Goal: Task Accomplishment & Management: Contribute content

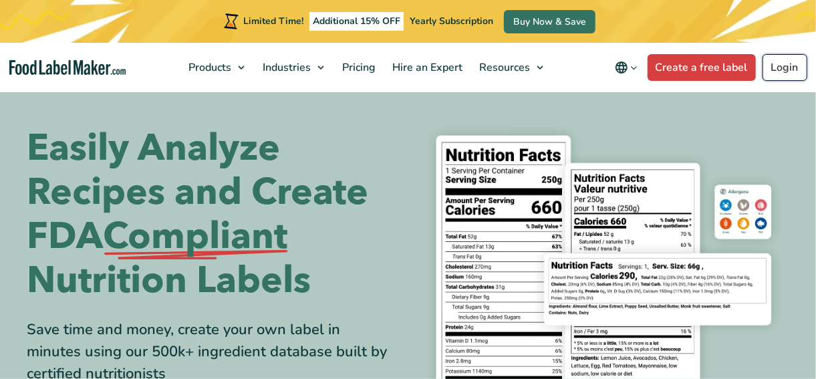
click at [786, 63] on link "Login" at bounding box center [785, 67] width 45 height 27
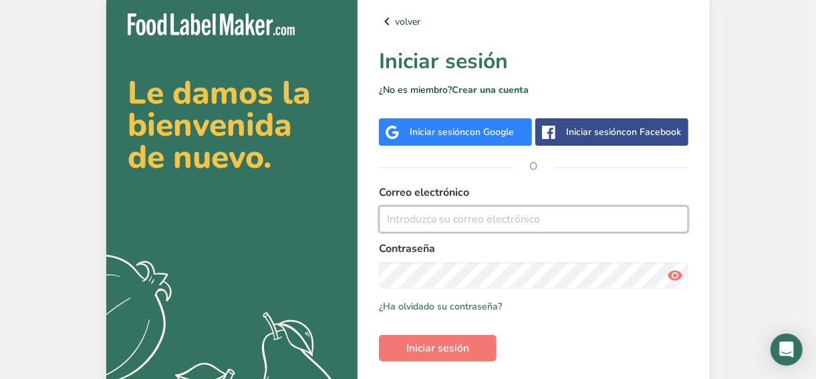
click at [475, 229] on input "email" at bounding box center [533, 219] width 309 height 27
type input "m"
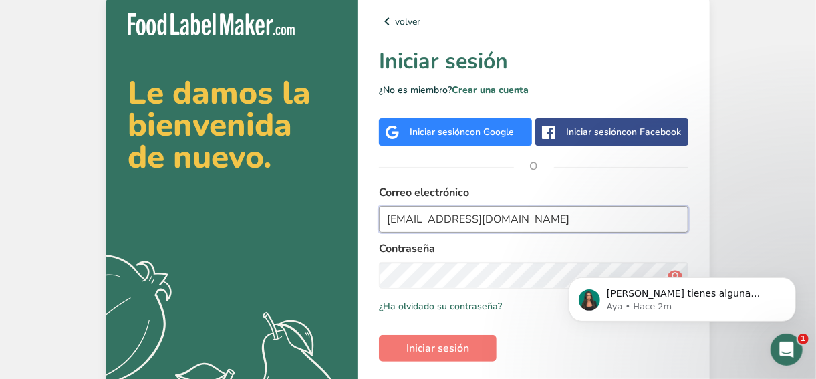
type input "[EMAIL_ADDRESS][DOMAIN_NAME]"
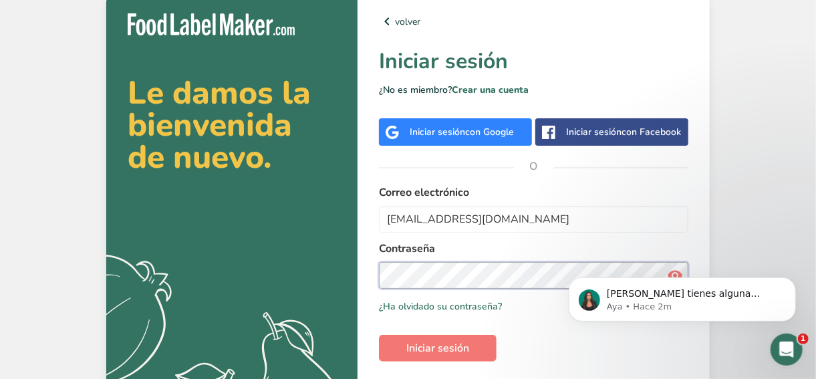
click at [379, 335] on button "Iniciar sesión" at bounding box center [438, 348] width 118 height 27
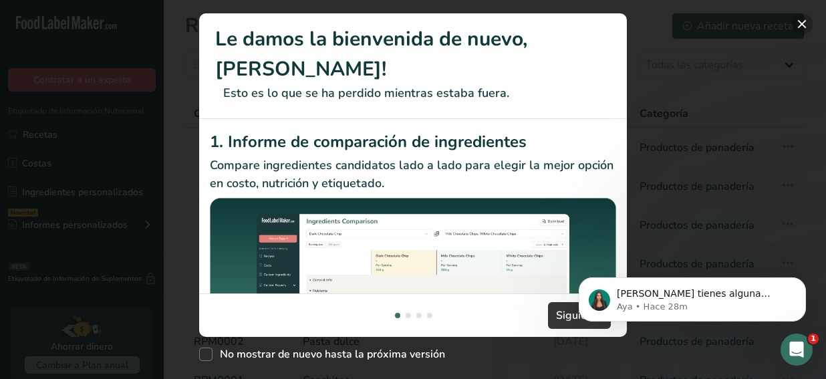
click at [797, 21] on button "New Features" at bounding box center [801, 23] width 21 height 21
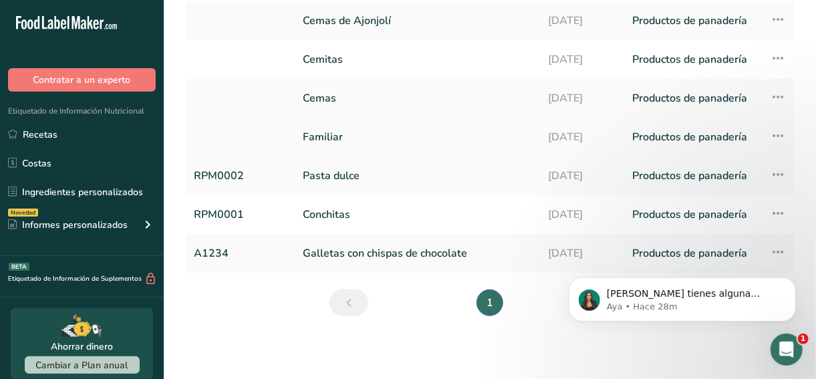
scroll to position [166, 0]
click at [377, 210] on link "Conchitas" at bounding box center [417, 214] width 229 height 28
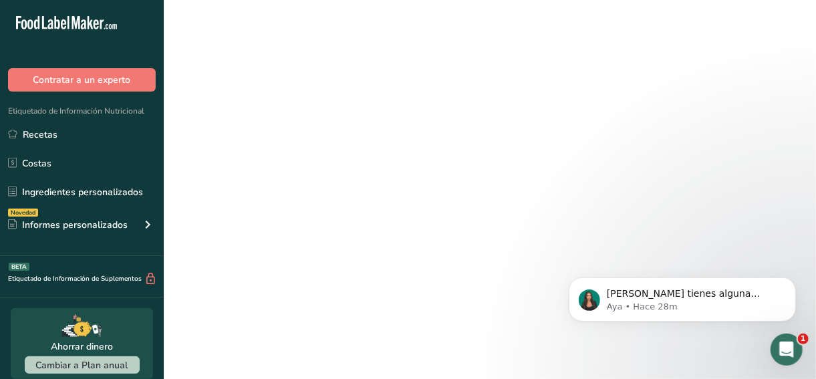
click at [377, 210] on link "Conchitas" at bounding box center [417, 214] width 229 height 28
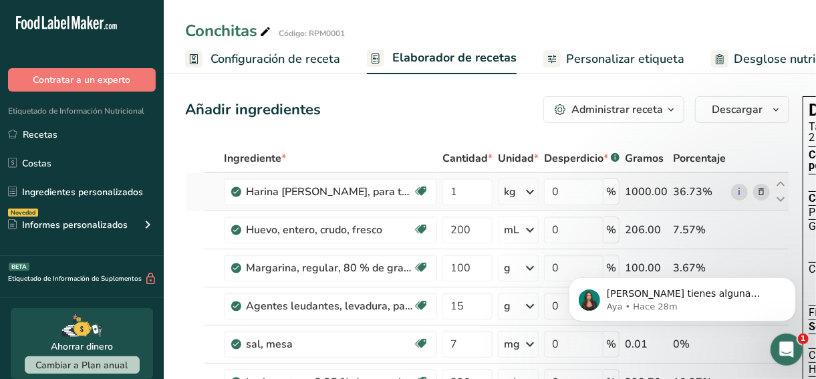
scroll to position [0, 218]
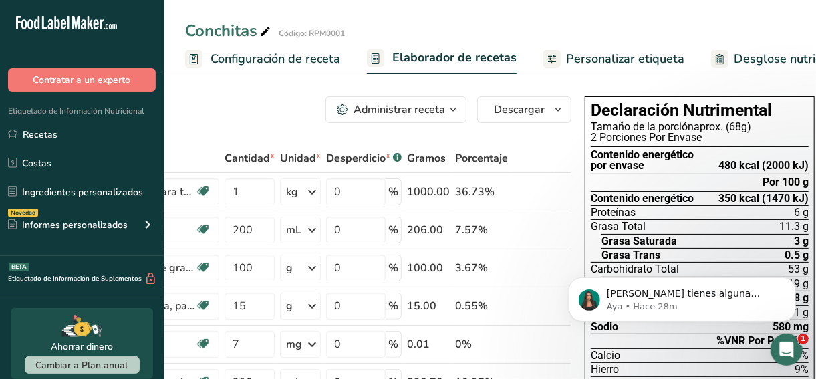
click at [725, 166] on div "480 kcal (2000 kJ)" at bounding box center [764, 165] width 90 height 11
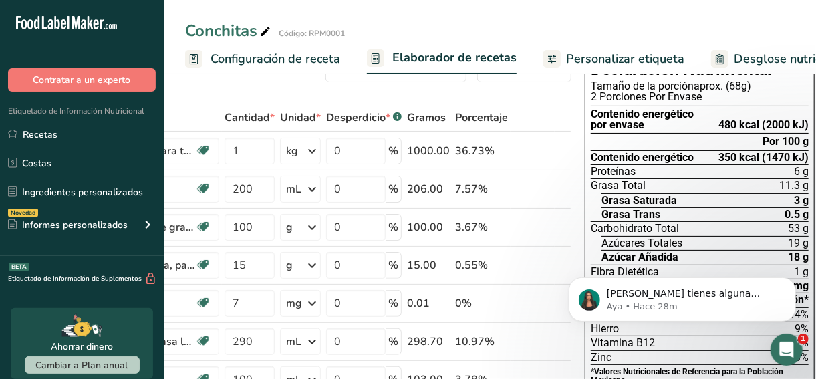
scroll to position [0, 0]
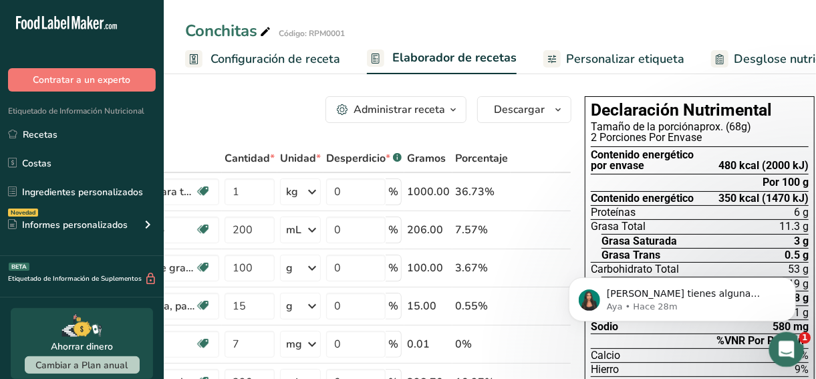
click at [791, 350] on icon "Abrir Intercom Messenger" at bounding box center [785, 348] width 22 height 22
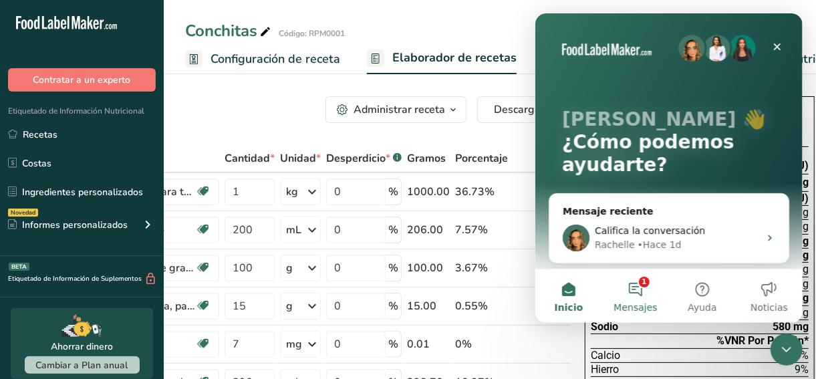
click at [627, 293] on button "1 Mensajes" at bounding box center [635, 295] width 67 height 53
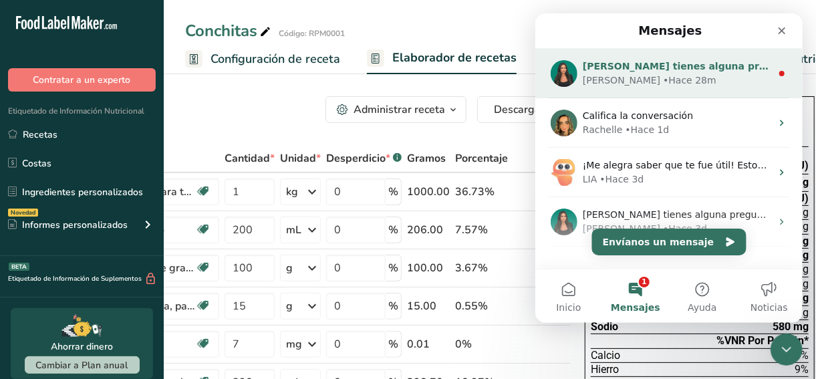
click at [687, 82] on div "Aya • Hace 28m" at bounding box center [676, 81] width 188 height 14
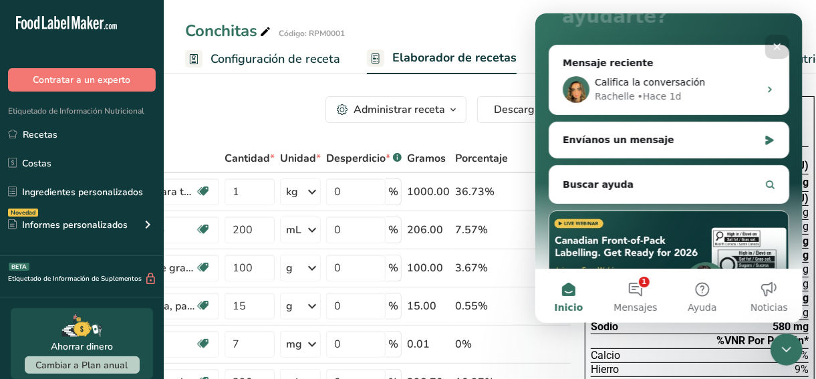
scroll to position [128, 0]
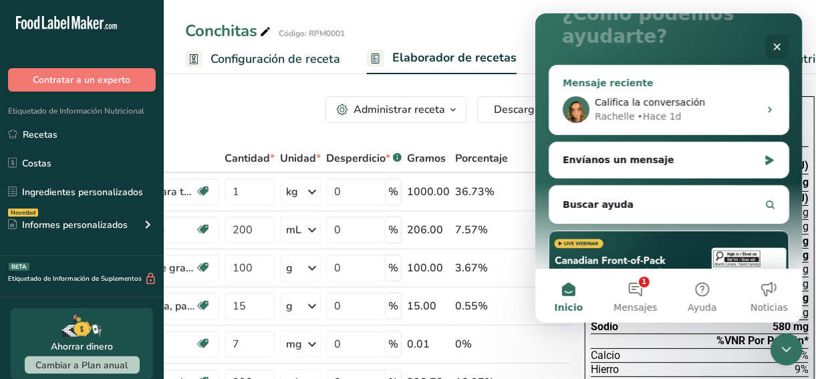
click at [672, 110] on div "Rachelle • Hace 1d" at bounding box center [676, 117] width 164 height 14
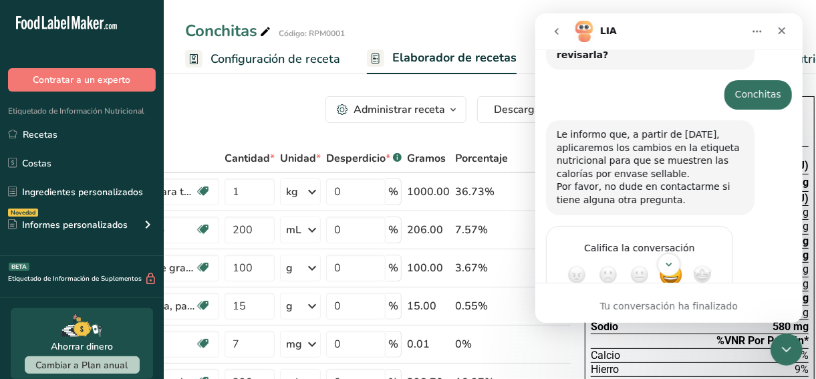
scroll to position [660, 0]
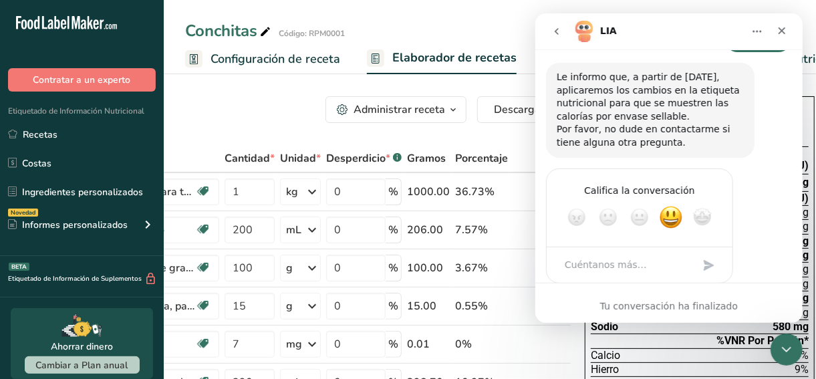
click at [660, 301] on div "Tu conversación ha finalizado" at bounding box center [668, 306] width 267 height 14
click at [750, 186] on div "Califica la conversación Horrible Mala Aceptable Excelente Increíble" at bounding box center [668, 233] width 246 height 131
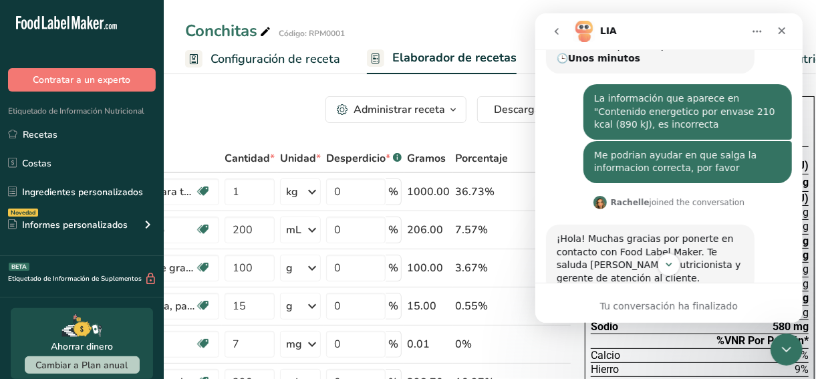
scroll to position [215, 0]
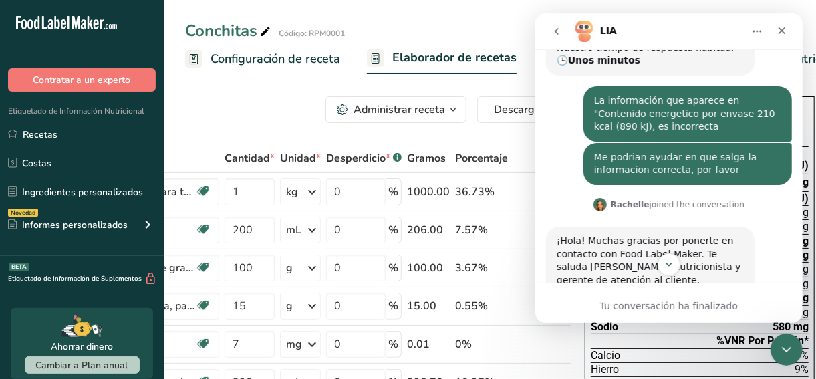
click at [457, 145] on th "Porcentaje" at bounding box center [482, 159] width 58 height 28
click at [781, 32] on icon "Cerrar" at bounding box center [781, 30] width 11 height 11
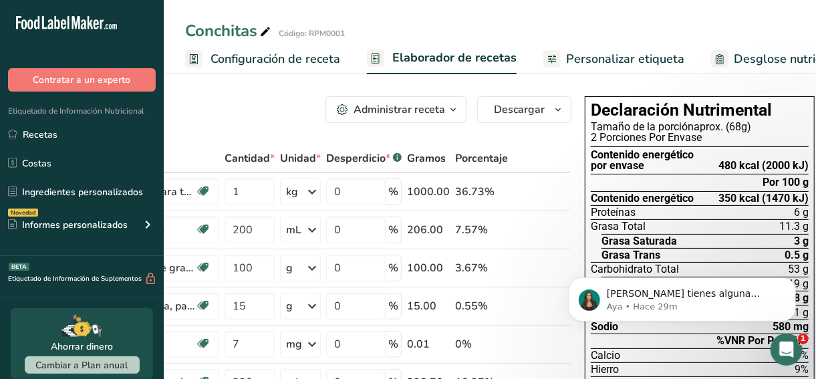
scroll to position [660, 0]
click at [791, 281] on icon "Dismiss notification" at bounding box center [791, 280] width 7 height 7
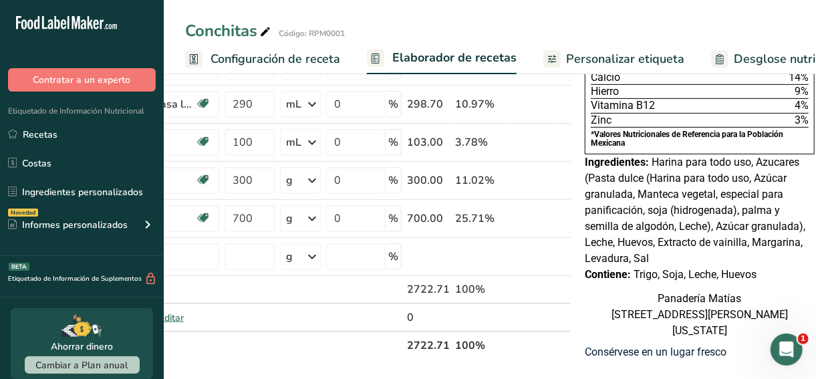
scroll to position [0, 0]
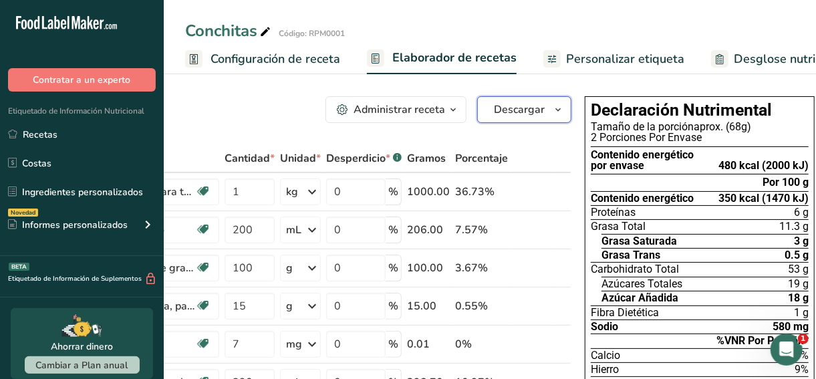
click at [543, 110] on button "Descargar" at bounding box center [524, 109] width 94 height 27
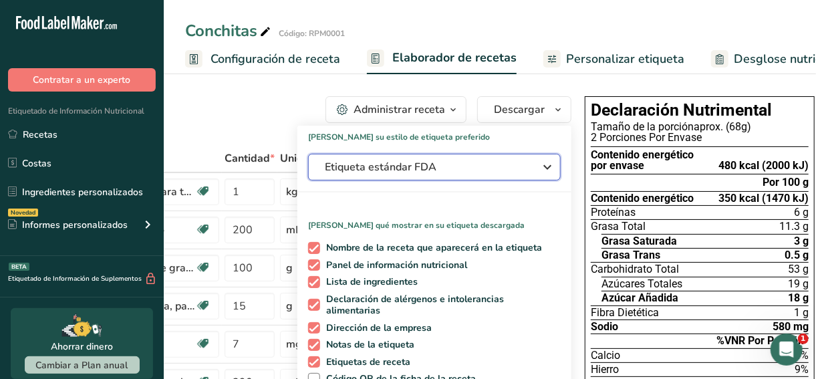
click at [461, 157] on button "Etiqueta estándar FDA" at bounding box center [434, 167] width 253 height 27
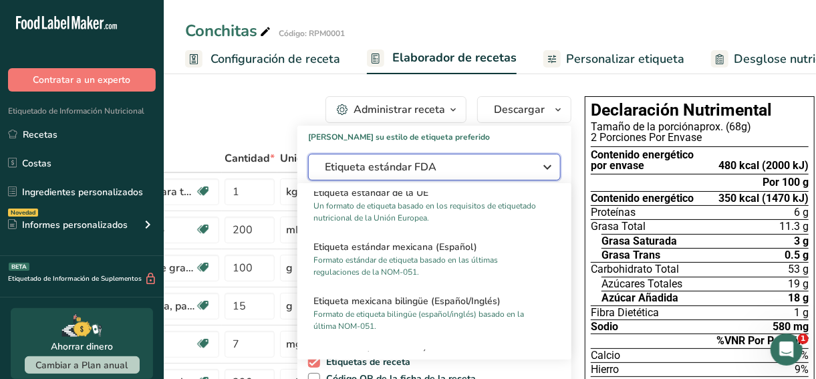
scroll to position [857, 0]
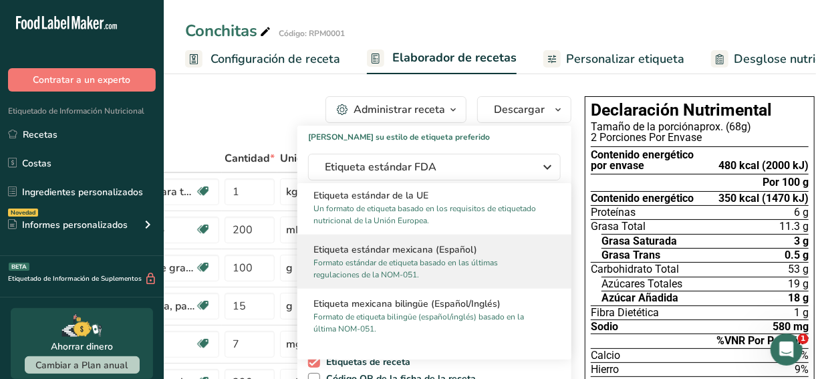
click at [428, 262] on p "Formato estándar de etiqueta basado en las últimas regulaciones de la NOM-051." at bounding box center [428, 269] width 230 height 24
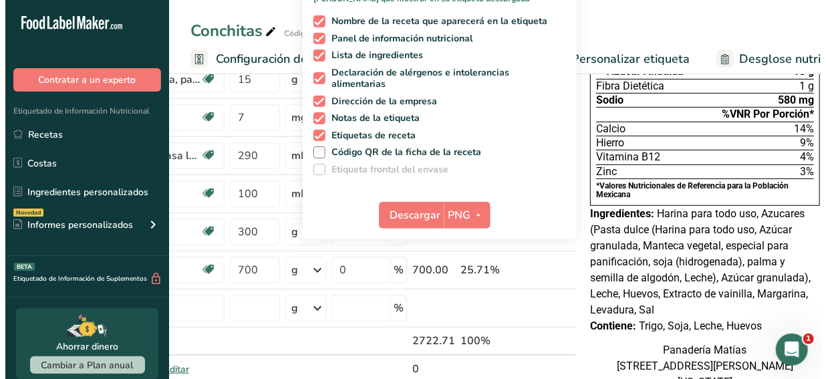
scroll to position [229, 0]
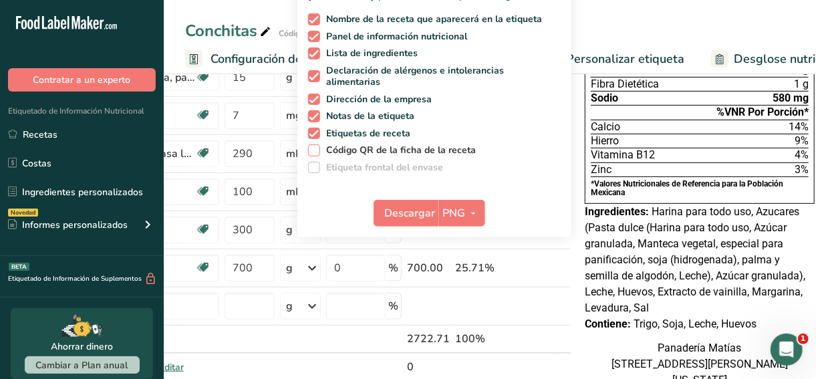
click at [349, 151] on span "Código QR de la ficha de la receta" at bounding box center [398, 150] width 156 height 12
click at [317, 151] on input "Código QR de la ficha de la receta" at bounding box center [312, 150] width 9 height 9
checkbox input "true"
click at [400, 218] on span "Descargar" at bounding box center [410, 213] width 51 height 16
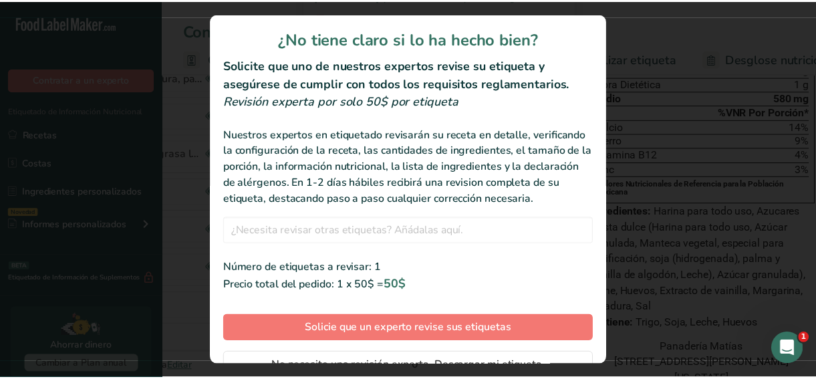
scroll to position [74, 0]
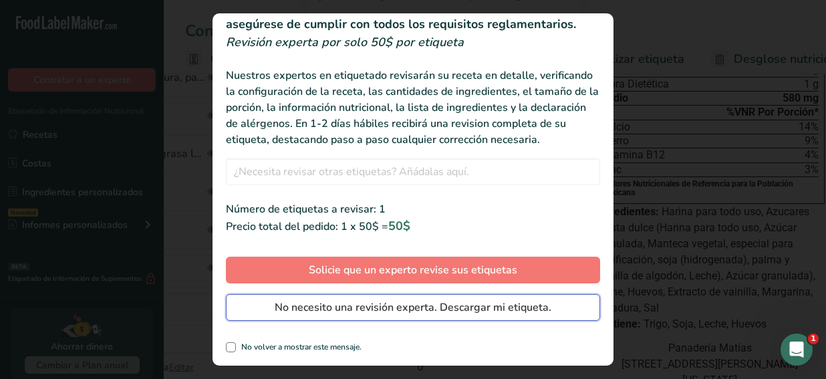
click at [337, 312] on span "No necesito una revisión experta. Descargar mi etiqueta." at bounding box center [413, 307] width 277 height 16
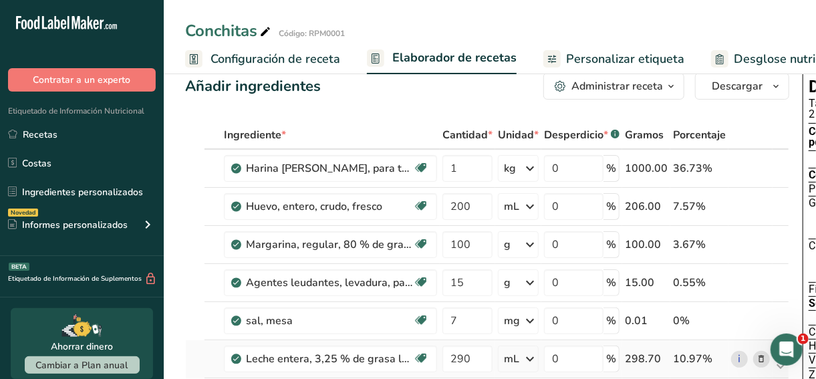
scroll to position [0, 0]
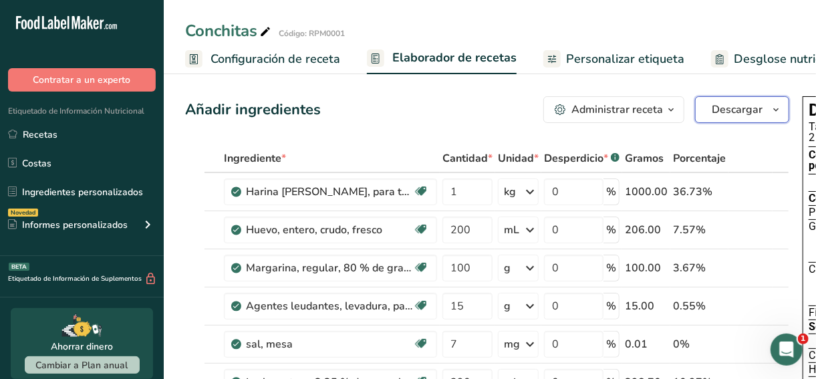
click at [746, 102] on span "Descargar" at bounding box center [737, 110] width 51 height 16
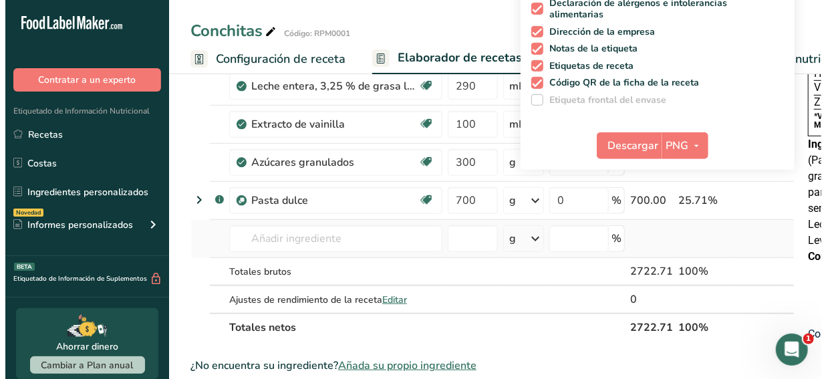
scroll to position [298, 0]
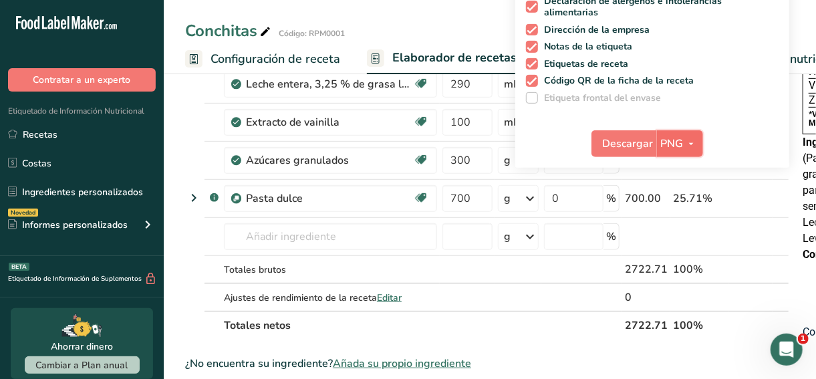
click at [692, 134] on button "PNG" at bounding box center [680, 143] width 46 height 27
click at [676, 230] on link "PDF" at bounding box center [681, 237] width 43 height 22
click at [620, 140] on span "Descargar" at bounding box center [629, 144] width 51 height 16
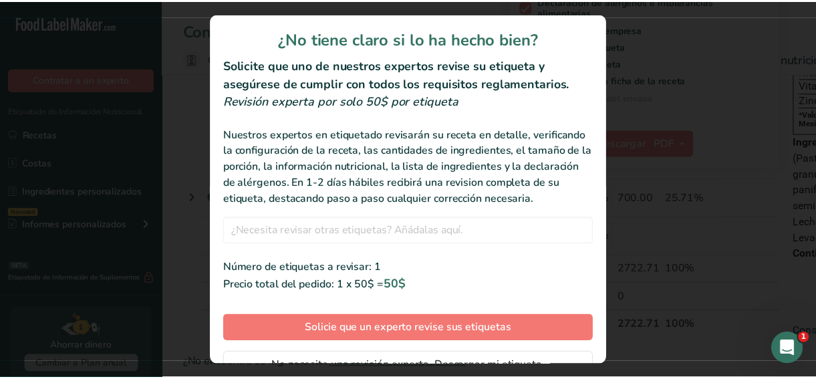
scroll to position [74, 0]
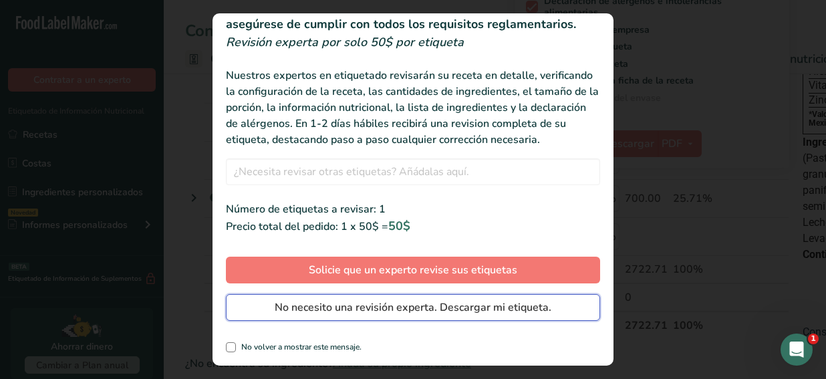
click at [358, 307] on span "No necesito una revisión experta. Descargar mi etiqueta." at bounding box center [413, 307] width 277 height 16
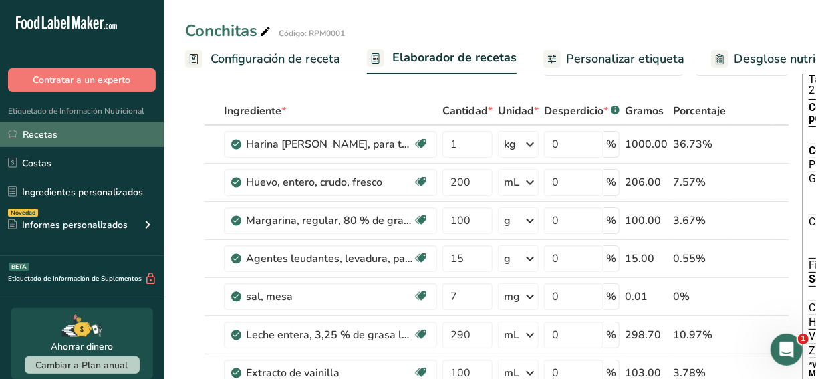
scroll to position [45, 0]
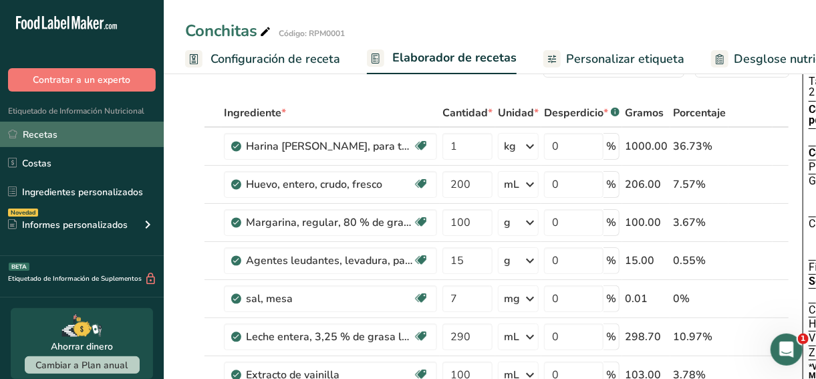
click at [63, 133] on link "Recetas" at bounding box center [82, 134] width 164 height 25
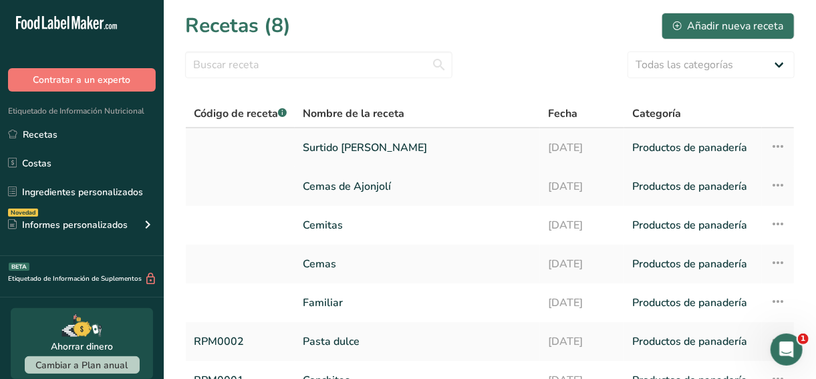
click at [399, 154] on link "Surtido de Canela" at bounding box center [417, 148] width 229 height 28
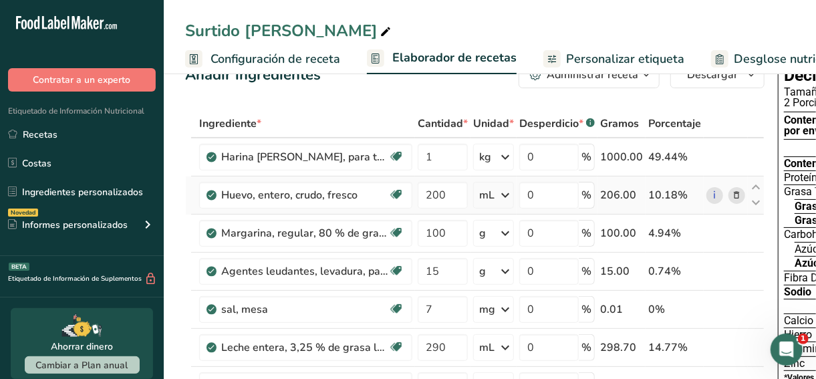
scroll to position [38, 0]
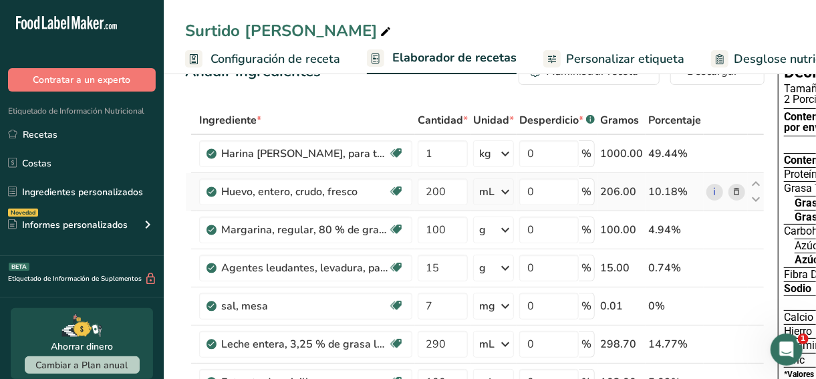
click at [739, 190] on span at bounding box center [737, 192] width 16 height 16
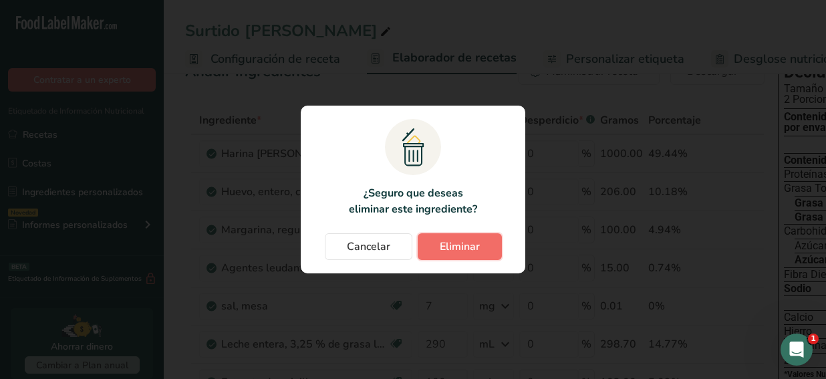
click at [459, 247] on span "Eliminar" at bounding box center [460, 247] width 40 height 16
type input "100"
type input "15"
type input "7"
type input "290"
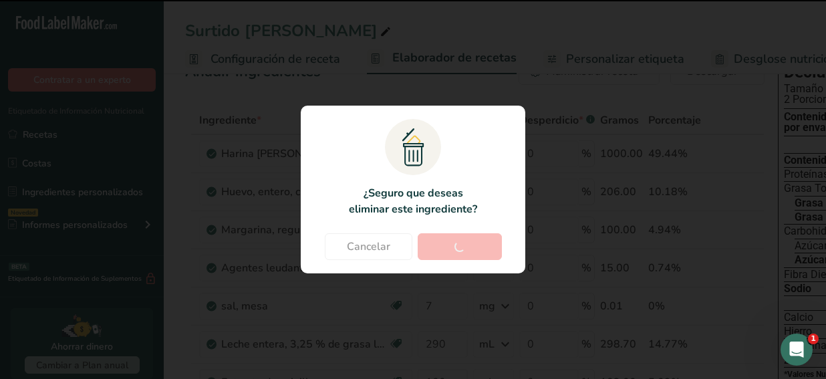
type input "100"
type input "300"
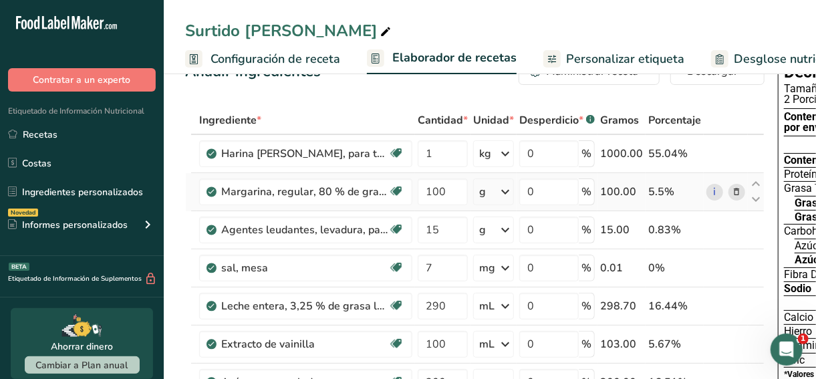
click at [733, 192] on icon at bounding box center [737, 192] width 9 height 14
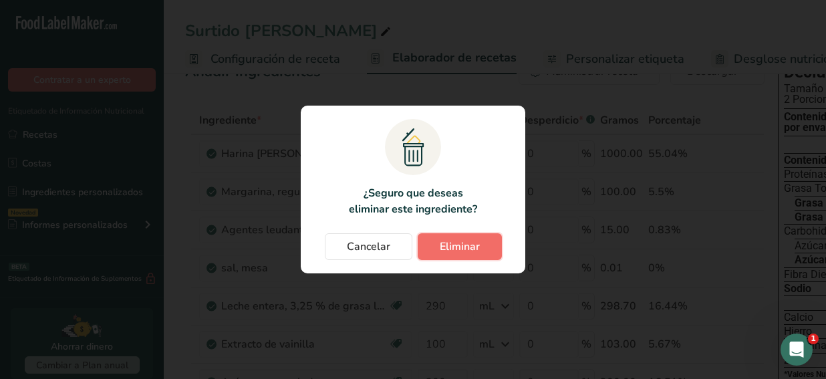
click at [457, 244] on span "Eliminar" at bounding box center [460, 247] width 40 height 16
type input "15"
type input "7"
type input "290"
type input "100"
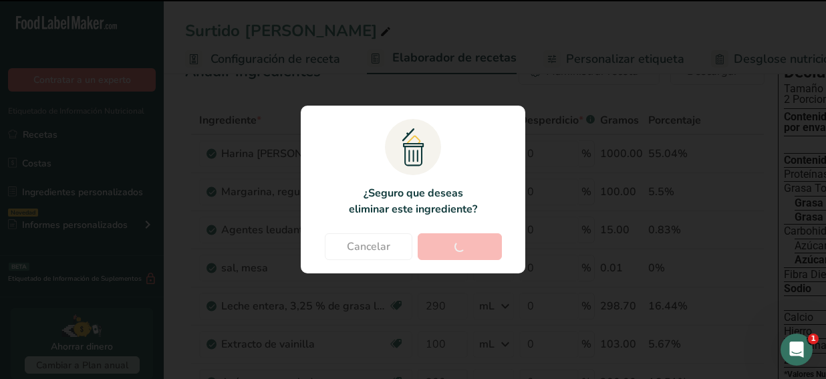
type input "300"
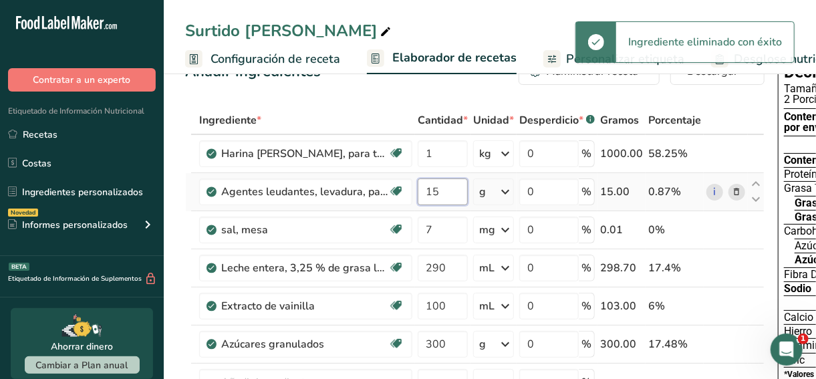
click at [442, 195] on input "15" at bounding box center [443, 191] width 50 height 27
type input "1"
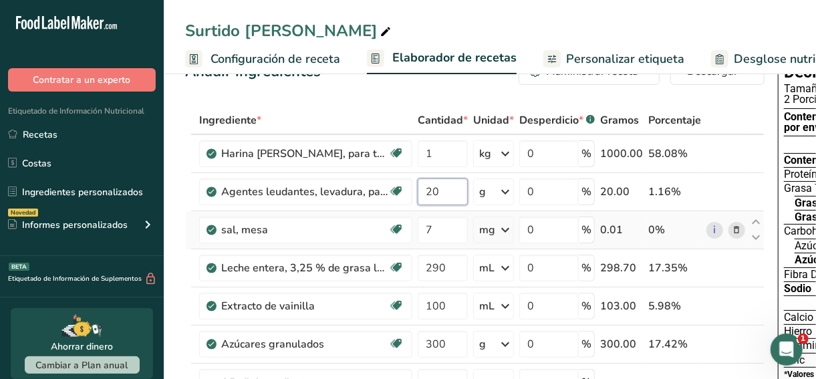
type input "20"
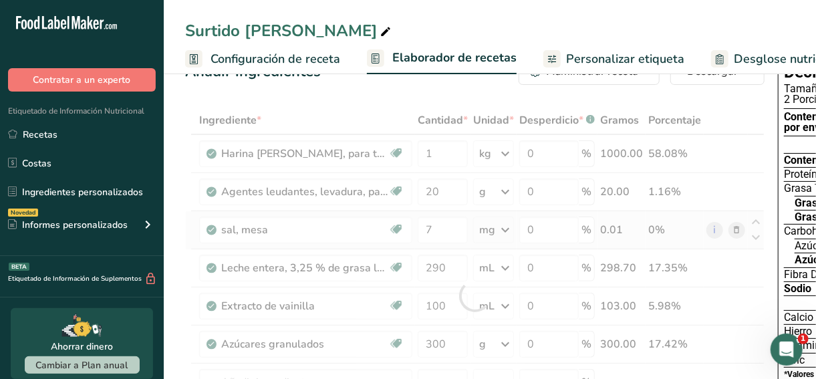
click at [730, 225] on div "Ingrediente * Cantidad * Unidad * Desperdicio * .a-a{fill:#347362;}.b-a{fill:#f…" at bounding box center [474, 295] width 579 height 379
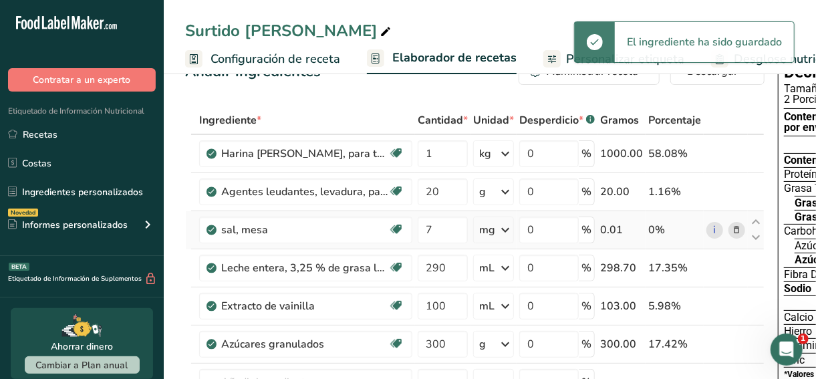
click at [733, 225] on icon at bounding box center [737, 230] width 9 height 14
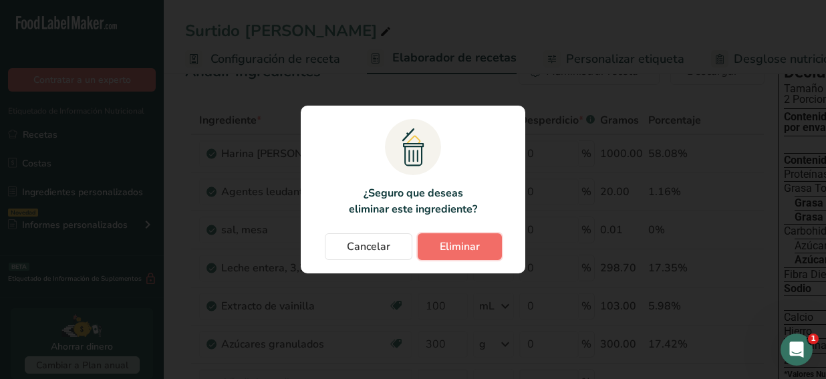
click at [471, 243] on span "Eliminar" at bounding box center [460, 247] width 40 height 16
type input "290"
type input "100"
type input "300"
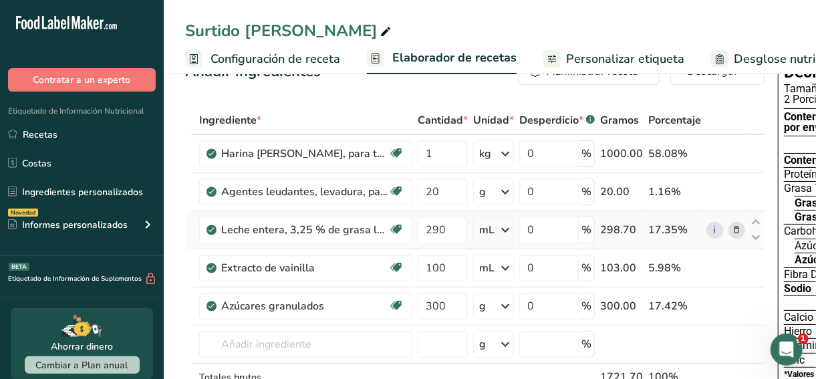
click at [735, 233] on icon at bounding box center [737, 230] width 9 height 14
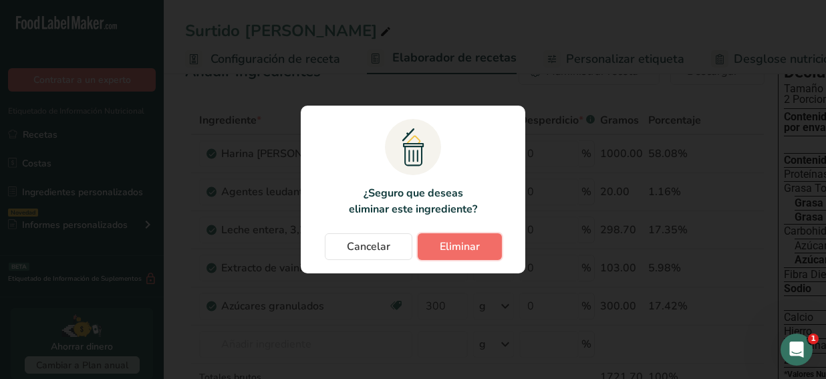
click at [470, 245] on span "Eliminar" at bounding box center [460, 247] width 40 height 16
type input "100"
type input "300"
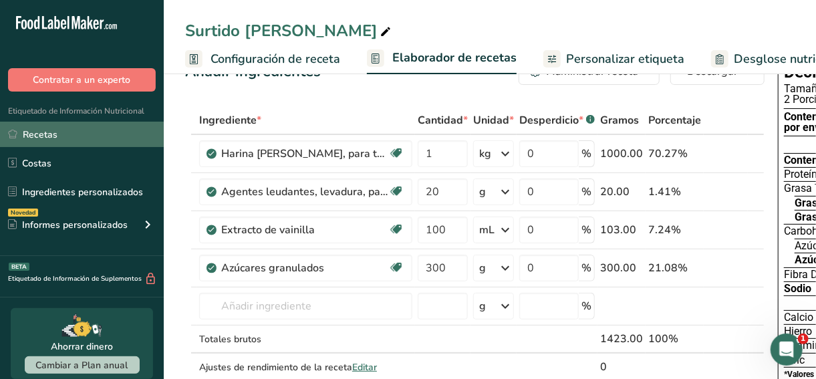
click at [47, 126] on link "Recetas" at bounding box center [82, 134] width 164 height 25
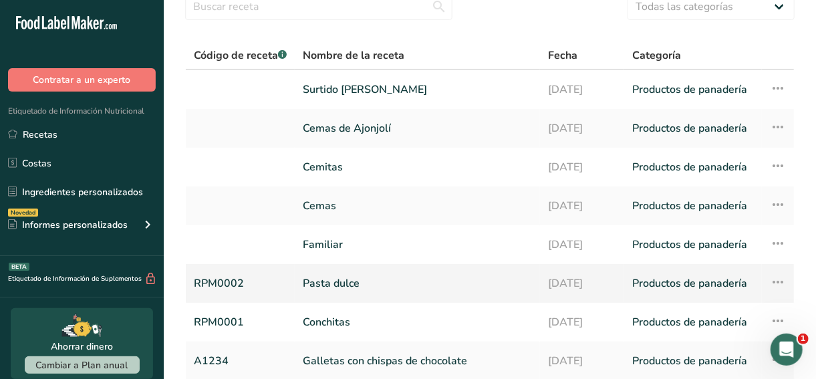
scroll to position [59, 0]
click at [418, 287] on link "Pasta dulce" at bounding box center [417, 283] width 229 height 28
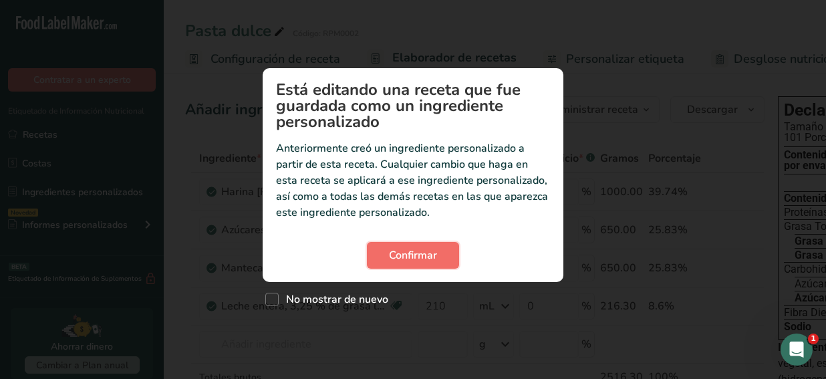
click at [424, 253] on span "Confirmar" at bounding box center [413, 255] width 48 height 16
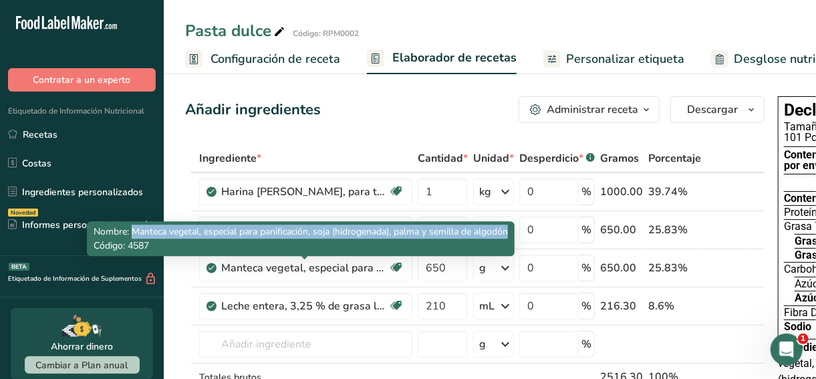
drag, startPoint x: 131, startPoint y: 236, endPoint x: 515, endPoint y: 237, distance: 384.3
click at [515, 237] on div "Nombre: Manteca vegetal, especial para panificación, soja (hidrogenada), palma …" at bounding box center [301, 238] width 428 height 35
copy span "Manteca vegetal, especial para panificación, soja (hidrogenada), palma y semill…"
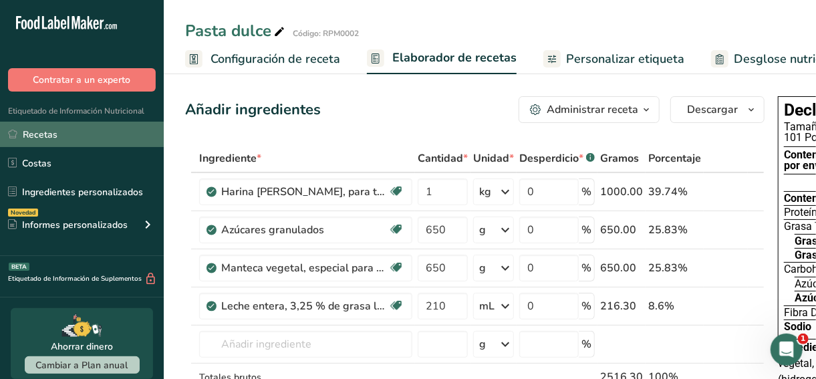
click at [71, 137] on link "Recetas" at bounding box center [82, 134] width 164 height 25
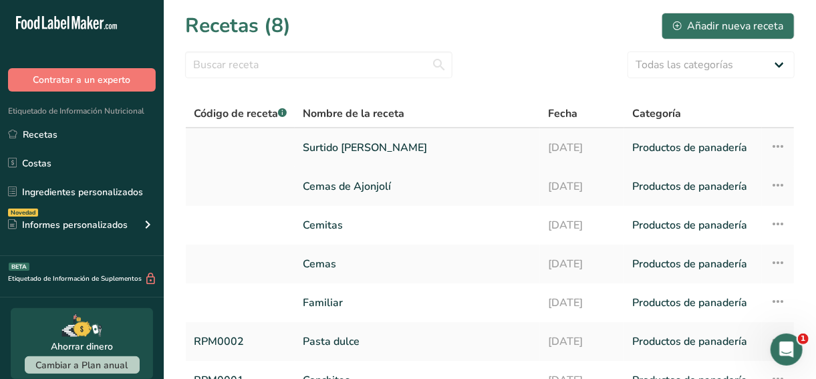
click at [370, 151] on link "Surtido de Canela" at bounding box center [417, 148] width 229 height 28
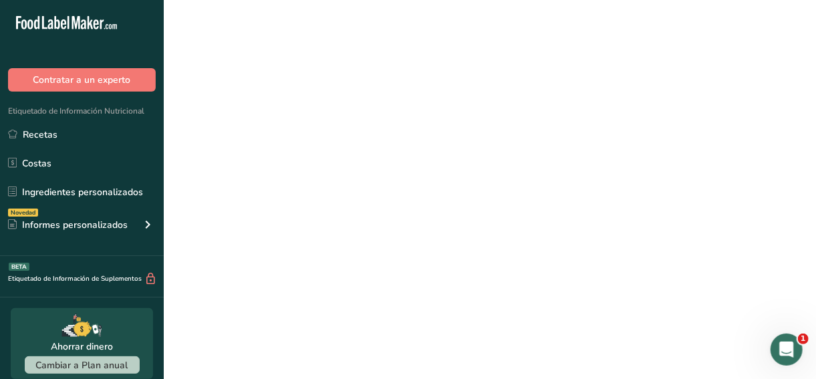
click at [370, 151] on link "Surtido de Canela" at bounding box center [417, 148] width 229 height 28
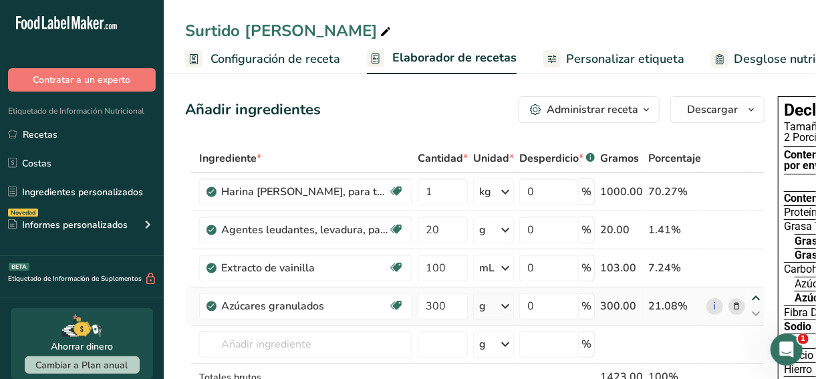
click at [755, 299] on icon at bounding box center [756, 298] width 16 height 10
type input "300"
type input "100"
click at [755, 257] on icon at bounding box center [756, 260] width 16 height 10
type input "300"
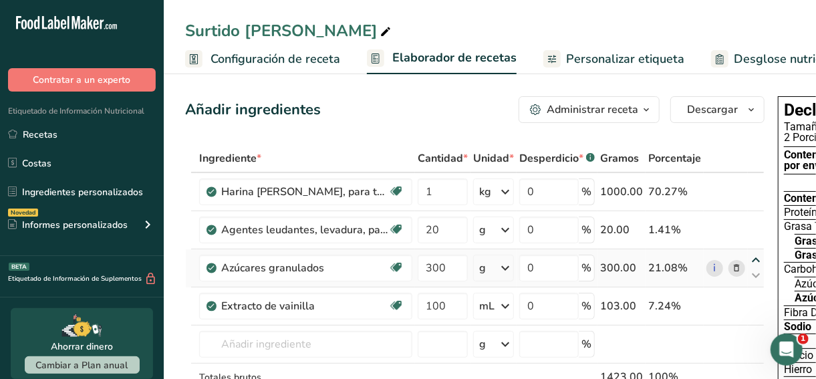
type input "20"
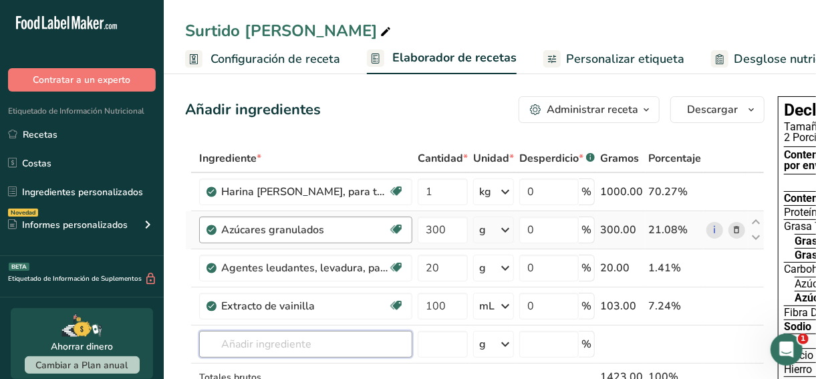
click at [257, 334] on input "text" at bounding box center [305, 344] width 213 height 27
paste input "Manteca vegetal, especial para panificación, soja (hidrogenada), palma y semill…"
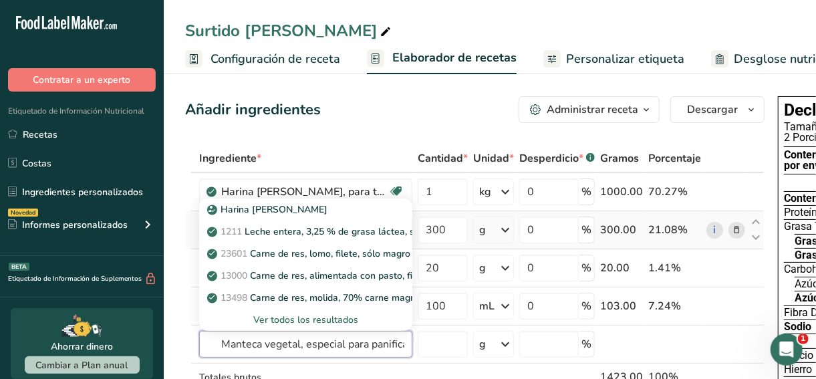
scroll to position [0, 255]
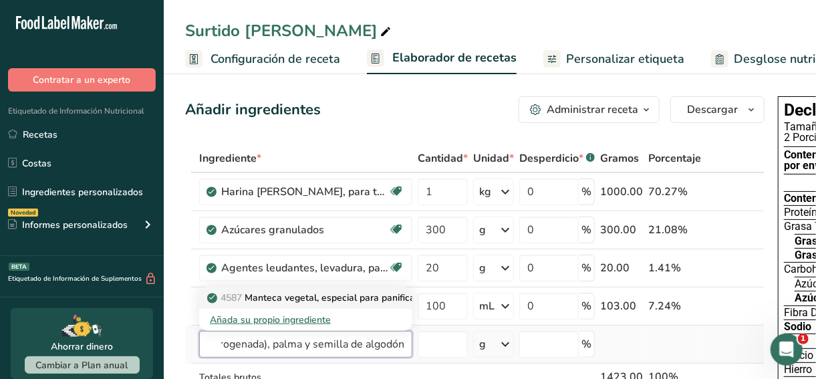
type input "Manteca vegetal, especial para panificación, soja (hidrogenada), palma y semill…"
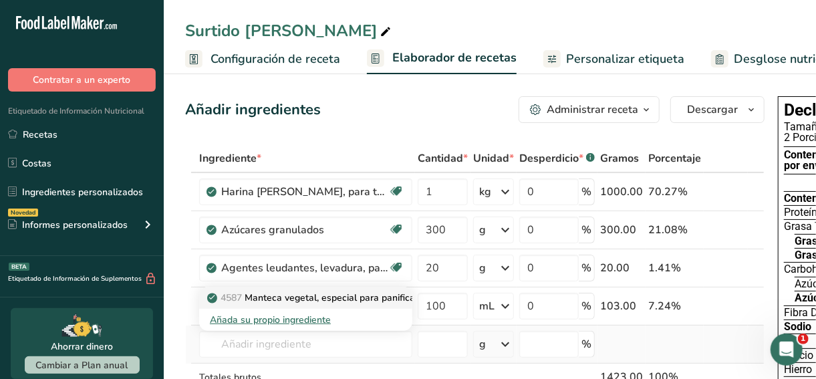
scroll to position [0, 0]
click at [345, 288] on link "4587 Manteca vegetal, especial para panificación, soja (hidrogenada), palma y s…" at bounding box center [305, 298] width 213 height 22
type input "Shortening, special purpose for baking, soybean (hydrogenated) palm and cottons…"
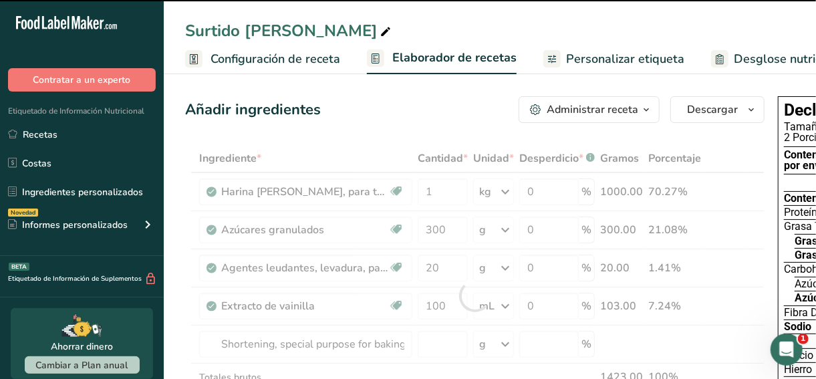
type input "0"
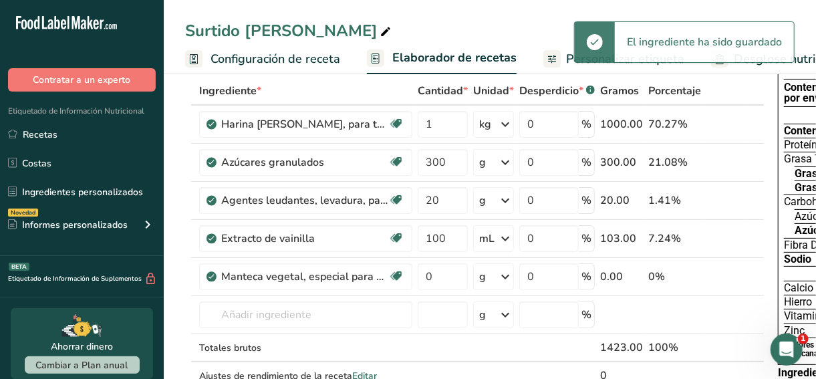
scroll to position [68, 0]
click at [441, 279] on input "0" at bounding box center [443, 276] width 50 height 27
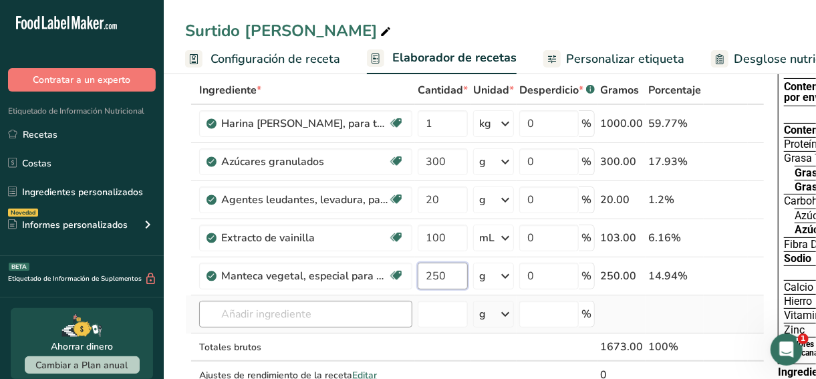
type input "250"
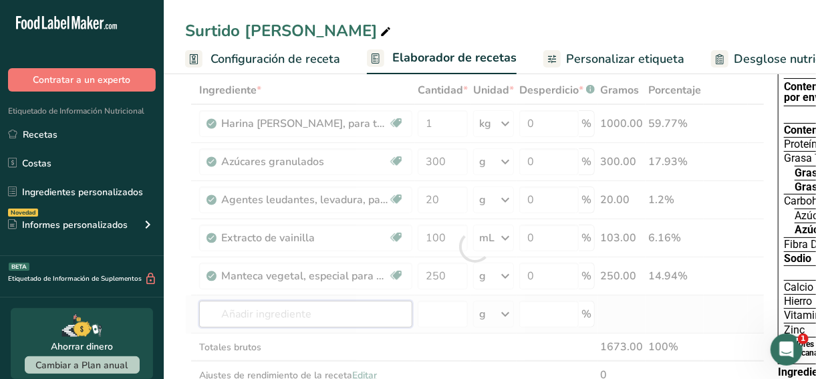
click at [322, 319] on div "Ingrediente * Cantidad * Unidad * Desperdicio * .a-a{fill:#347362;}.b-a{fill:#f…" at bounding box center [474, 246] width 579 height 341
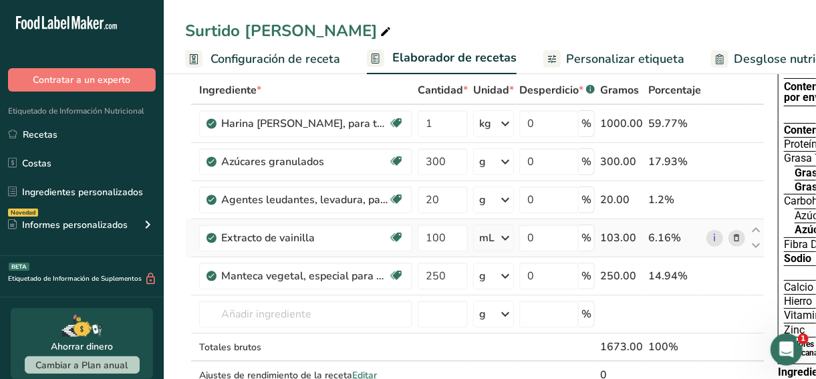
click at [733, 235] on icon at bounding box center [737, 238] width 9 height 14
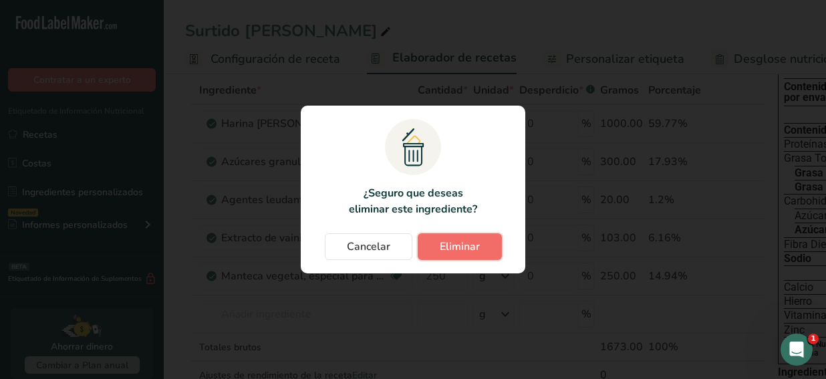
click at [489, 246] on button "Eliminar" at bounding box center [460, 246] width 84 height 27
type input "250"
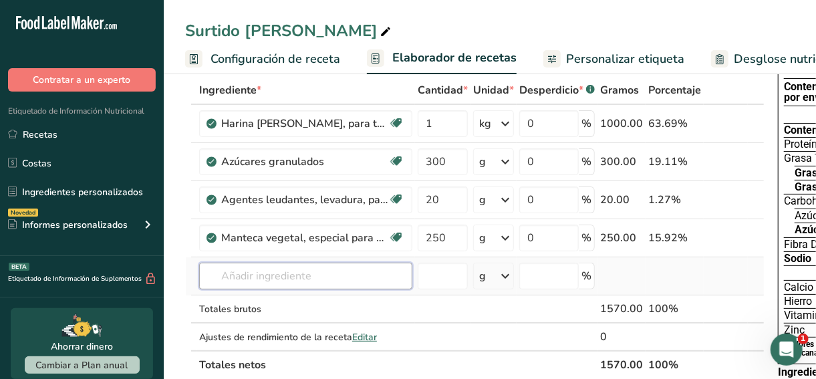
click at [330, 281] on input "text" at bounding box center [305, 276] width 213 height 27
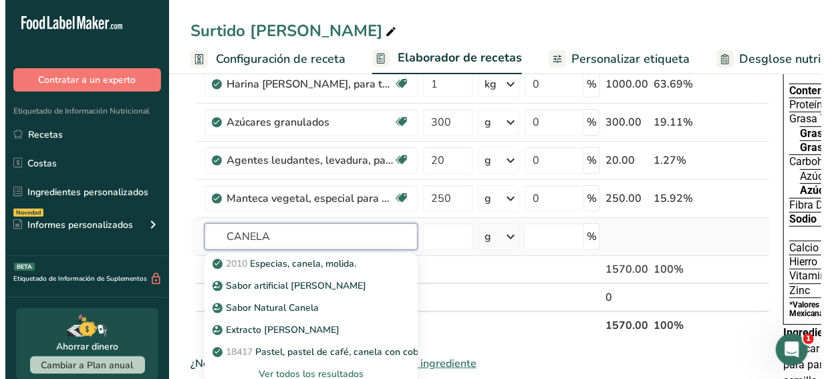
scroll to position [108, 0]
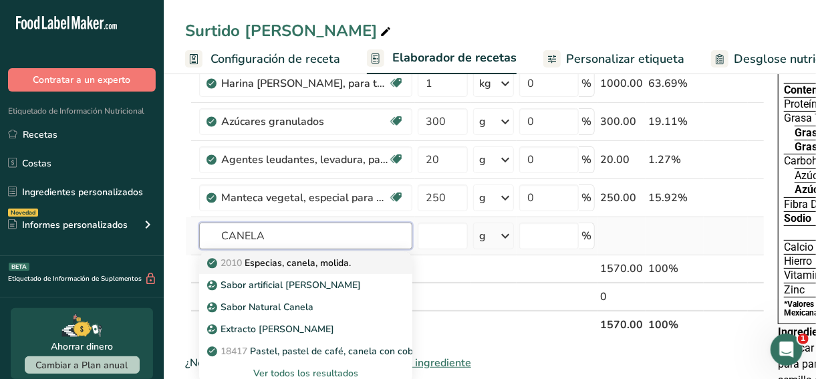
type input "CANELA"
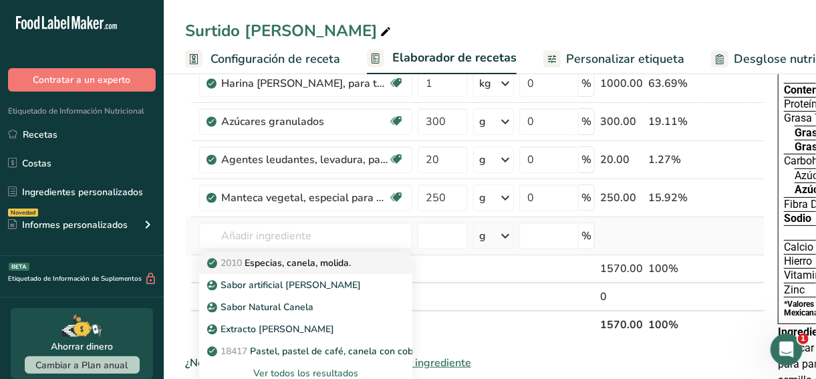
click at [349, 265] on p "2010 Especias, canela, molida." at bounding box center [280, 263] width 141 height 14
type input "Spices, cinnamon, ground"
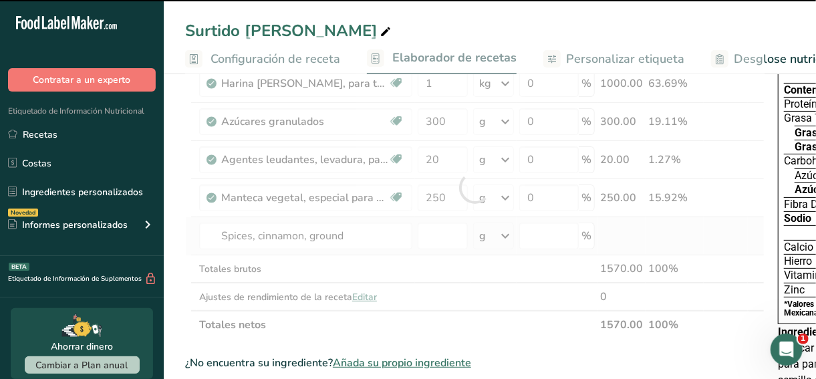
type input "0"
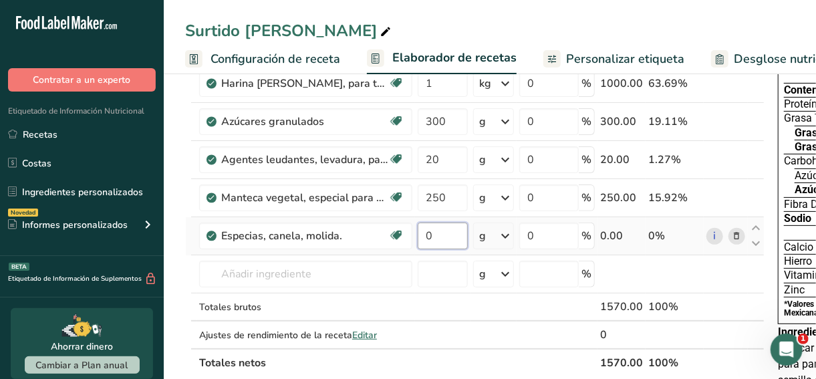
click at [441, 244] on input "0" at bounding box center [443, 236] width 50 height 27
type input "35"
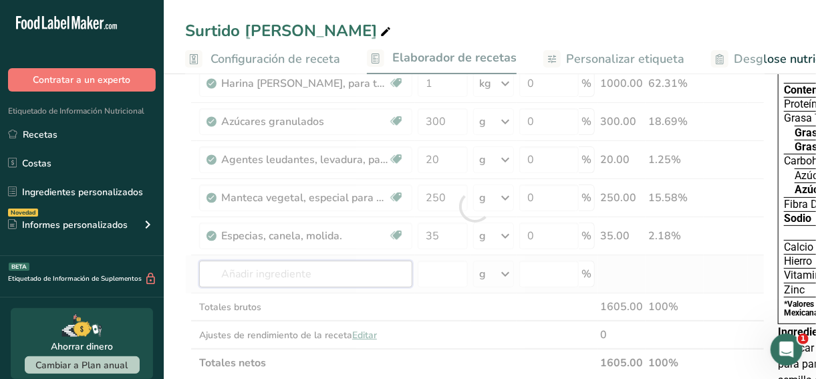
click at [281, 272] on div "Ingrediente * Cantidad * Unidad * Desperdicio * .a-a{fill:#347362;}.b-a{fill:#f…" at bounding box center [474, 206] width 579 height 341
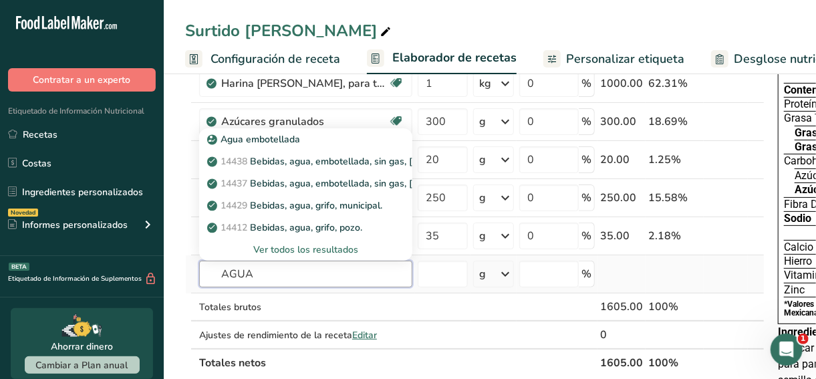
type input "AGUA"
click at [270, 250] on div "Ver todos los resultados" at bounding box center [306, 250] width 192 height 14
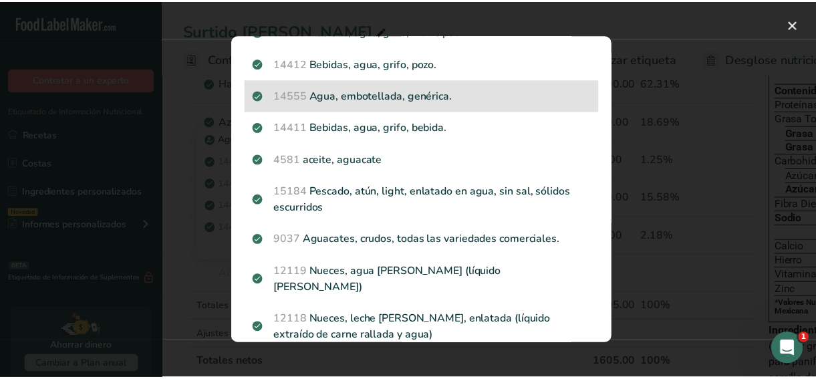
scroll to position [157, 0]
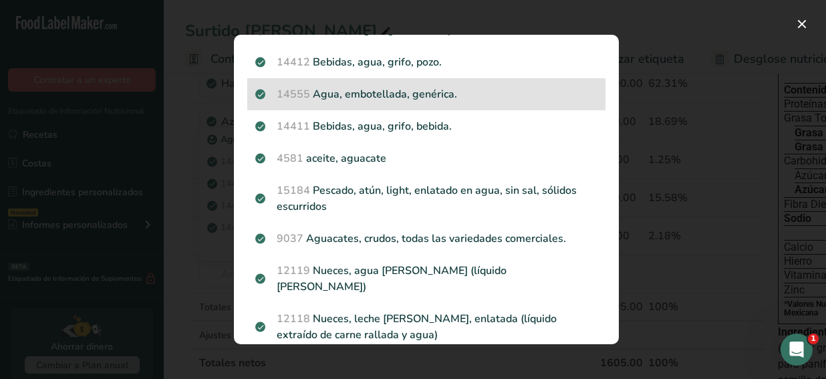
click at [409, 96] on p "14555 Agua, embotellada, genérica." at bounding box center [426, 94] width 342 height 16
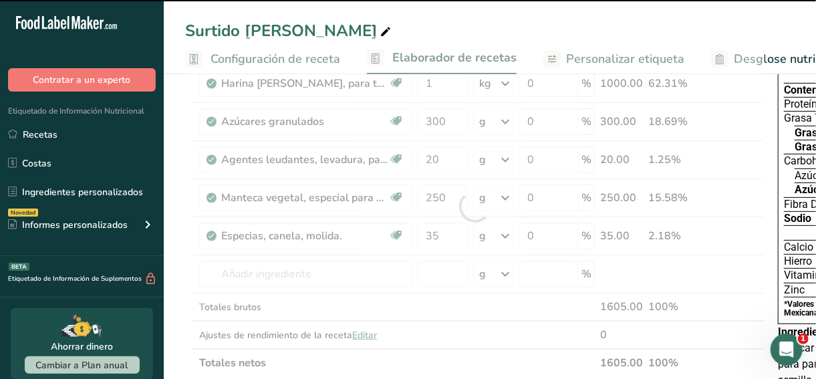
type input "0"
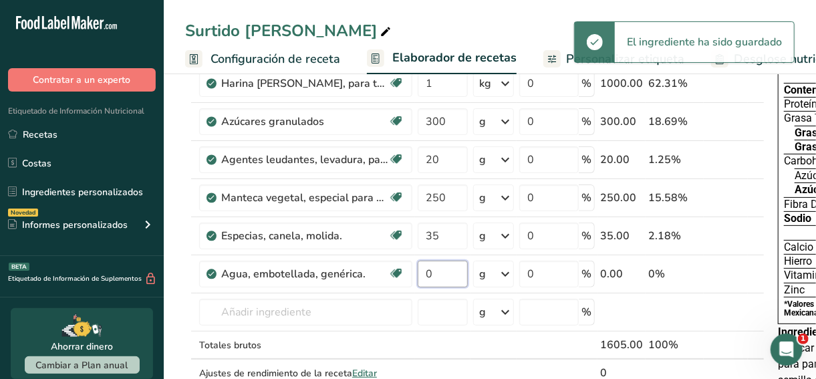
click at [425, 281] on input "0" at bounding box center [443, 274] width 50 height 27
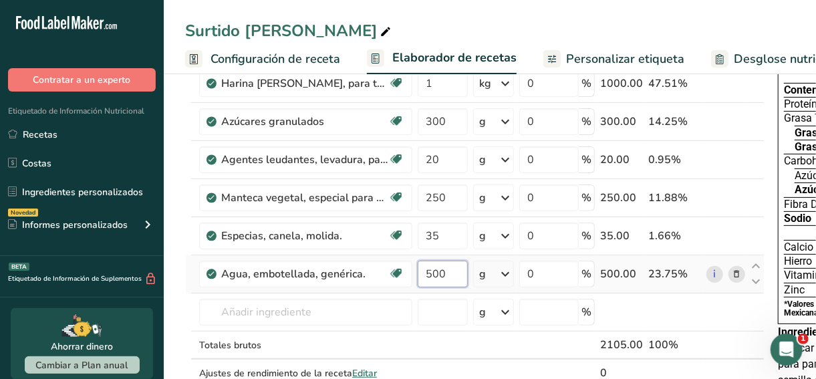
type input "500"
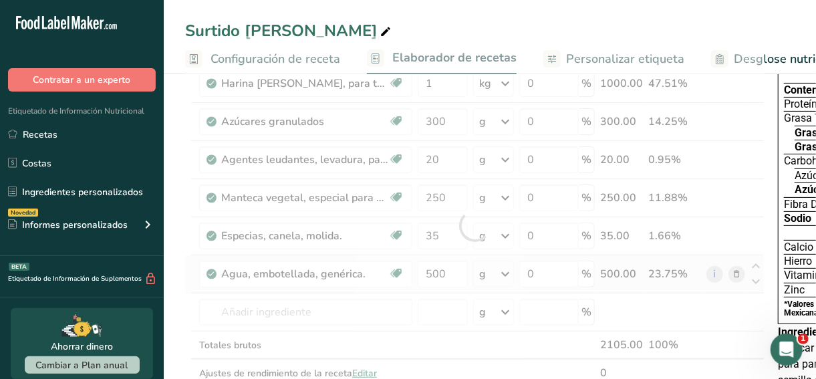
click at [495, 275] on div "Ingrediente * Cantidad * Unidad * Desperdicio * .a-a{fill:#347362;}.b-a{fill:#f…" at bounding box center [474, 225] width 579 height 379
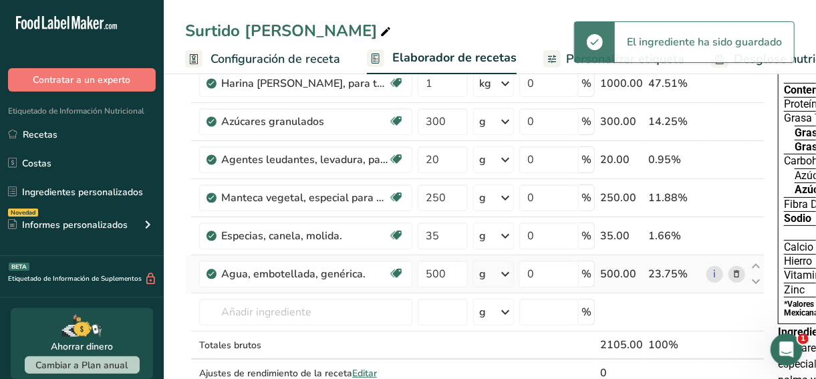
click at [495, 275] on div "g" at bounding box center [493, 274] width 41 height 27
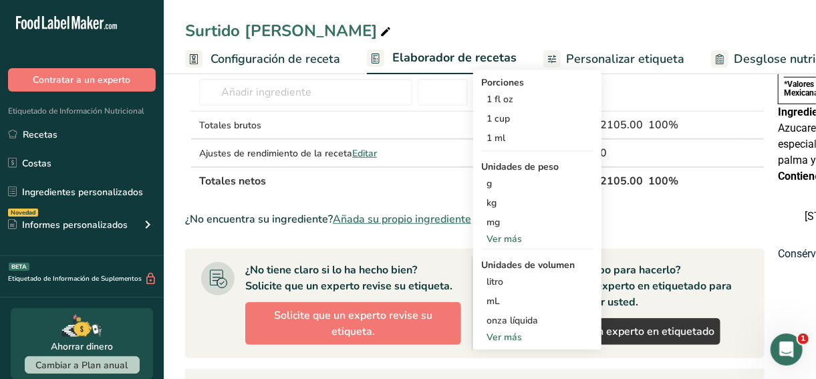
scroll to position [329, 0]
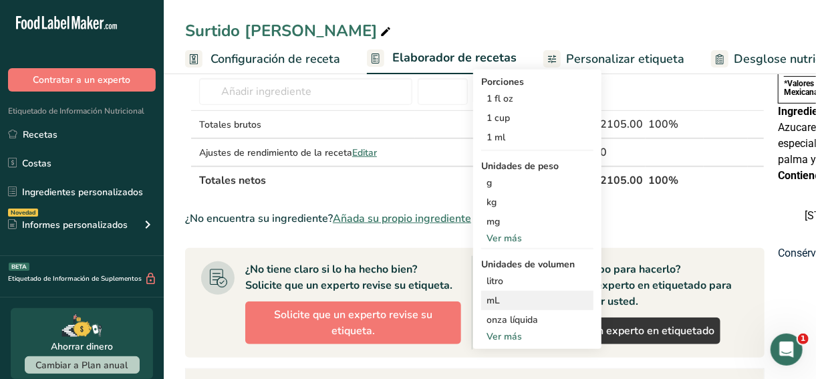
click at [529, 297] on div "mL" at bounding box center [538, 300] width 102 height 14
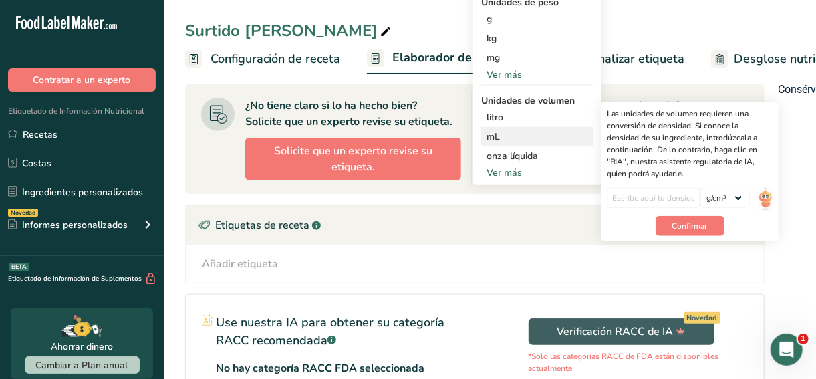
scroll to position [496, 0]
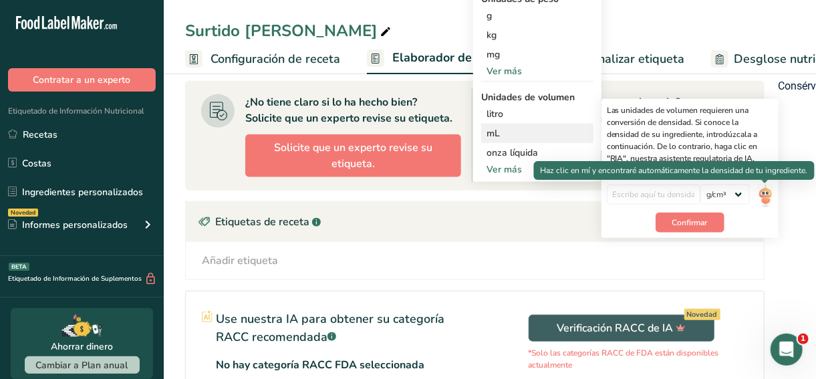
click at [761, 193] on img at bounding box center [765, 195] width 15 height 23
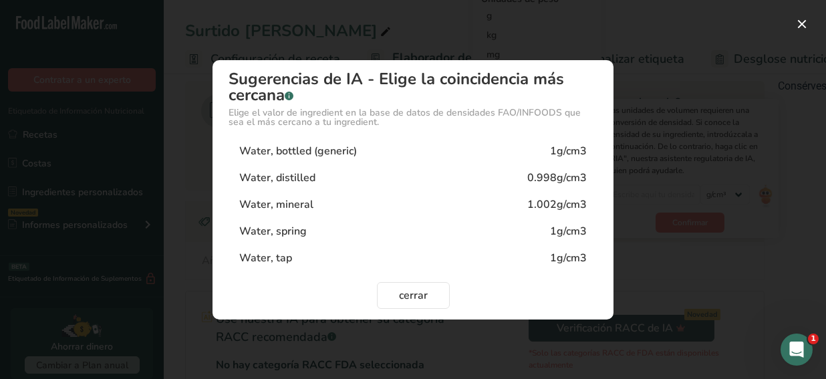
click at [329, 156] on div "Water, bottled (generic)" at bounding box center [298, 151] width 118 height 16
type input "1"
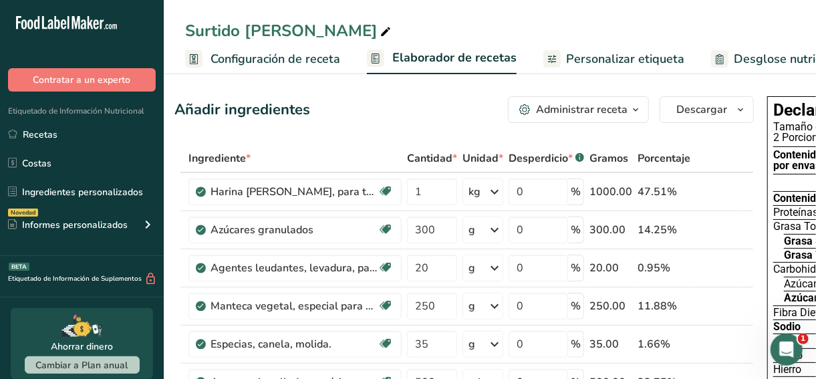
scroll to position [0, 0]
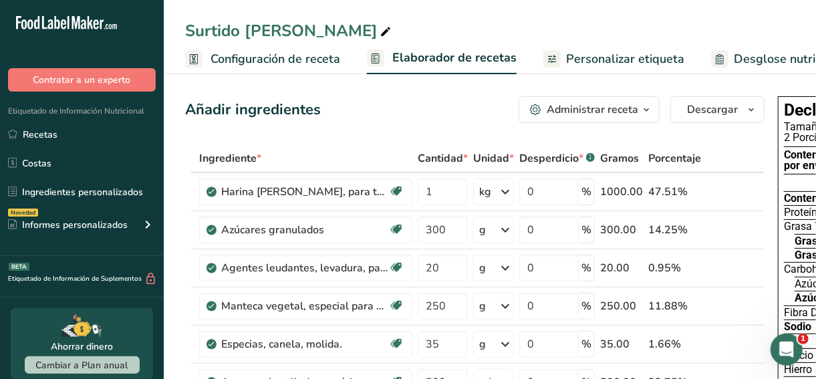
click at [259, 54] on span "Configuración de receta" at bounding box center [276, 59] width 130 height 18
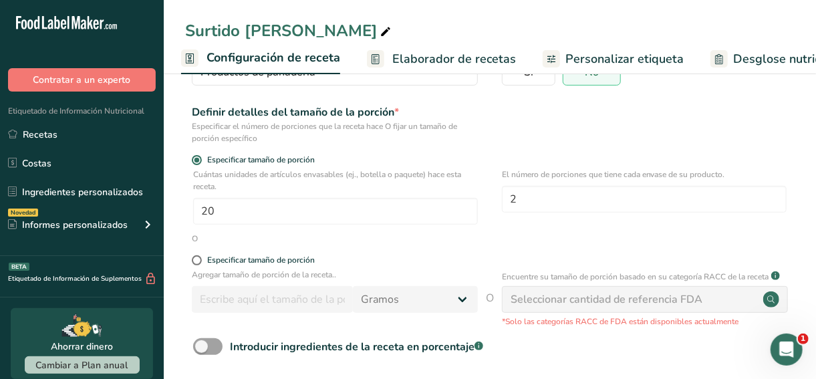
scroll to position [148, 0]
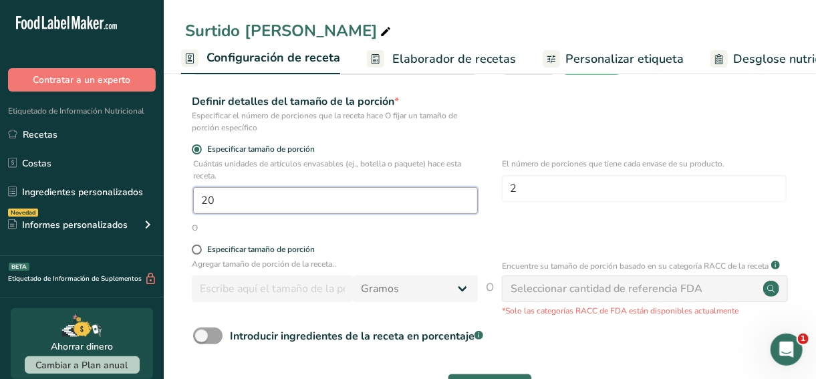
click at [255, 205] on input "20" at bounding box center [335, 200] width 285 height 27
type input "1"
type input "40"
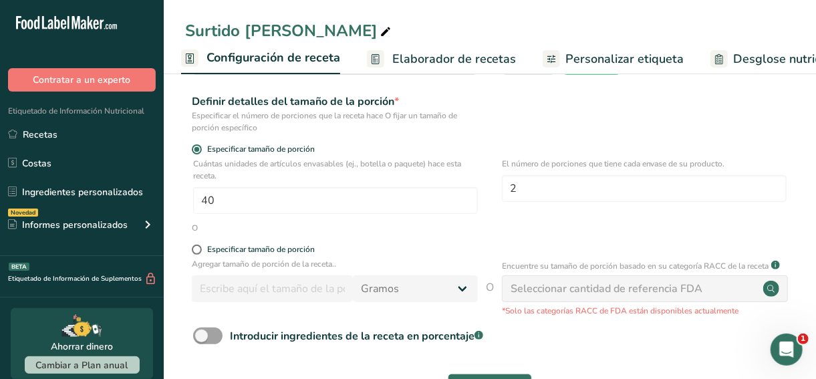
click at [576, 203] on div "El número de porciones que tiene cada envase de su producto. 2" at bounding box center [644, 190] width 285 height 64
click at [596, 190] on input "2" at bounding box center [644, 188] width 285 height 27
type input "1"
click at [654, 239] on form "Nombre de la receta * Surtido de Canela Código de receta .a-a{fill:#347362;}.b-…" at bounding box center [490, 178] width 610 height 461
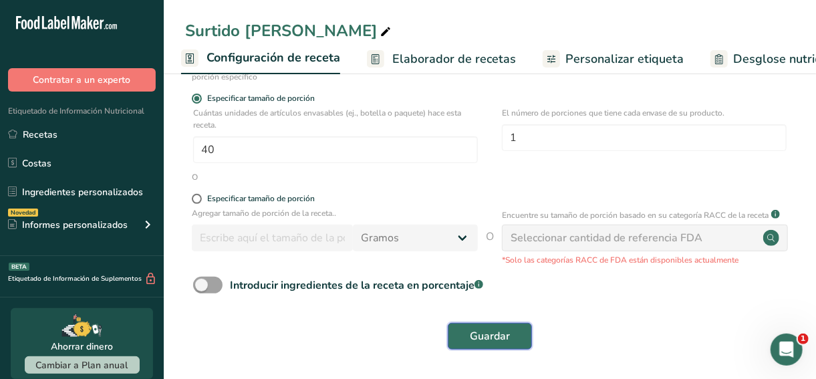
click at [505, 334] on span "Guardar" at bounding box center [490, 336] width 40 height 16
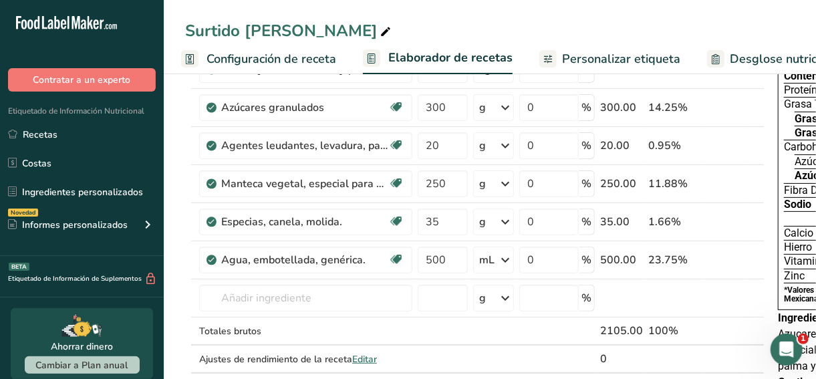
scroll to position [167, 0]
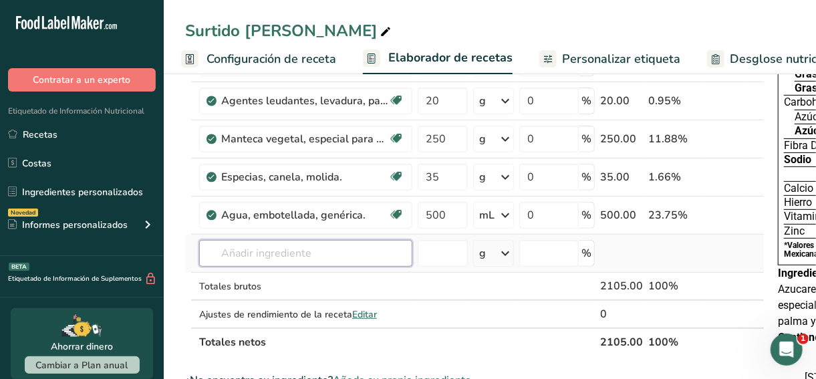
click at [269, 261] on input "text" at bounding box center [305, 253] width 213 height 27
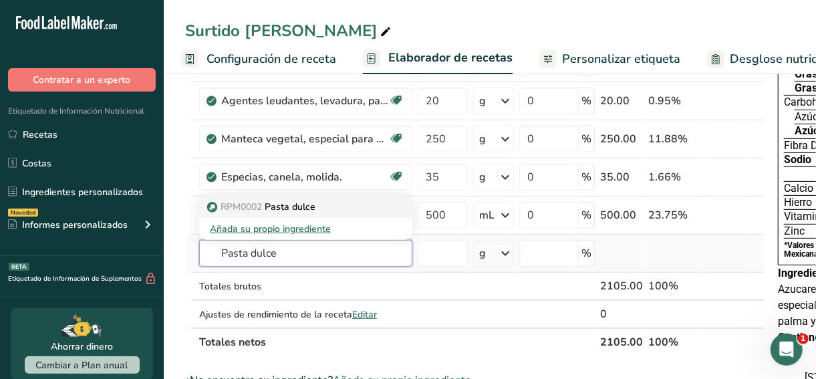
type input "Pasta dulce"
click at [294, 201] on p "RPM0002 Pasta dulce" at bounding box center [263, 207] width 106 height 14
type input "Pasta dulce"
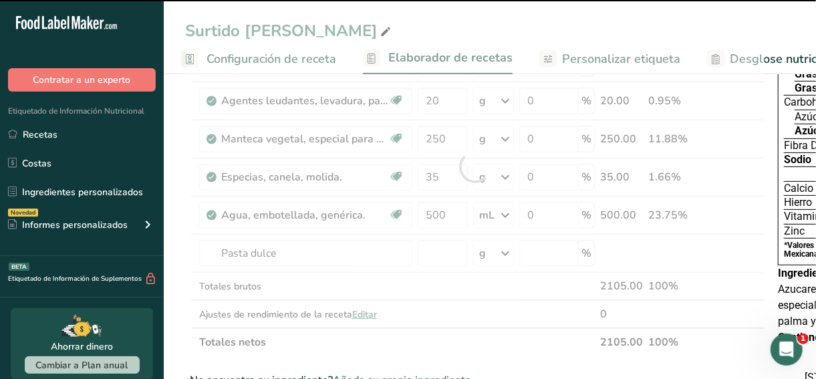
type input "0"
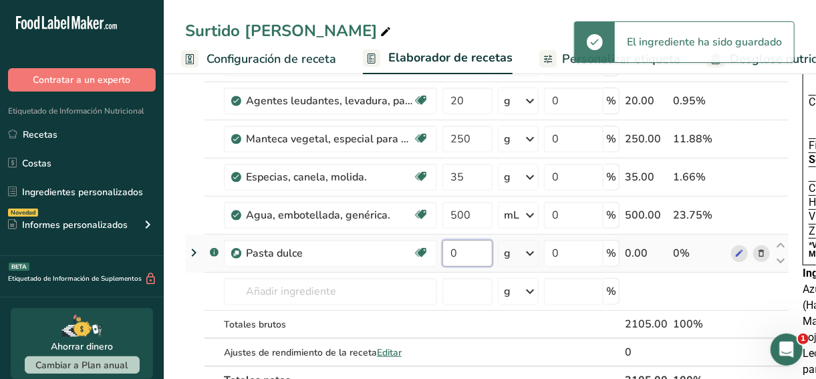
click at [461, 254] on input "0" at bounding box center [467, 253] width 50 height 27
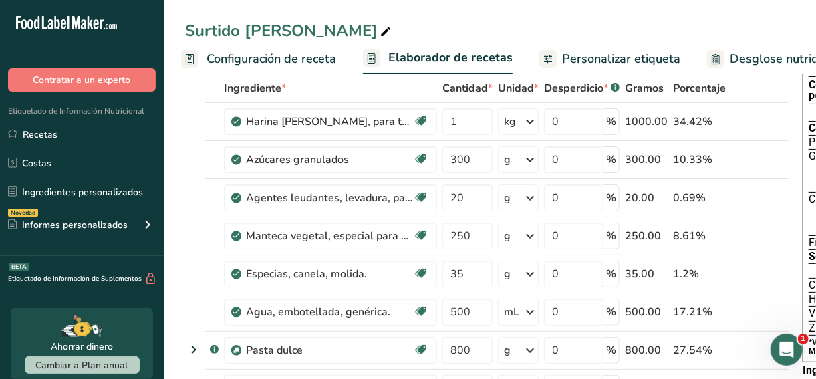
scroll to position [88, 0]
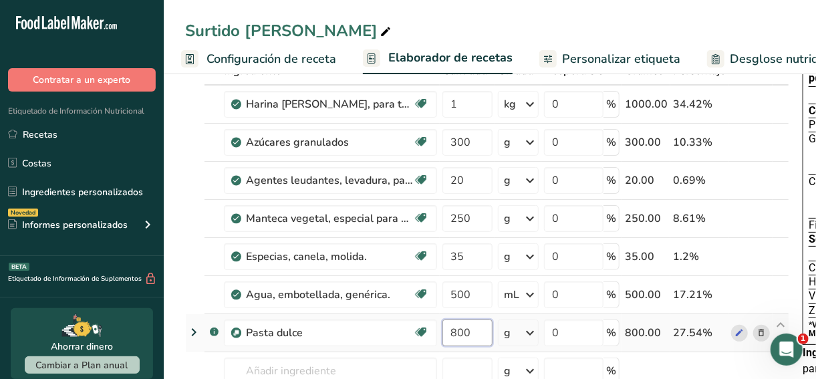
click at [444, 335] on input "800" at bounding box center [467, 332] width 50 height 27
type input "1000"
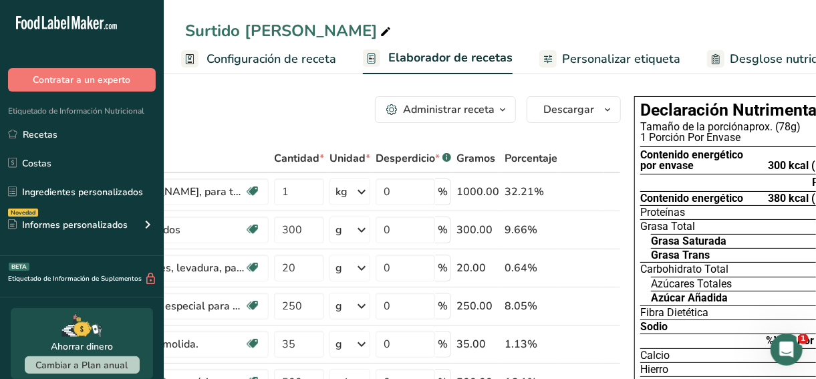
scroll to position [0, 218]
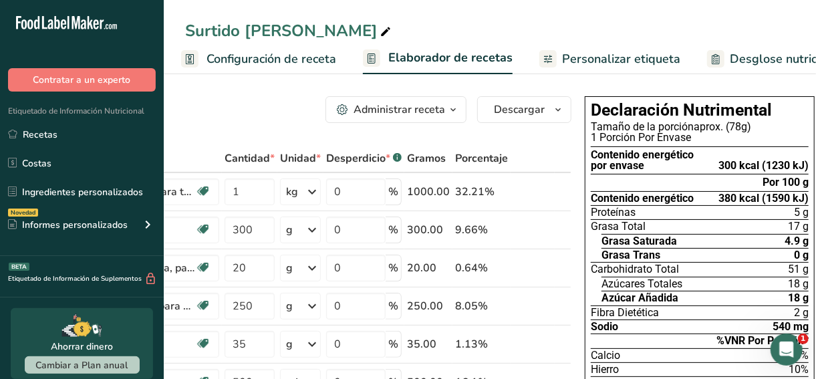
click at [741, 126] on div "Tamaño de la porción aprox. (78g)" at bounding box center [700, 127] width 218 height 11
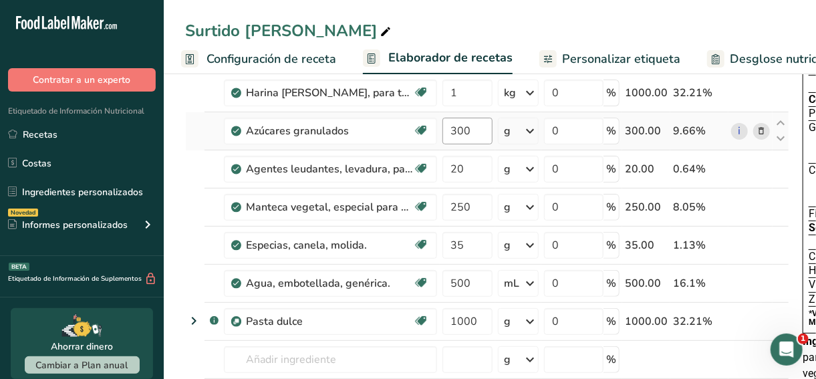
scroll to position [100, 0]
click at [467, 287] on input "500" at bounding box center [467, 282] width 50 height 27
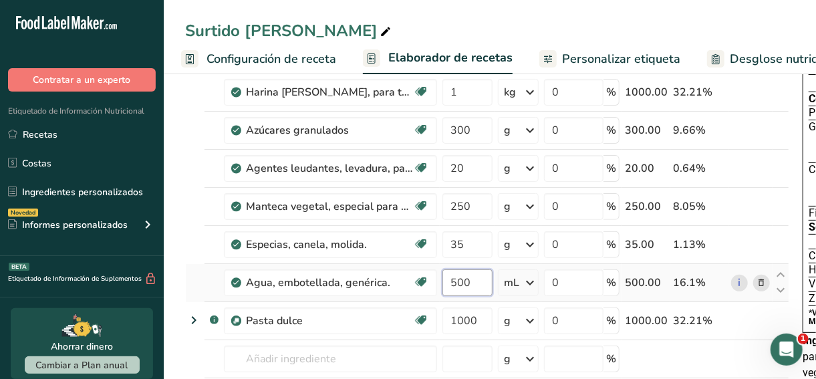
click at [467, 287] on input "500" at bounding box center [467, 282] width 50 height 27
type input "650"
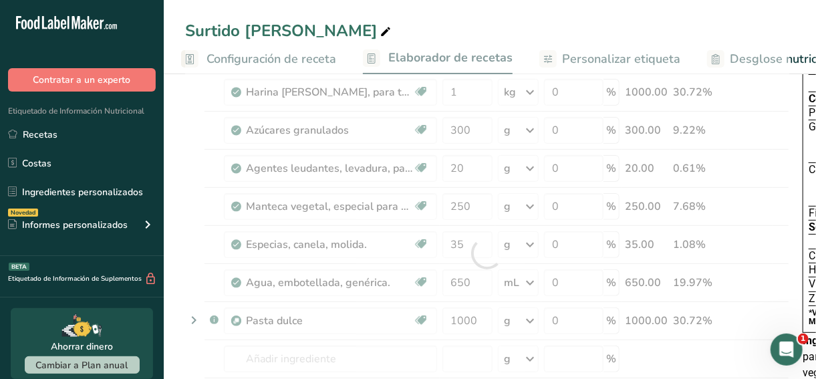
click at [809, 223] on span "Sodio" at bounding box center [822, 227] width 27 height 11
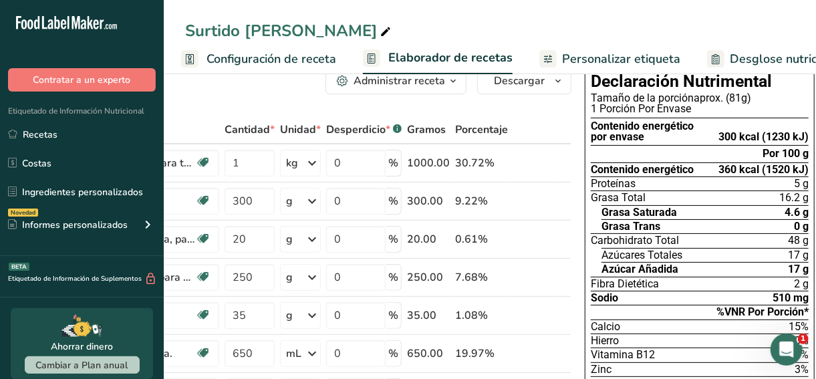
scroll to position [27, 0]
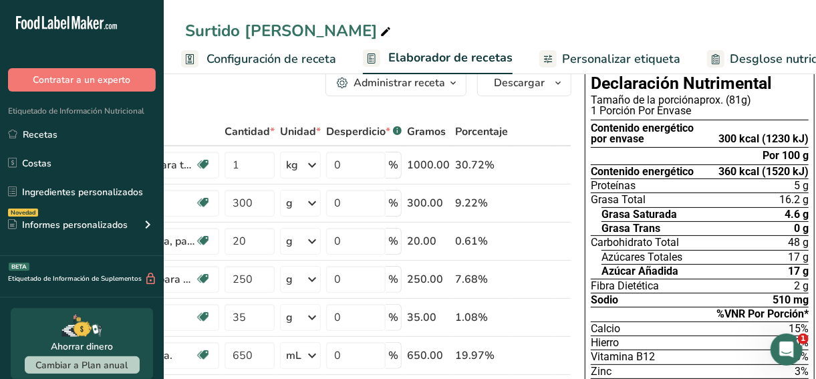
click at [809, 223] on div "Declaración Nutrimental Tamaño de la porción aprox. (81g) 1 Porción Por Envase …" at bounding box center [700, 238] width 230 height 336
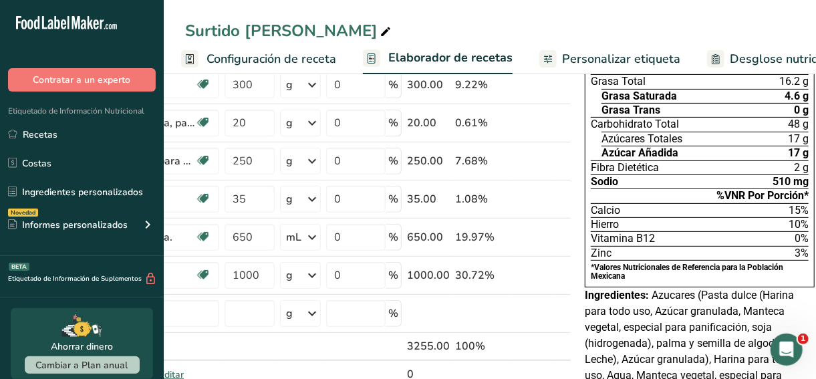
scroll to position [146, 0]
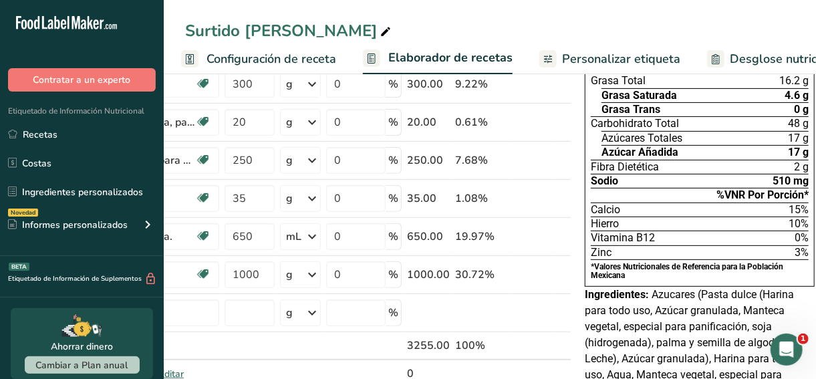
click at [782, 178] on span "510 mg" at bounding box center [791, 181] width 36 height 11
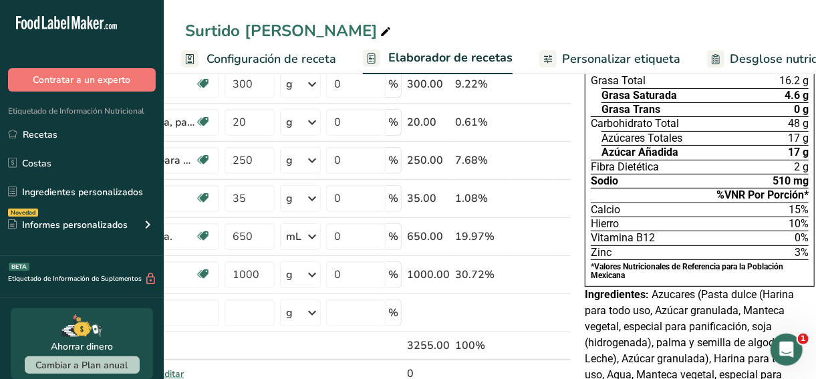
click at [782, 178] on span "510 mg" at bounding box center [791, 181] width 36 height 11
click at [779, 198] on div "%VNR Por Porción*" at bounding box center [700, 195] width 218 height 14
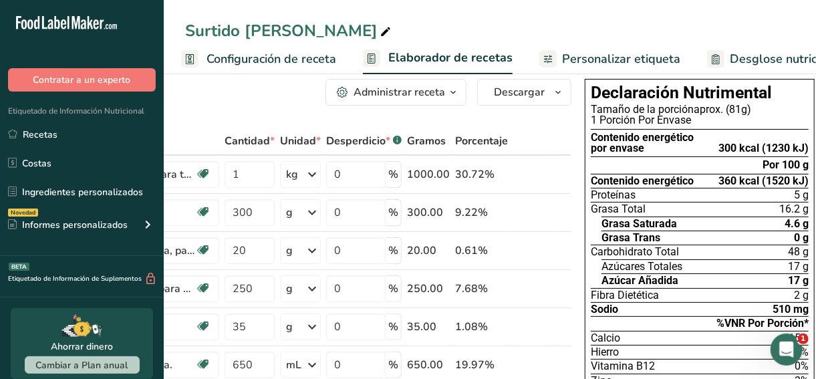
scroll to position [0, 0]
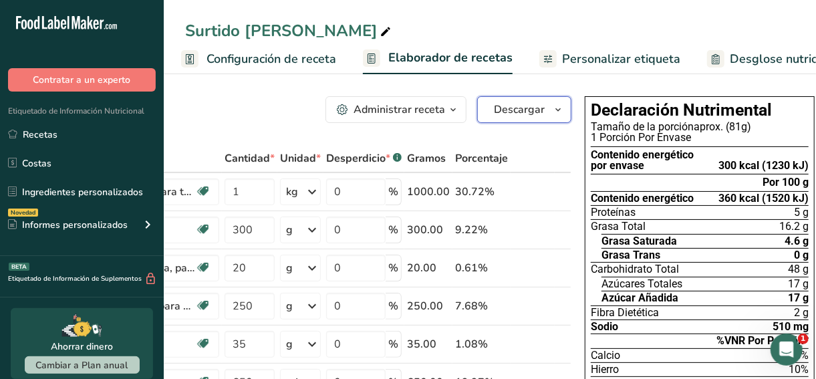
click at [539, 109] on span "Descargar" at bounding box center [519, 110] width 51 height 16
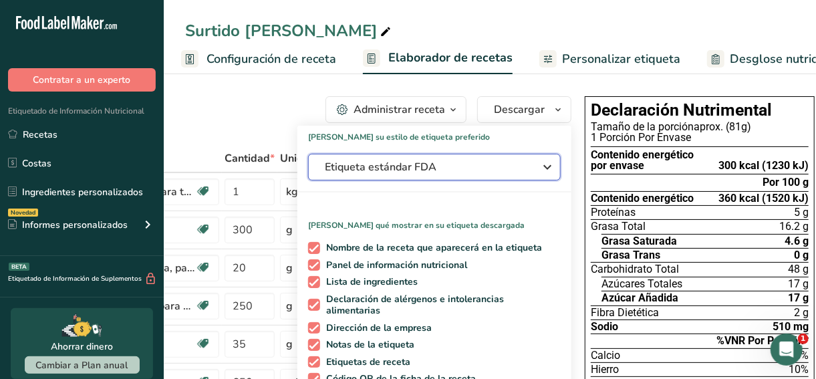
click at [436, 176] on button "Etiqueta estándar FDA" at bounding box center [434, 167] width 253 height 27
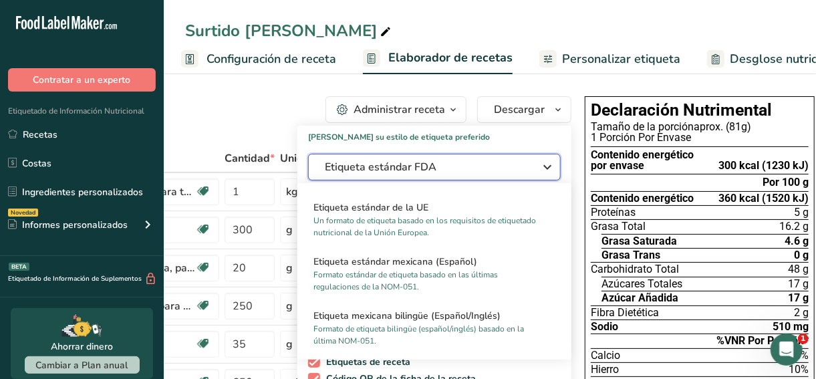
scroll to position [846, 0]
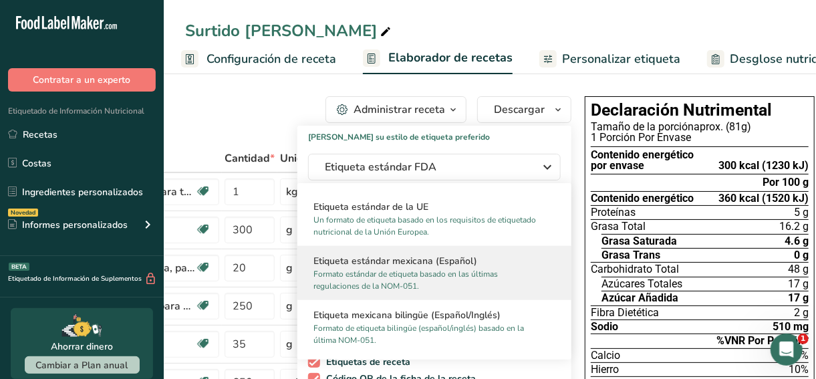
click at [468, 267] on h2 "Etiqueta estándar mexicana (Español)" at bounding box center [434, 261] width 242 height 14
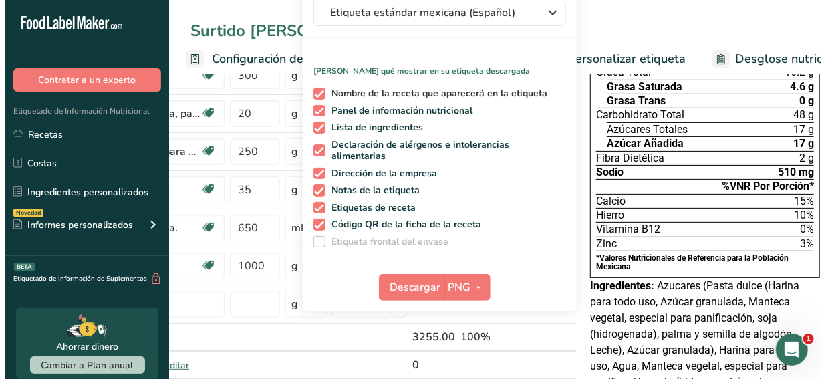
scroll to position [157, 0]
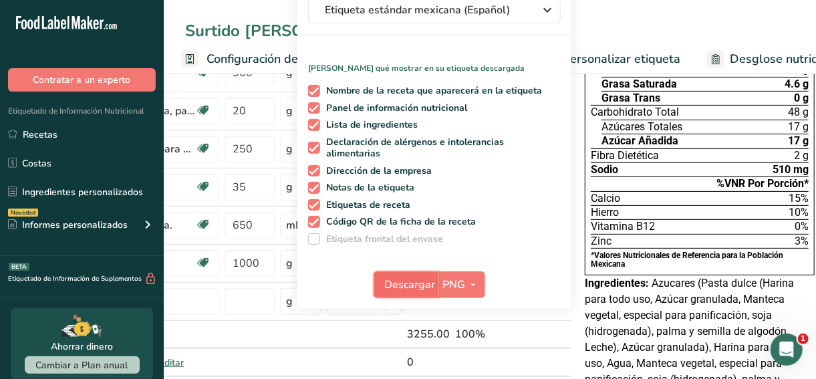
click at [414, 291] on span "Descargar" at bounding box center [410, 285] width 51 height 16
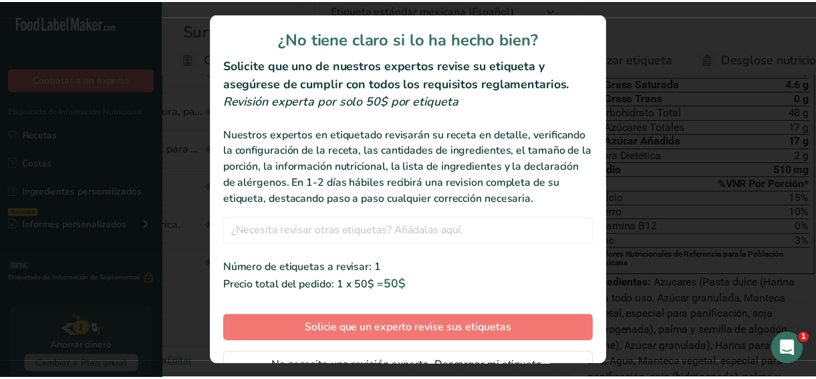
scroll to position [74, 0]
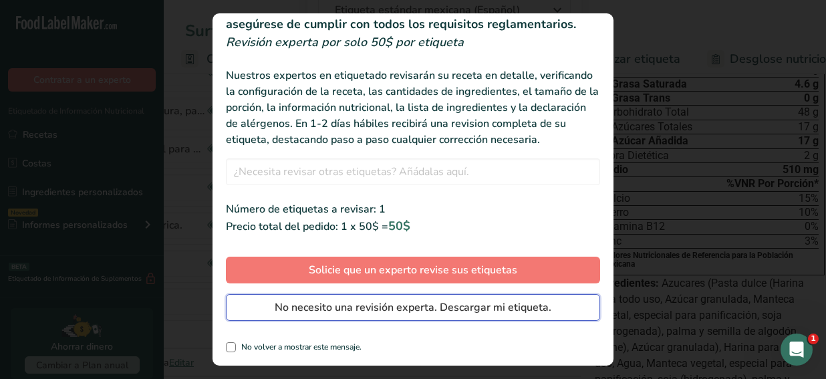
click at [353, 316] on button "No necesito una revisión experta. Descargar mi etiqueta." at bounding box center [413, 307] width 374 height 27
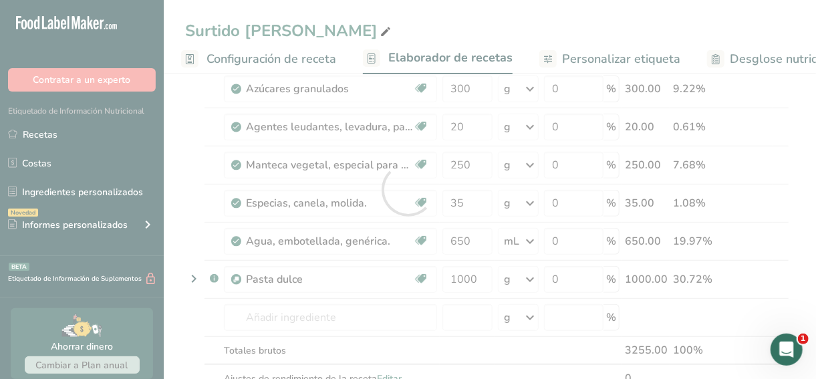
scroll to position [0, 0]
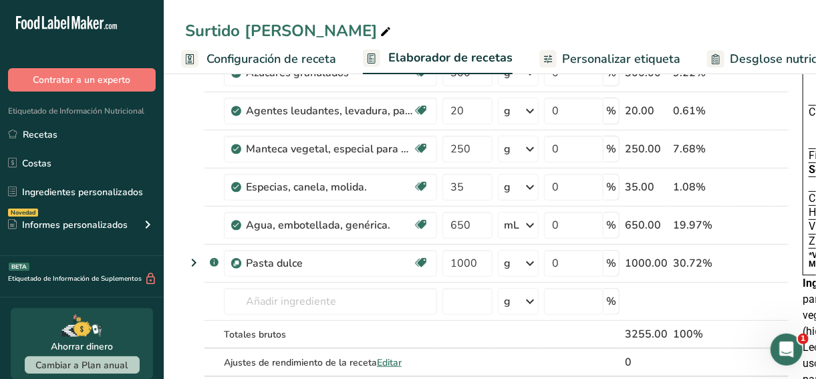
scroll to position [660, 0]
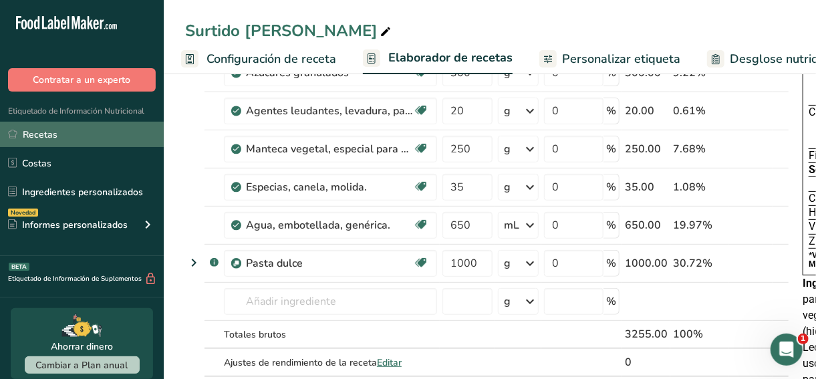
click at [66, 143] on link "Recetas" at bounding box center [82, 134] width 164 height 25
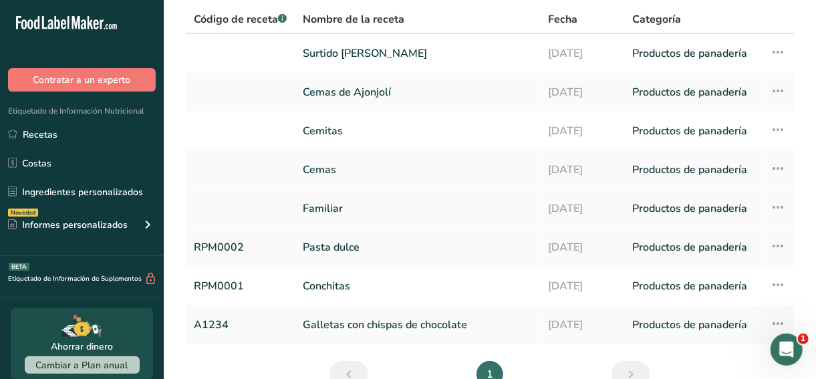
scroll to position [93, 0]
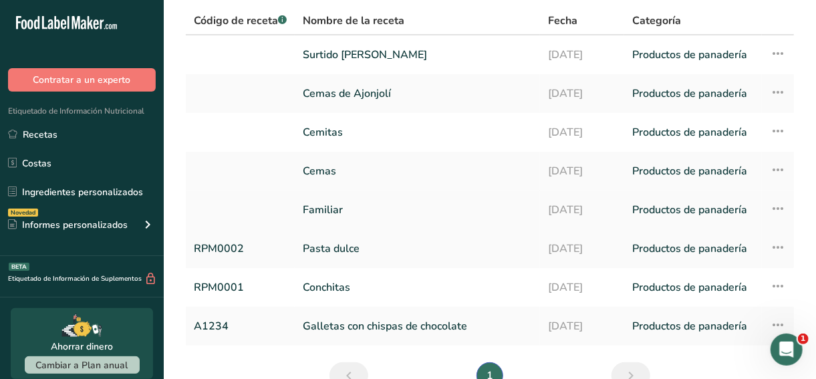
click at [360, 202] on link "Familiar" at bounding box center [417, 210] width 229 height 28
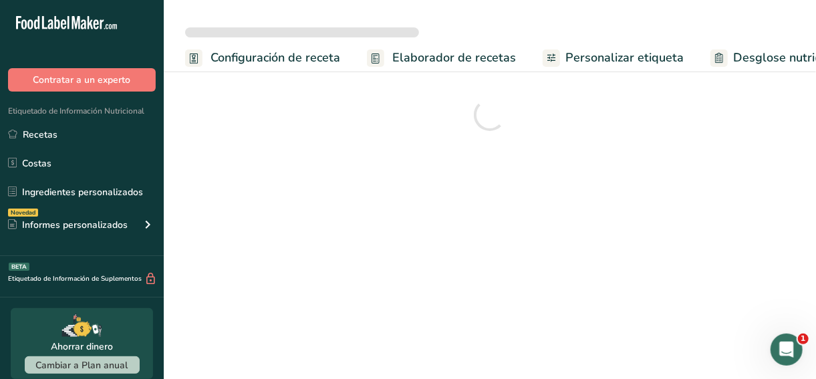
click at [360, 202] on main "Configuración de receta Elaborador de recetas Personalizar etiqueta Desglose nu…" at bounding box center [408, 189] width 816 height 379
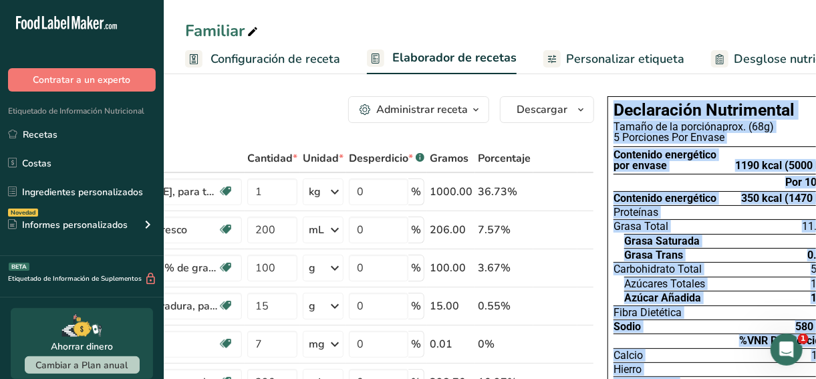
scroll to position [0, 218]
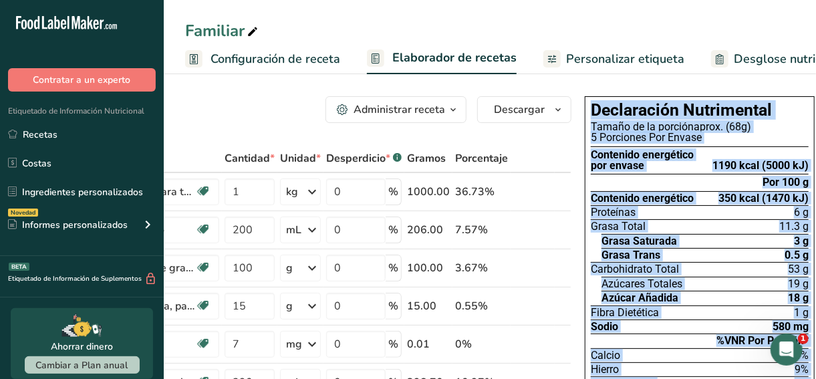
click at [703, 263] on div "Carbohidrato Total 53 g" at bounding box center [700, 269] width 218 height 14
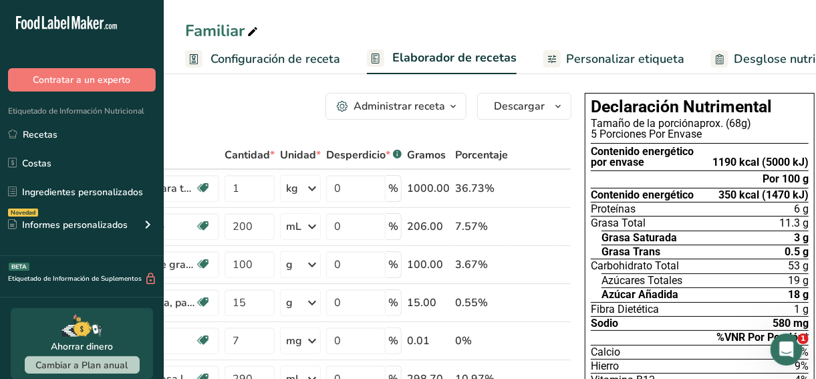
scroll to position [0, 0]
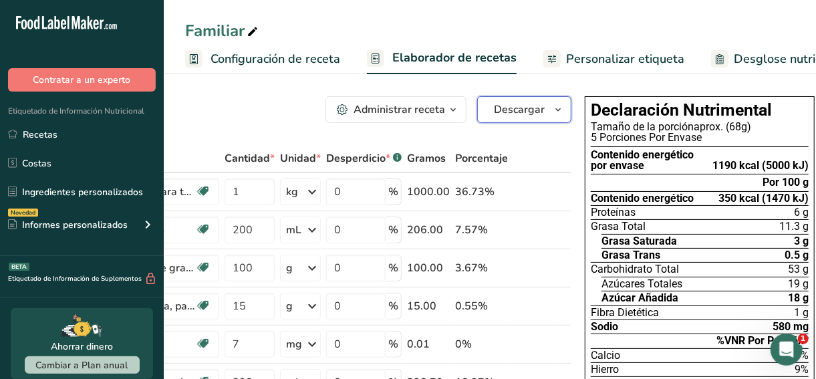
click at [522, 108] on span "Descargar" at bounding box center [519, 110] width 51 height 16
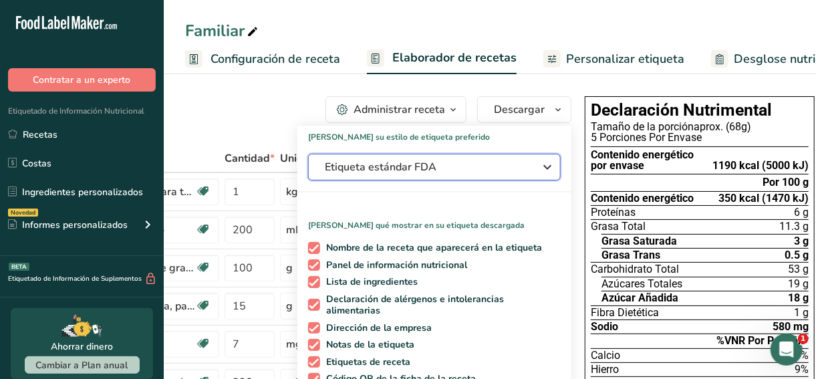
click at [437, 160] on span "Etiqueta estándar FDA" at bounding box center [425, 167] width 201 height 16
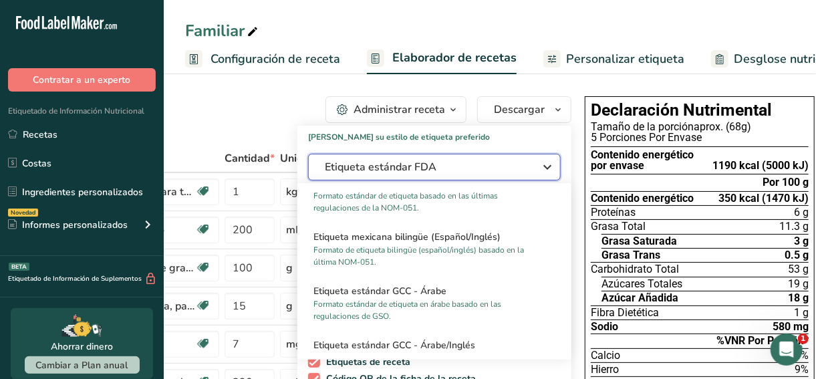
scroll to position [906, 0]
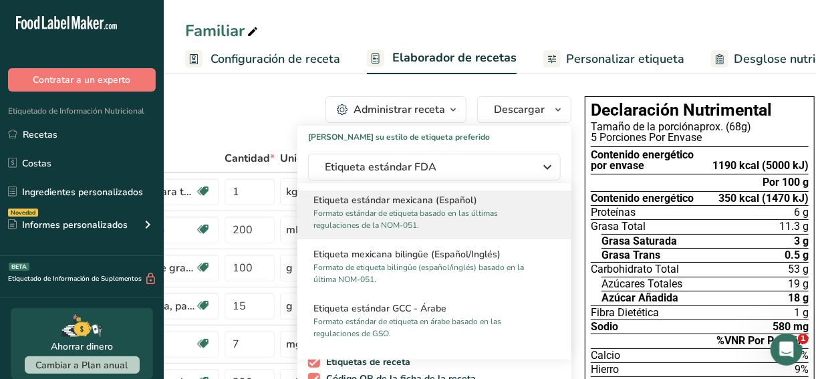
click at [434, 225] on p "Formato estándar de etiqueta basado en las últimas regulaciones de la NOM-051." at bounding box center [428, 219] width 230 height 24
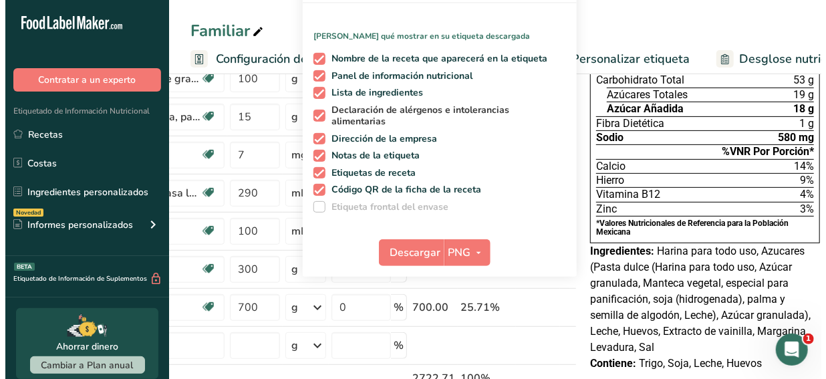
scroll to position [202, 0]
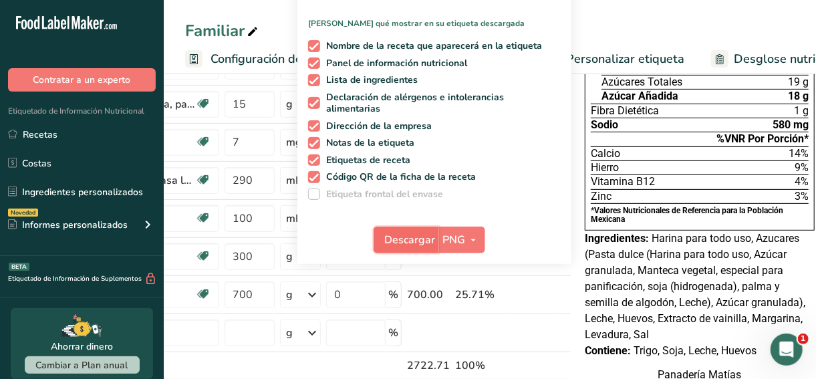
click at [402, 243] on span "Descargar" at bounding box center [410, 240] width 51 height 16
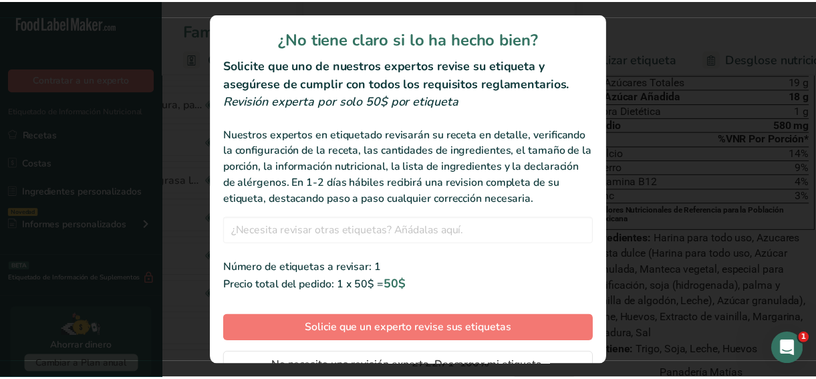
scroll to position [74, 0]
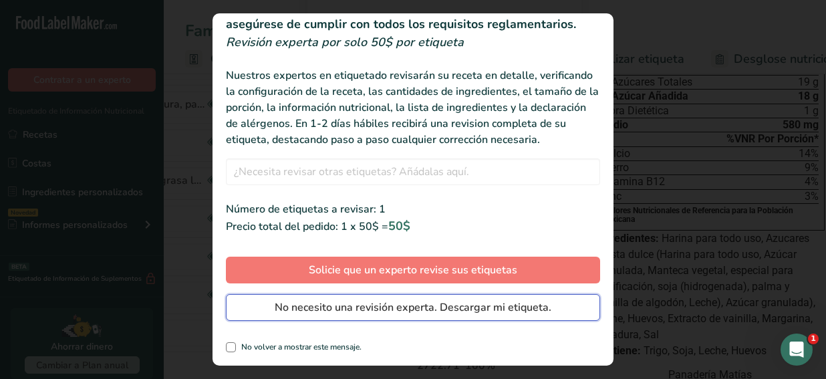
click at [363, 318] on button "No necesito una revisión experta. Descargar mi etiqueta." at bounding box center [413, 307] width 374 height 27
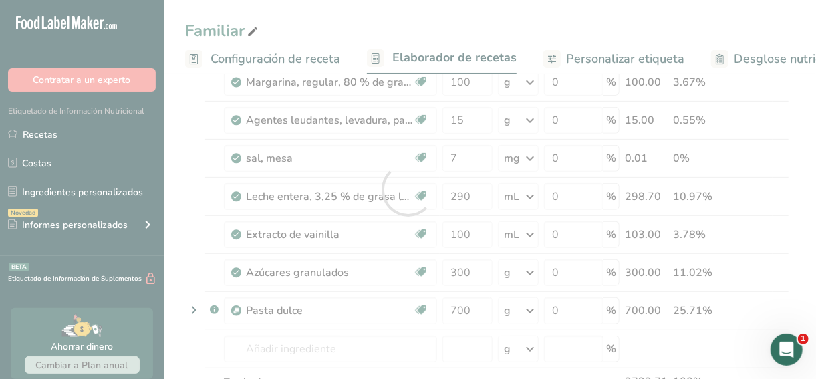
scroll to position [0, 0]
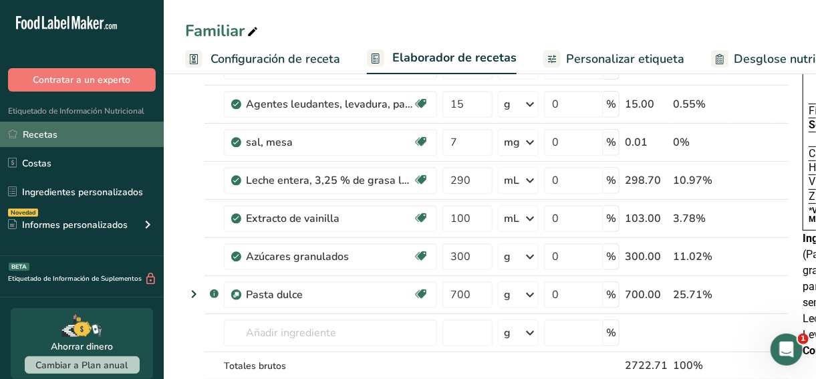
click at [45, 138] on link "Recetas" at bounding box center [82, 134] width 164 height 25
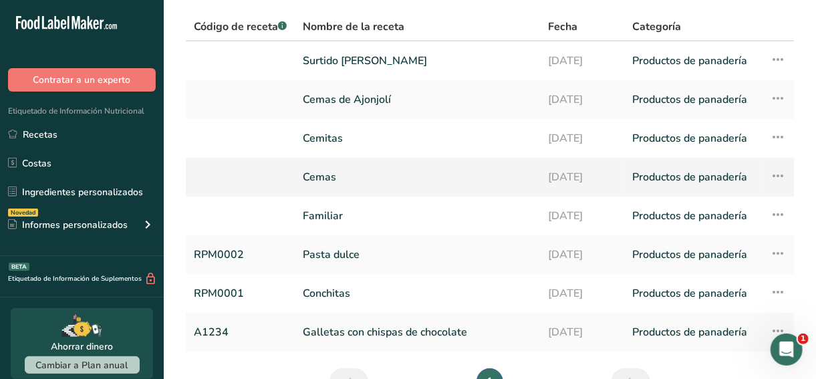
scroll to position [90, 0]
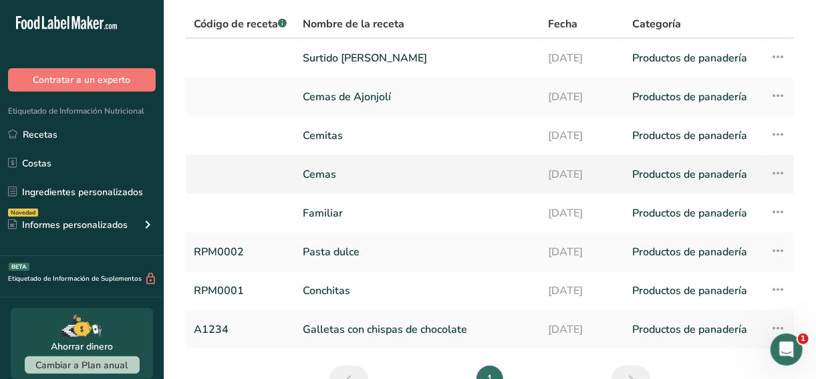
click at [333, 176] on link "Cemas" at bounding box center [417, 174] width 229 height 28
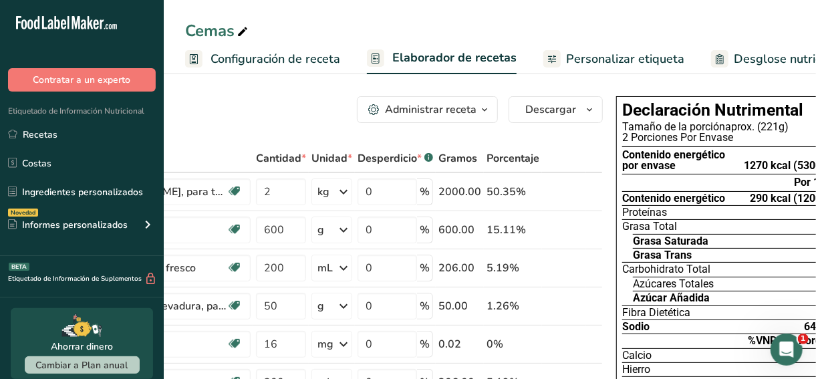
scroll to position [0, 192]
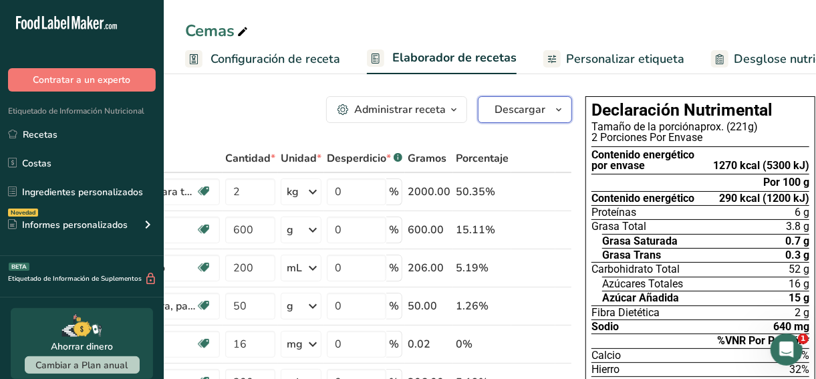
click at [553, 108] on icon "button" at bounding box center [558, 110] width 11 height 17
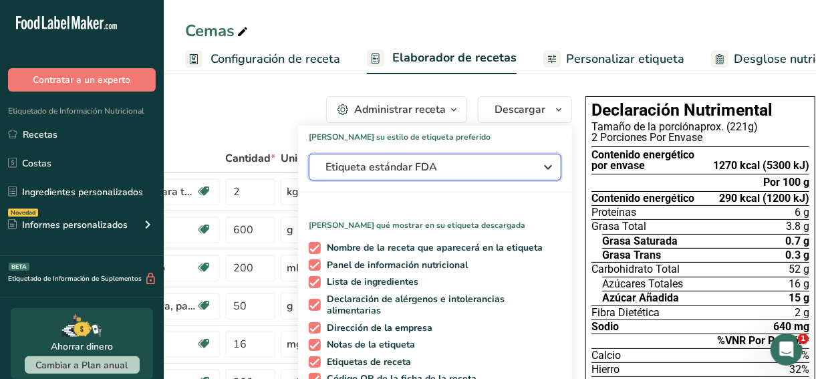
click at [508, 163] on span "Etiqueta estándar FDA" at bounding box center [426, 167] width 201 height 16
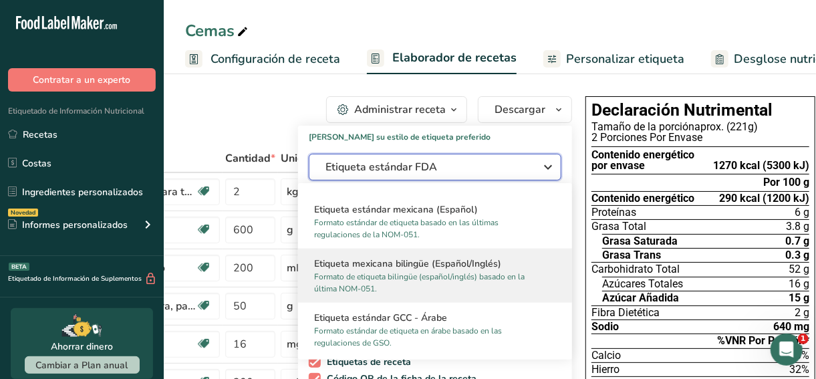
scroll to position [902, 0]
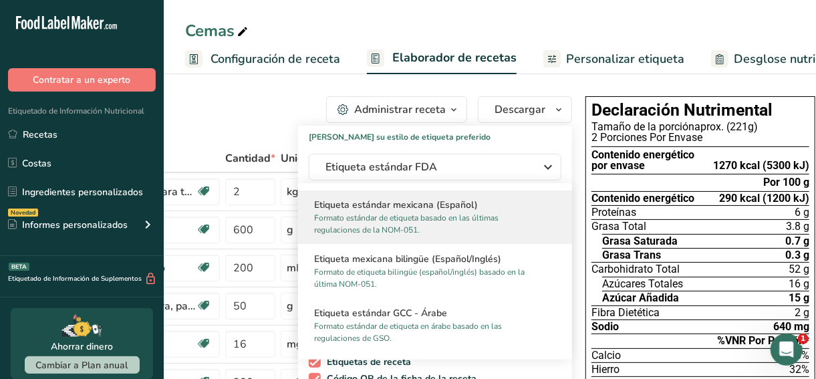
click at [430, 218] on p "Formato estándar de etiqueta basado en las últimas regulaciones de la NOM-051." at bounding box center [429, 224] width 230 height 24
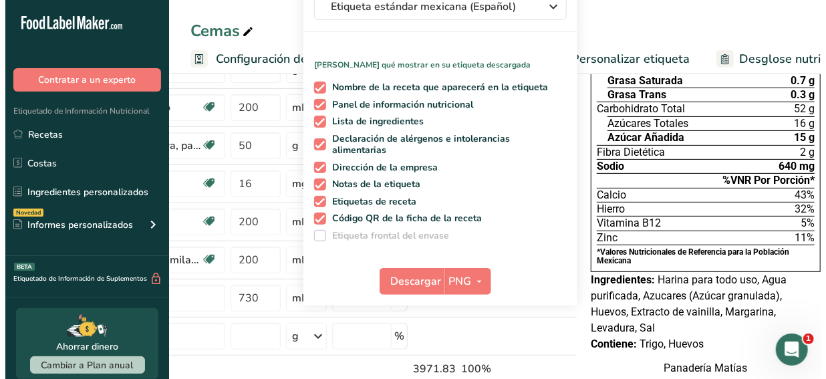
scroll to position [161, 0]
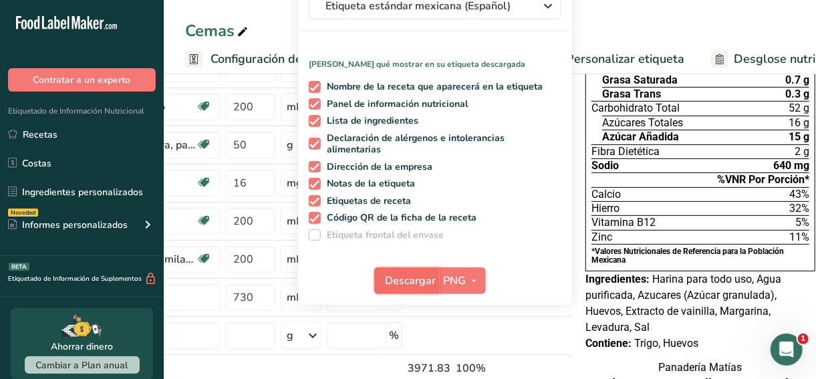
click at [399, 273] on span "Descargar" at bounding box center [411, 281] width 51 height 16
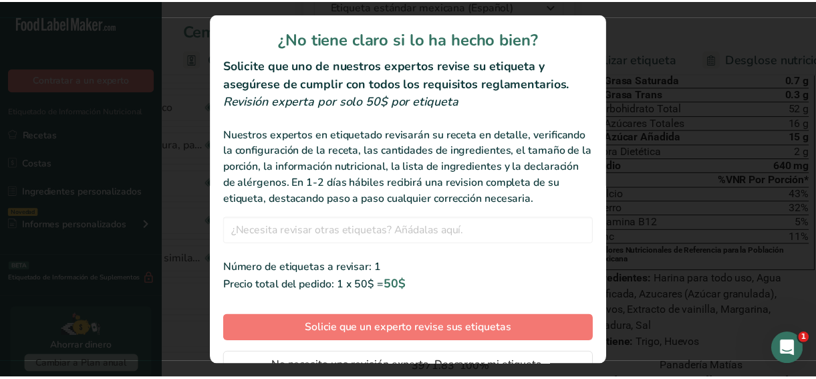
scroll to position [74, 0]
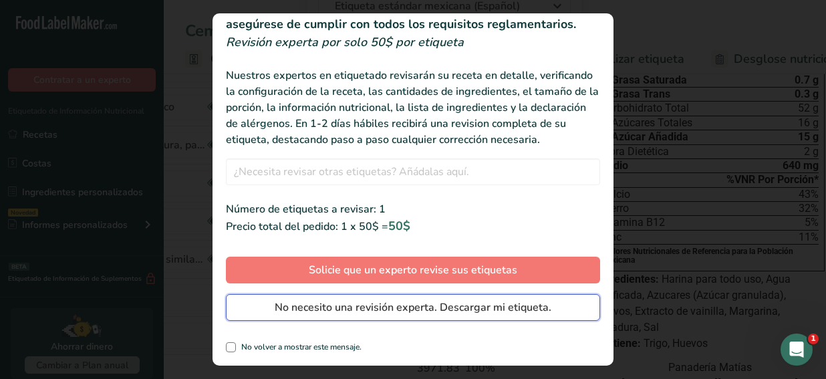
click at [462, 309] on span "No necesito una revisión experta. Descargar mi etiqueta." at bounding box center [413, 307] width 277 height 16
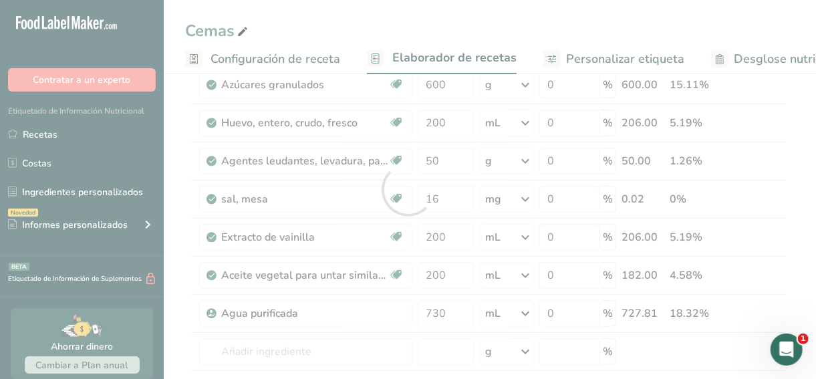
scroll to position [0, 0]
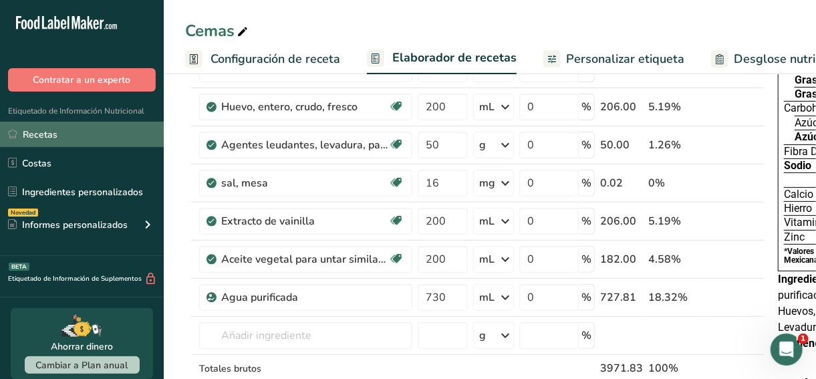
click at [80, 126] on link "Recetas" at bounding box center [82, 134] width 164 height 25
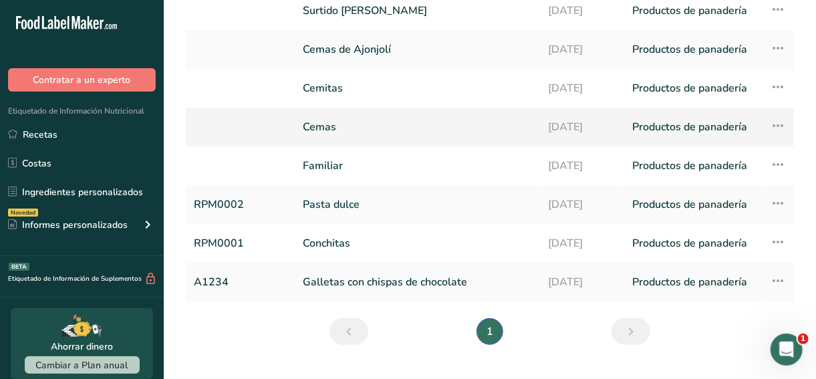
scroll to position [138, 0]
click at [775, 237] on icon at bounding box center [778, 241] width 16 height 24
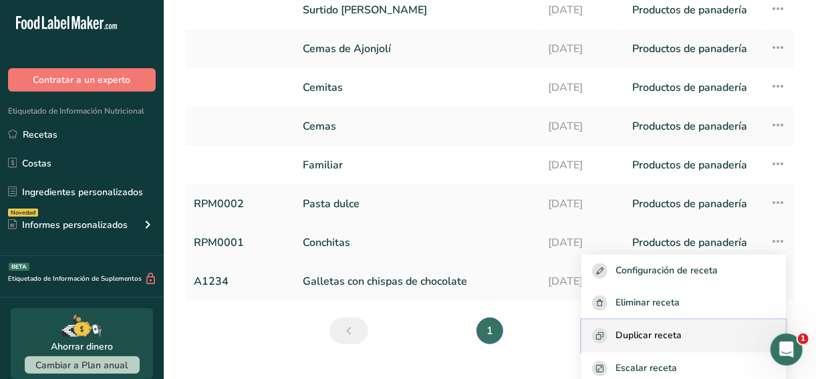
click at [630, 328] on span "Duplicar receta" at bounding box center [649, 335] width 66 height 15
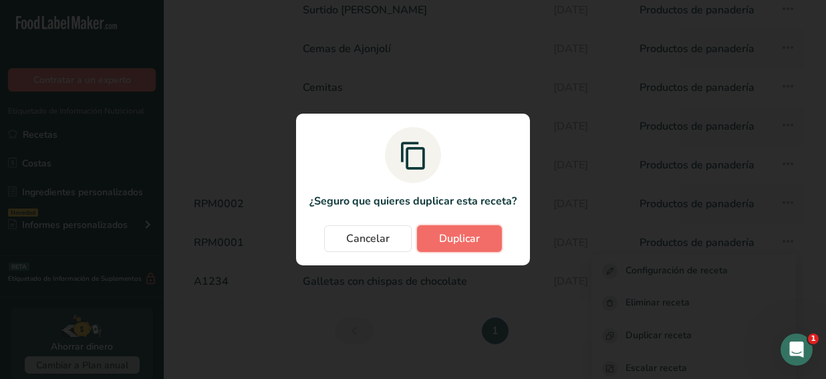
click at [457, 233] on span "Duplicar" at bounding box center [459, 239] width 41 height 16
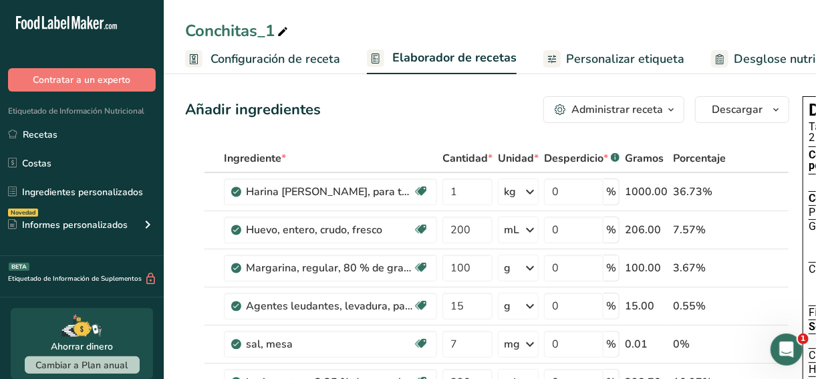
click at [271, 25] on div "Conchitas_1" at bounding box center [238, 31] width 106 height 24
click at [271, 25] on input "Conchitas_1" at bounding box center [490, 31] width 610 height 24
type input "Panquecitos"
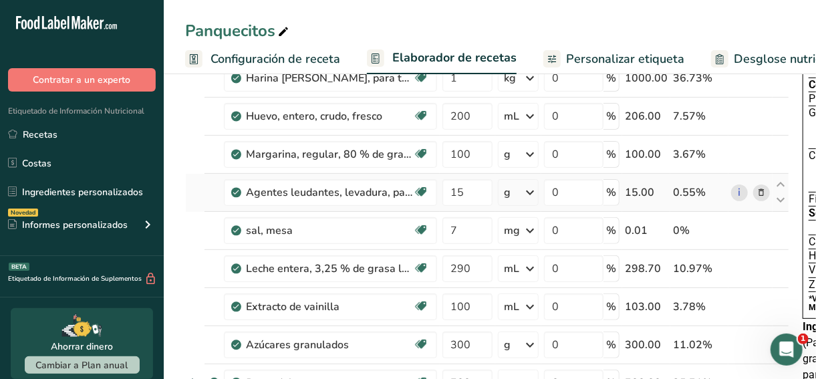
scroll to position [117, 0]
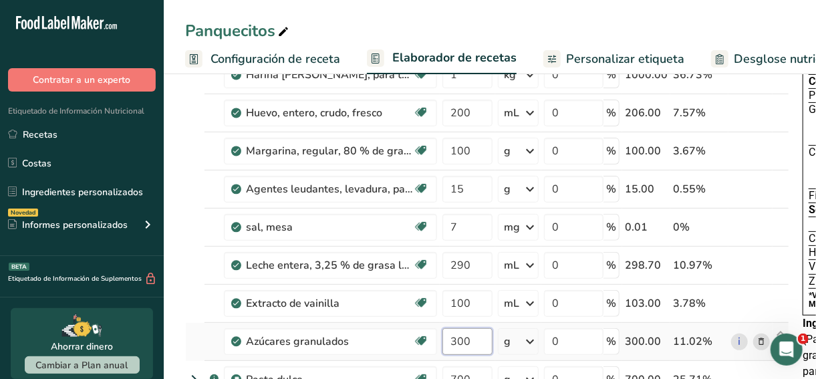
click at [456, 340] on input "300" at bounding box center [467, 341] width 50 height 27
type input "850"
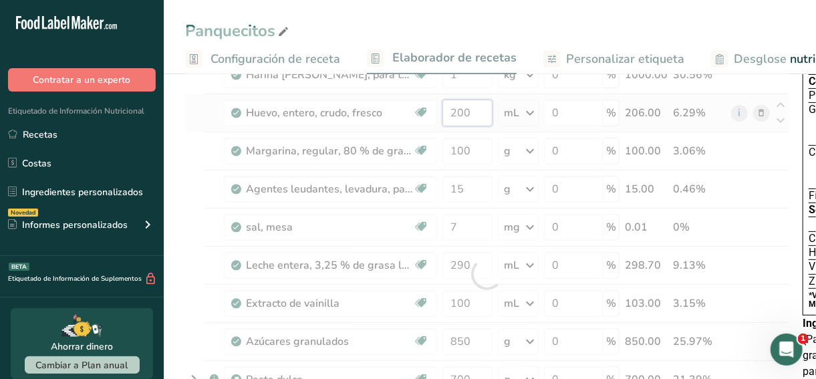
click at [476, 111] on div "Ingrediente * Cantidad * Unidad * Desperdicio * .a-a{fill:#347362;}.b-a{fill:#f…" at bounding box center [487, 273] width 604 height 493
click at [476, 111] on div at bounding box center [487, 273] width 604 height 493
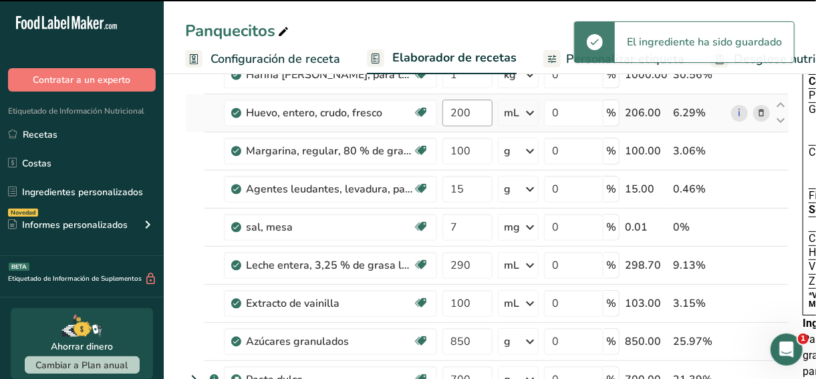
scroll to position [150, 0]
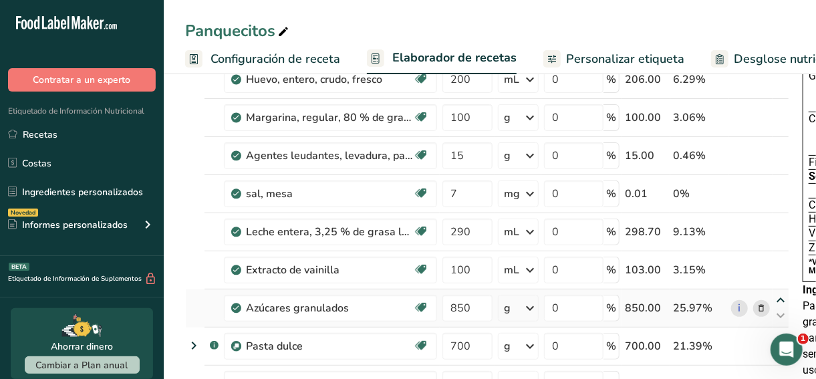
click at [781, 295] on icon at bounding box center [781, 300] width 16 height 10
type input "850"
type input "100"
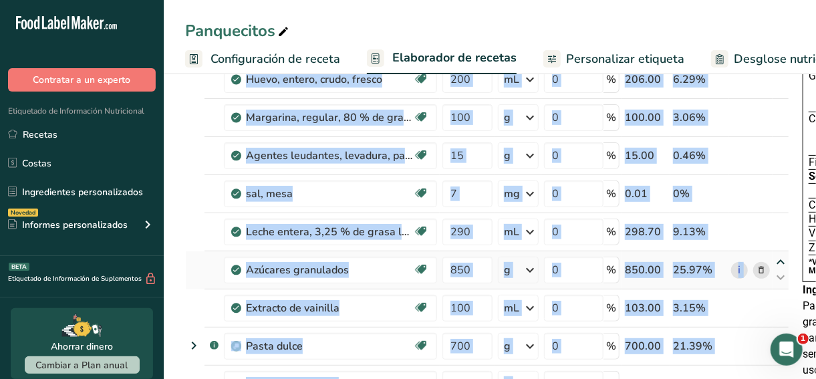
click at [778, 258] on icon at bounding box center [781, 262] width 16 height 10
type input "850"
type input "290"
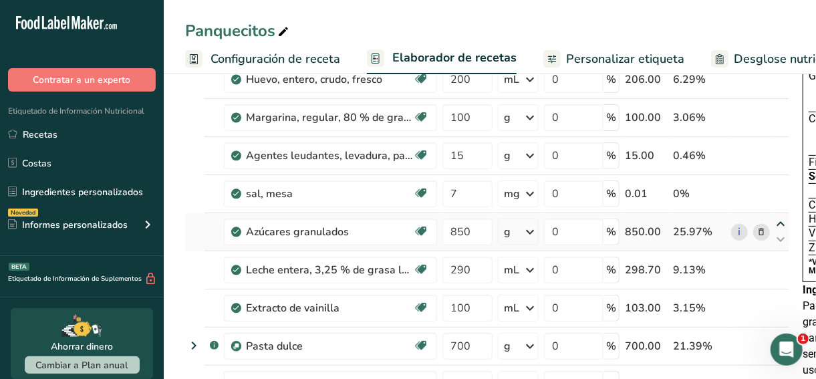
click at [777, 213] on td at bounding box center [781, 232] width 16 height 38
click at [777, 219] on icon at bounding box center [781, 224] width 16 height 10
type input "850"
type input "7"
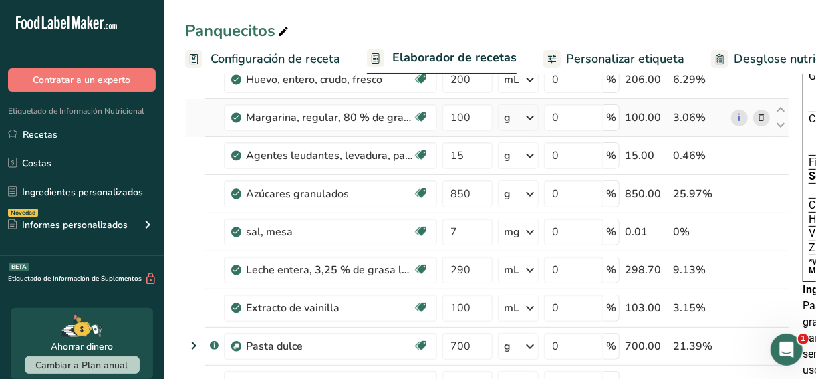
click at [761, 116] on icon at bounding box center [761, 118] width 9 height 14
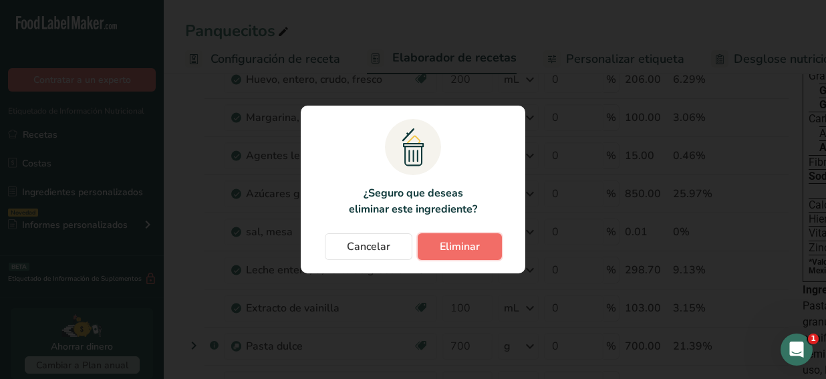
click at [461, 246] on span "Eliminar" at bounding box center [460, 247] width 40 height 16
type input "15"
type input "850"
type input "7"
type input "290"
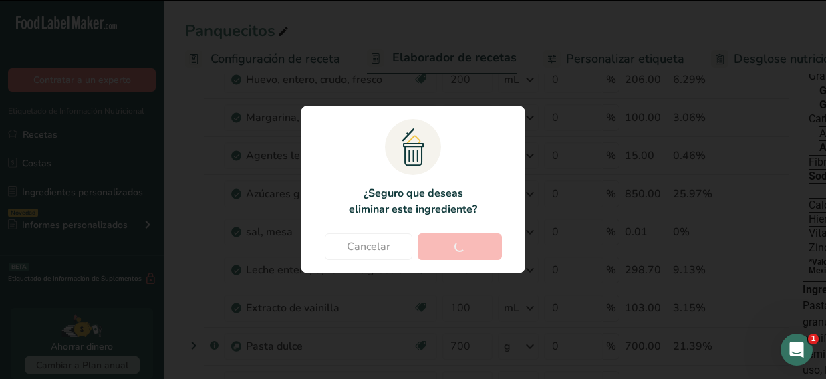
type input "100"
type input "700"
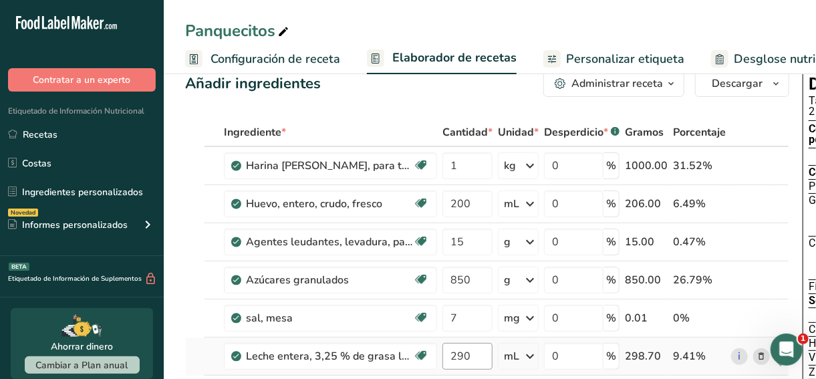
scroll to position [25, 0]
click at [779, 268] on icon at bounding box center [781, 273] width 16 height 10
type input "850"
type input "15"
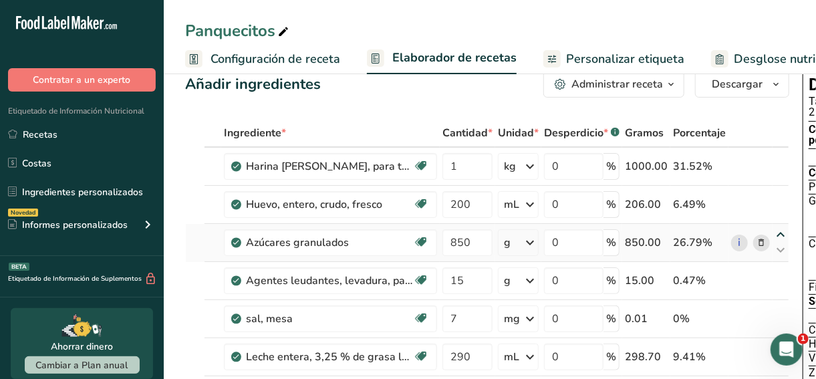
click at [779, 235] on icon at bounding box center [781, 235] width 16 height 10
type input "850"
type input "200"
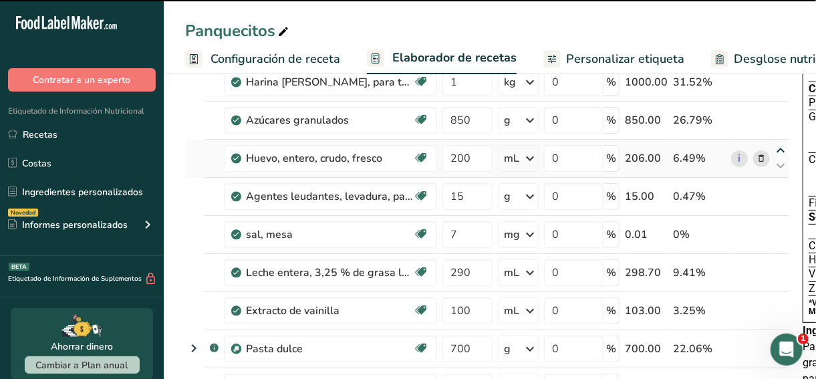
scroll to position [95, 0]
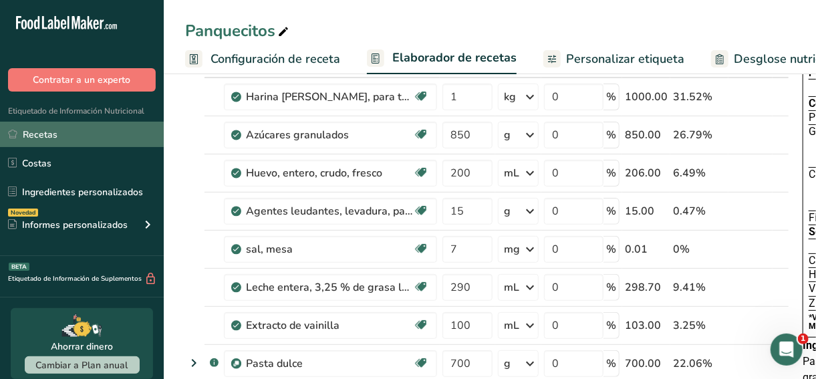
click at [52, 136] on link "Recetas" at bounding box center [82, 134] width 164 height 25
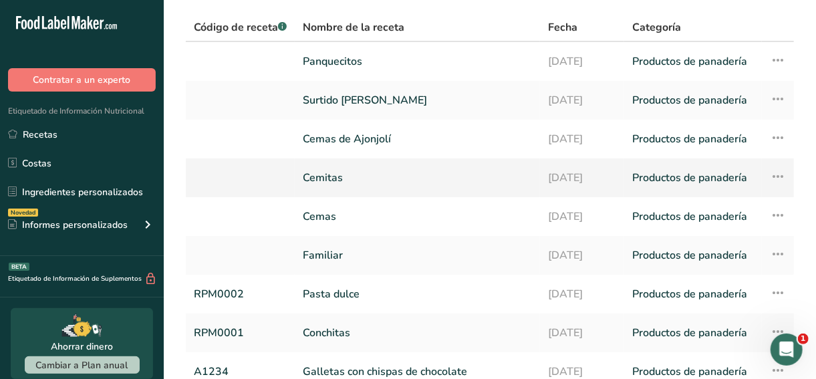
scroll to position [74, 0]
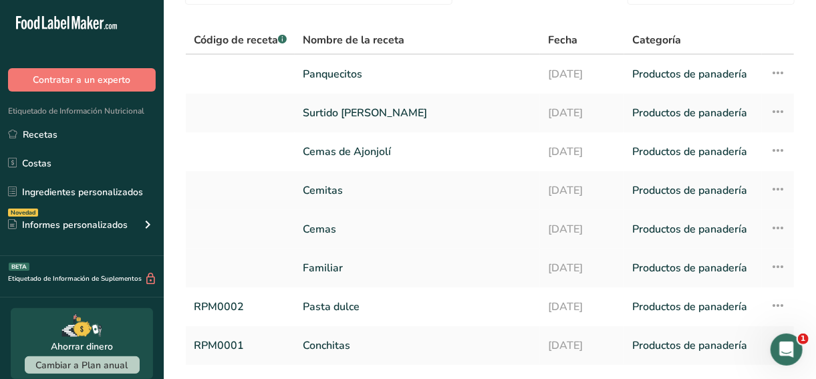
click at [408, 223] on link "Cemas" at bounding box center [417, 229] width 229 height 28
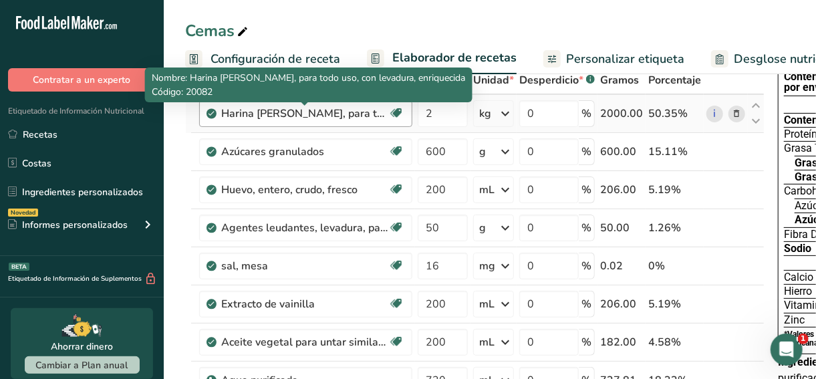
scroll to position [85, 0]
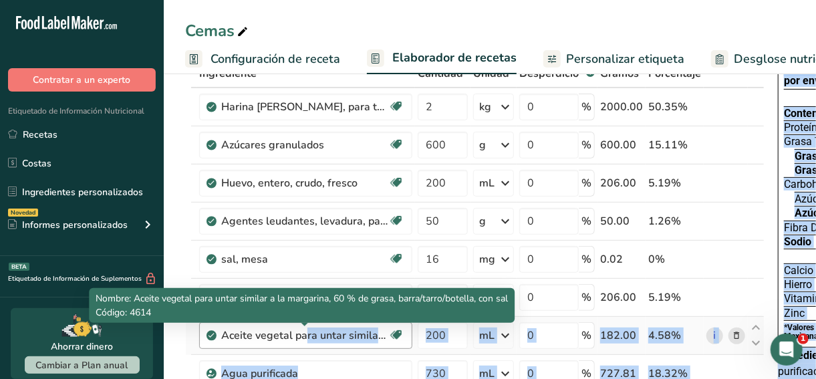
drag, startPoint x: 152, startPoint y: 312, endPoint x: 234, endPoint y: 335, distance: 84.7
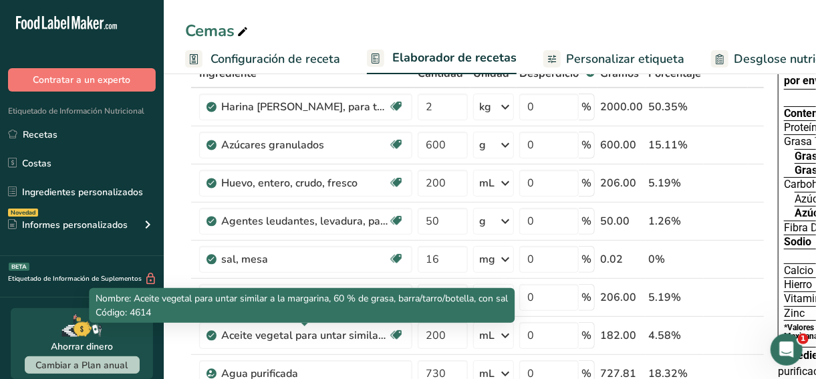
click at [150, 312] on span "Código: 4614" at bounding box center [123, 312] width 55 height 13
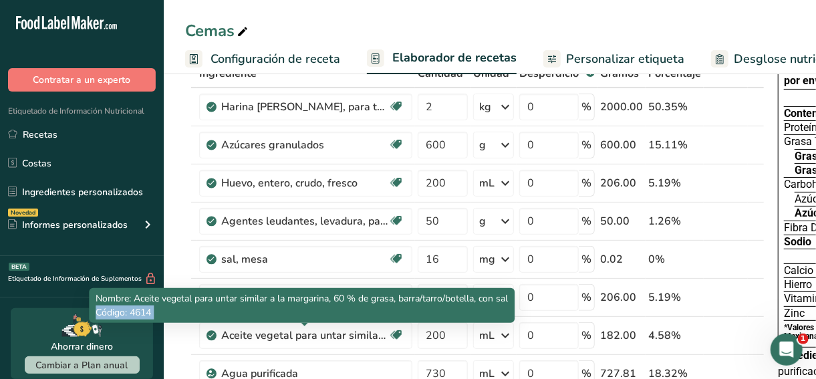
click at [150, 312] on span "Código: 4614" at bounding box center [123, 312] width 55 height 13
click at [155, 312] on p "Código: 4614" at bounding box center [302, 312] width 412 height 14
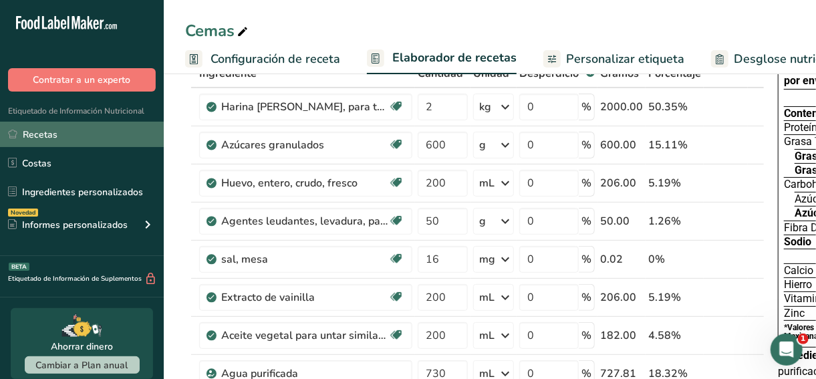
click at [102, 142] on link "Recetas" at bounding box center [82, 134] width 164 height 25
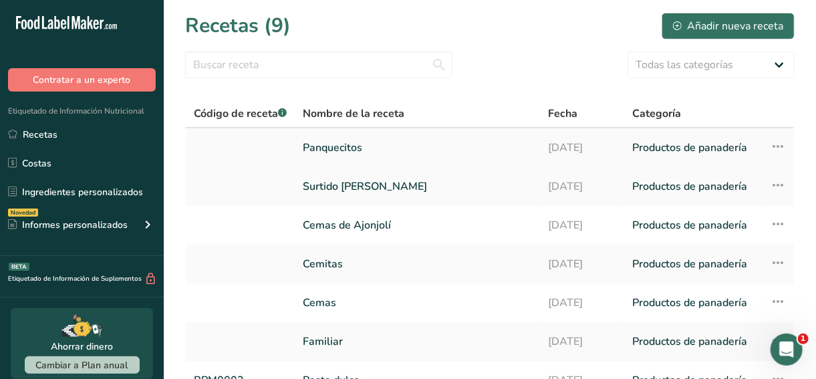
click at [405, 165] on td "Panquecitos" at bounding box center [417, 147] width 245 height 39
click at [429, 136] on link "Panquecitos" at bounding box center [417, 148] width 229 height 28
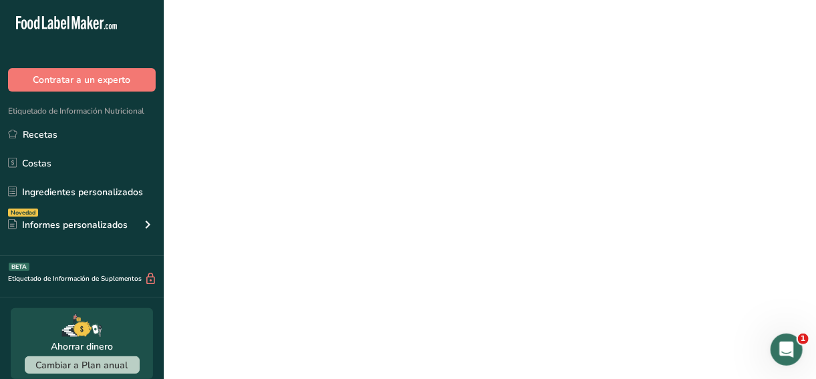
click at [429, 136] on link "Panquecitos" at bounding box center [417, 148] width 229 height 28
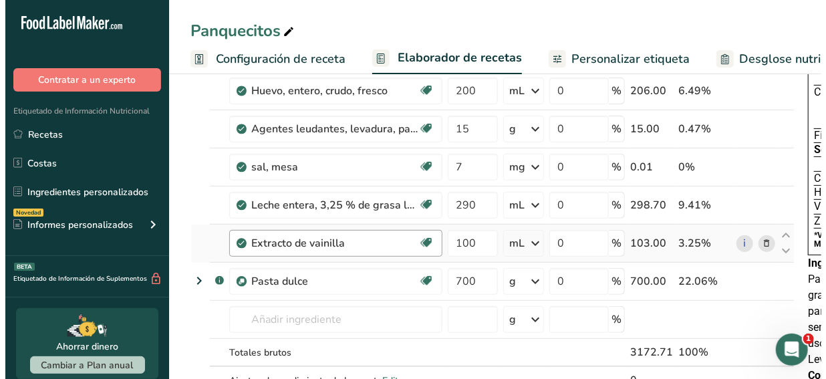
scroll to position [182, 0]
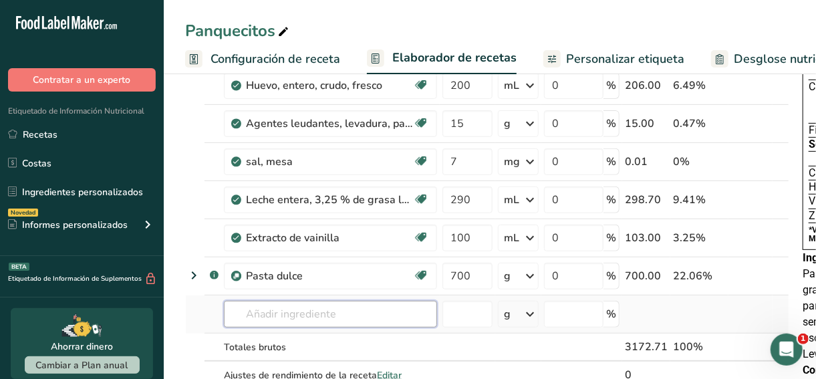
click at [269, 303] on input "text" at bounding box center [330, 314] width 213 height 27
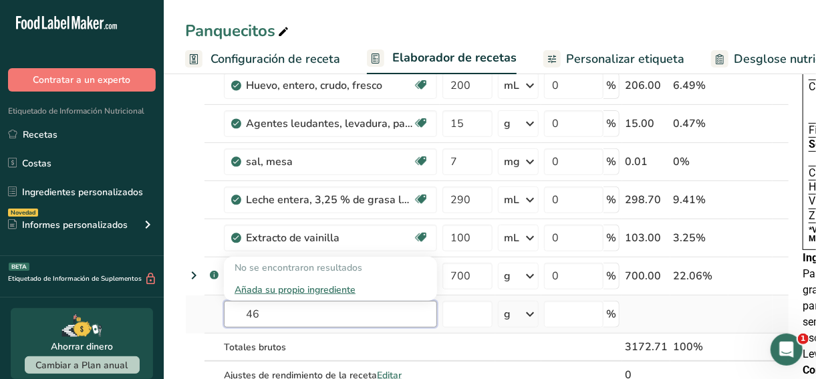
type input "4"
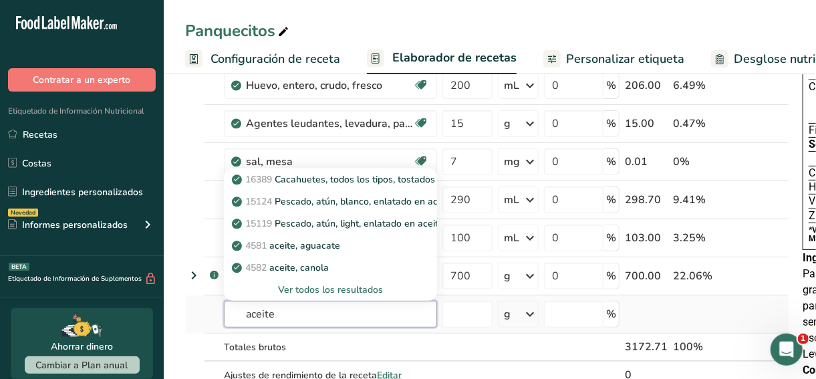
type input "aceite"
click at [319, 287] on div "Ver todos los resultados" at bounding box center [331, 290] width 192 height 14
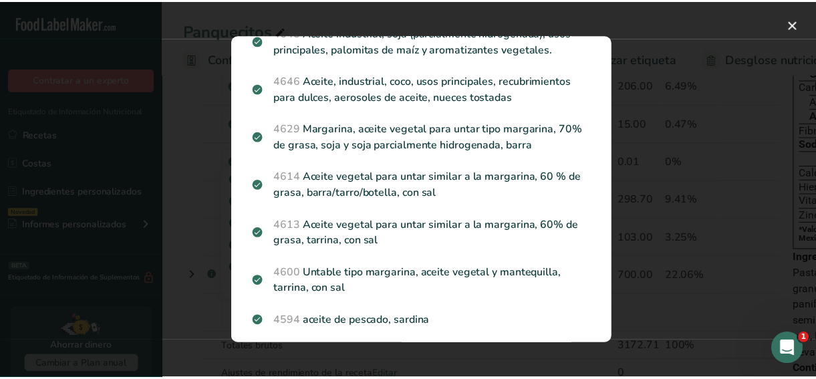
scroll to position [1374, 0]
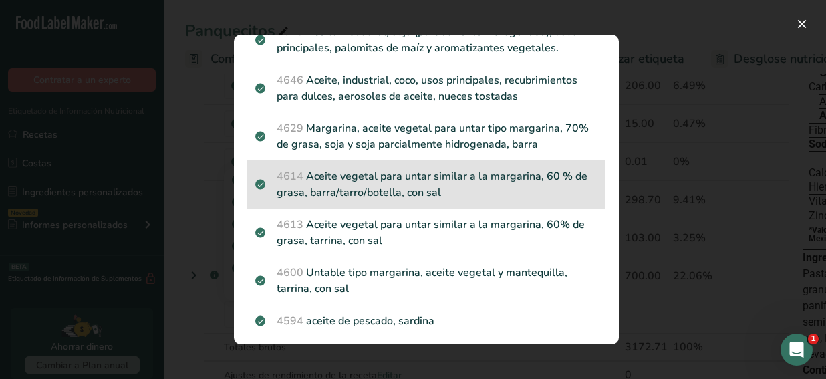
click at [404, 201] on p "4614 Aceite vegetal para untar similar a la margarina, 60 % de grasa, barra/tar…" at bounding box center [426, 184] width 342 height 32
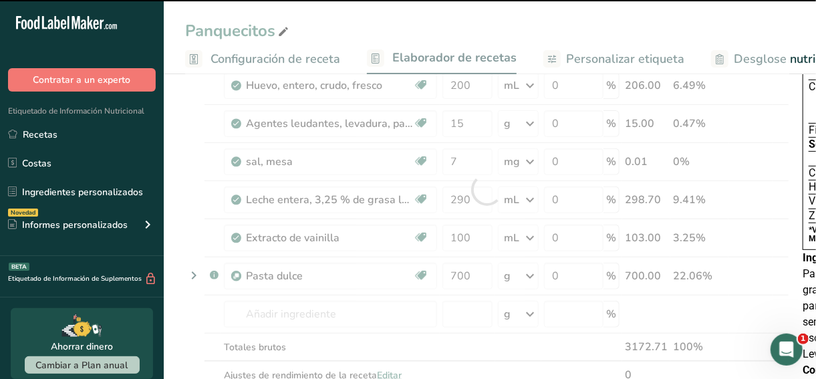
type input "0"
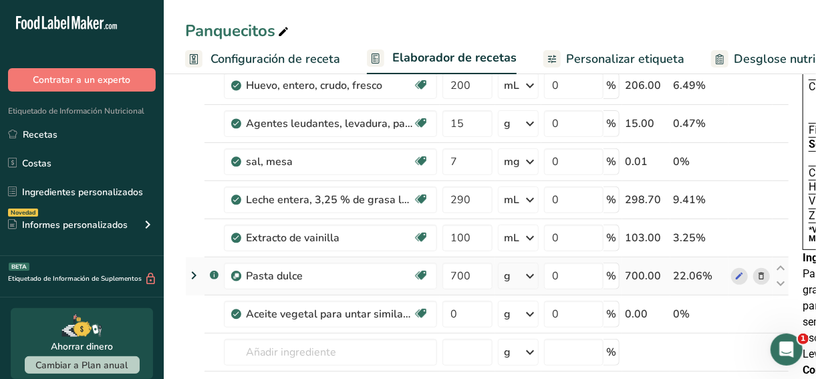
click at [759, 271] on icon at bounding box center [761, 276] width 9 height 14
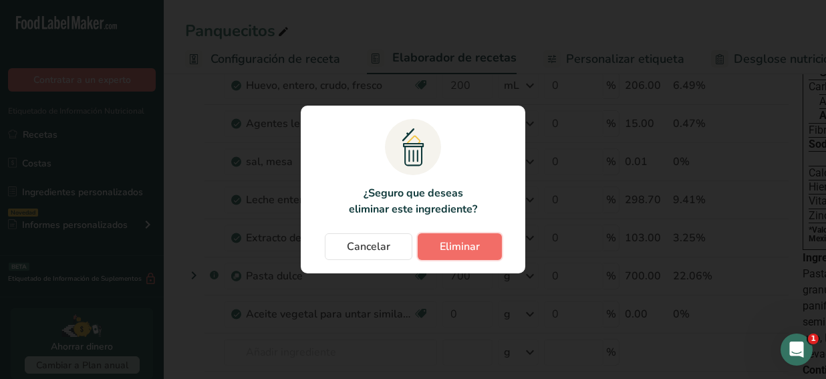
click at [452, 243] on span "Eliminar" at bounding box center [460, 247] width 40 height 16
type input "0"
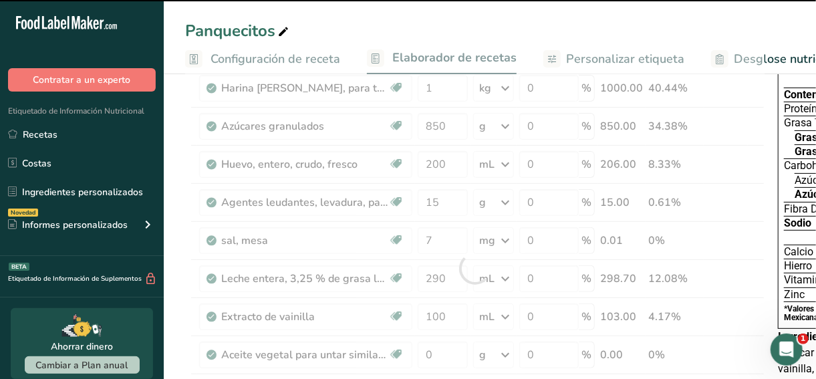
scroll to position [103, 0]
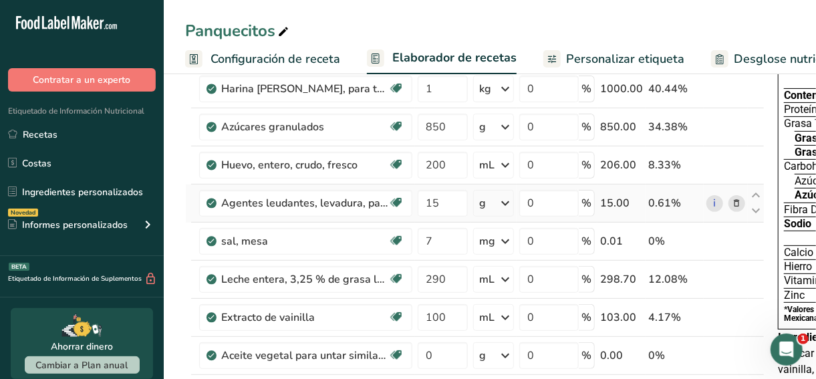
click at [733, 206] on icon at bounding box center [737, 204] width 9 height 14
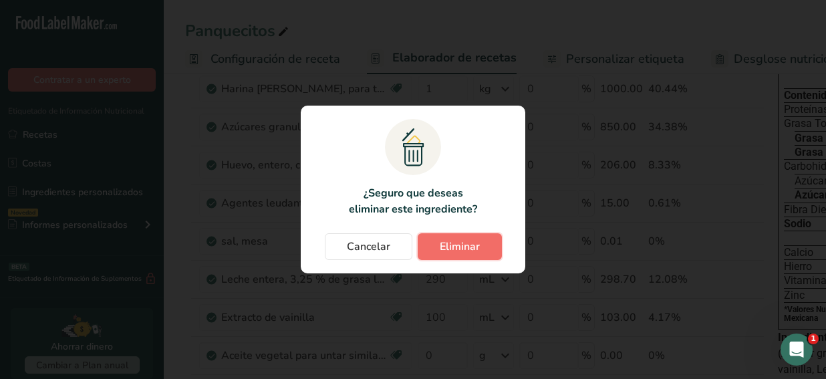
click at [455, 247] on span "Eliminar" at bounding box center [460, 247] width 40 height 16
type input "7"
type input "290"
type input "100"
type input "0"
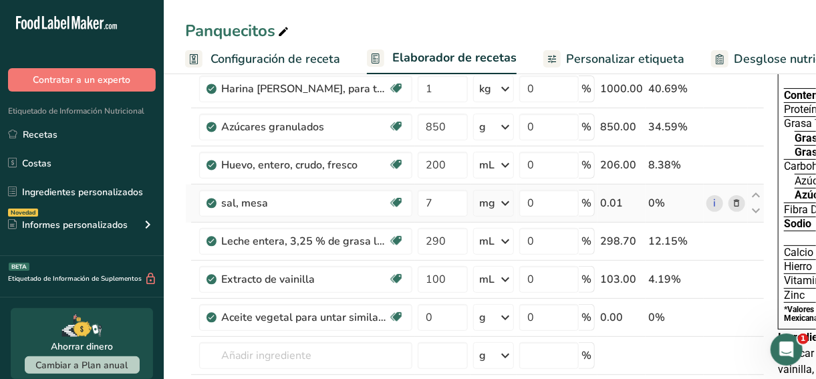
click at [733, 201] on icon at bounding box center [737, 204] width 9 height 14
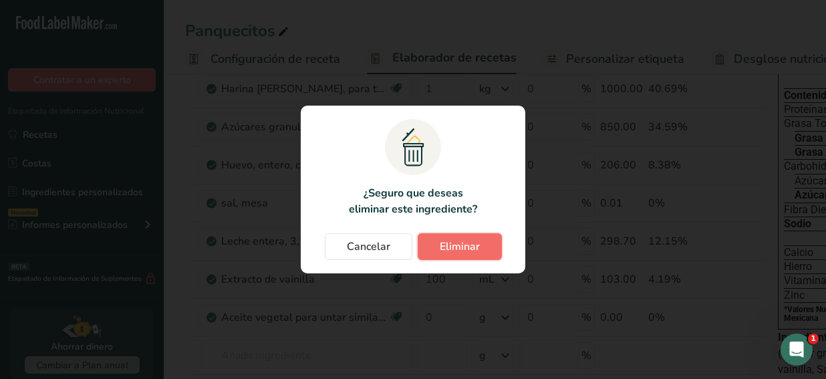
click at [475, 244] on span "Eliminar" at bounding box center [460, 247] width 40 height 16
type input "290"
type input "100"
type input "0"
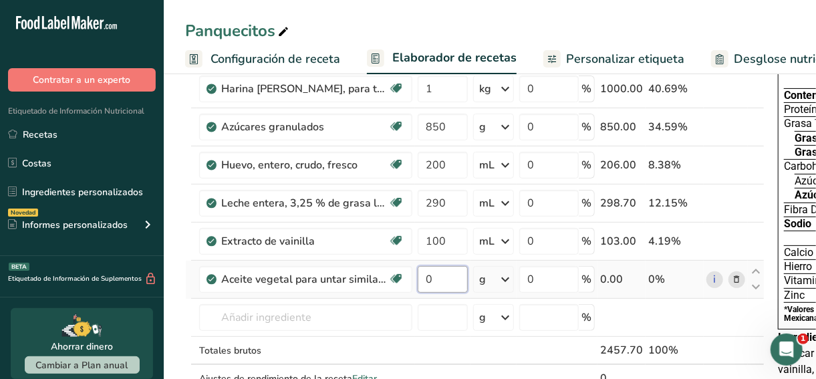
click at [434, 275] on input "0" at bounding box center [443, 279] width 50 height 27
type input "600"
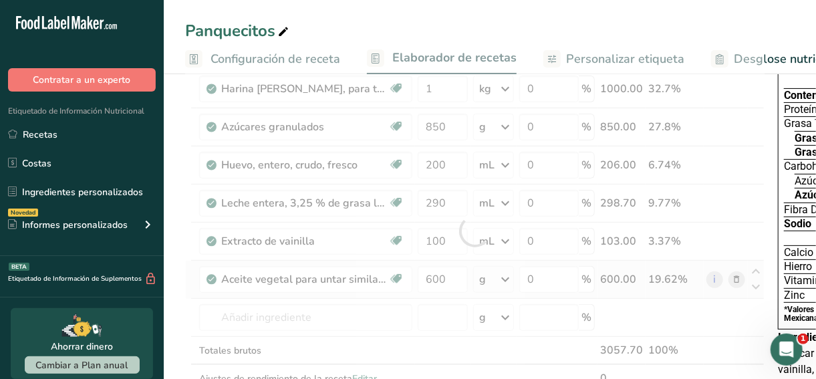
click at [479, 277] on div "Ingrediente * Cantidad * Unidad * Desperdicio * .a-a{fill:#347362;}.b-a{fill:#f…" at bounding box center [474, 230] width 579 height 379
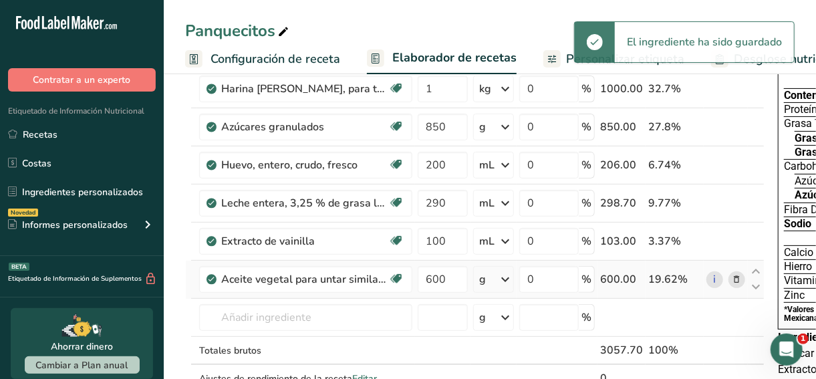
click at [479, 277] on div "g" at bounding box center [482, 279] width 7 height 16
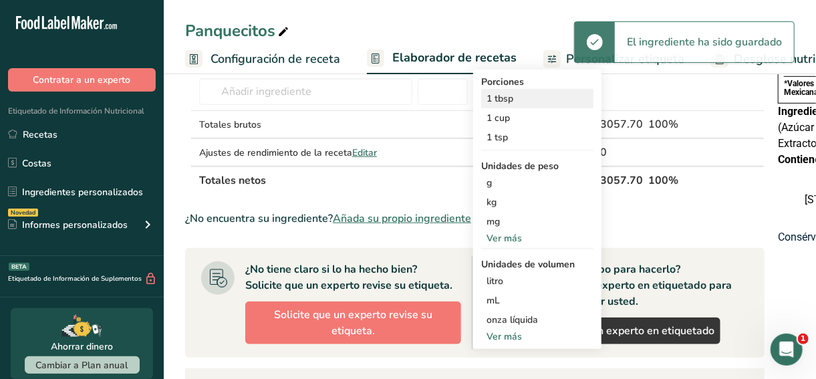
scroll to position [342, 0]
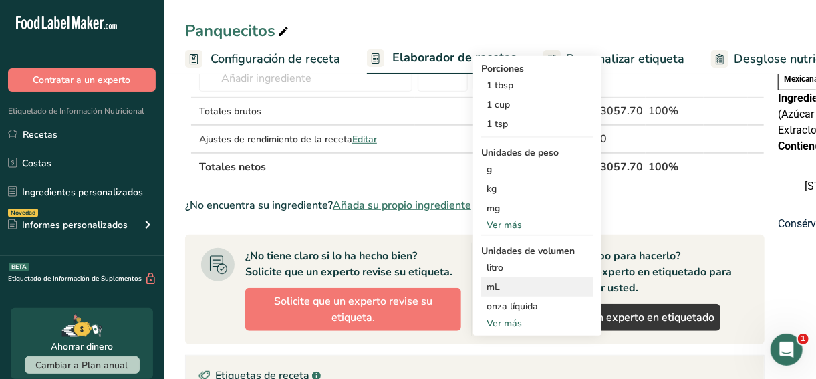
click at [499, 283] on div "mL" at bounding box center [538, 287] width 102 height 14
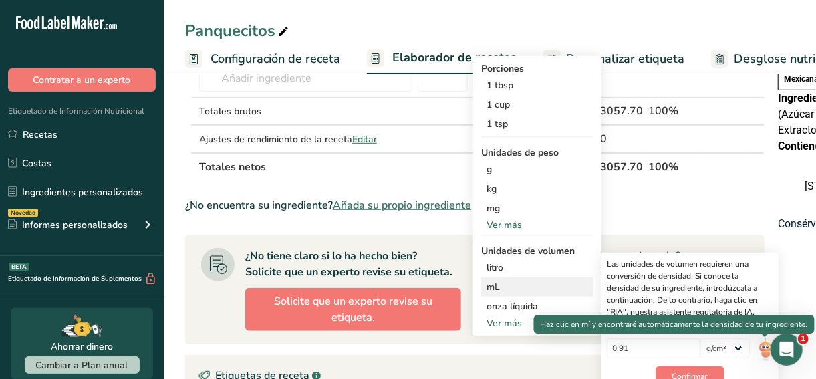
click at [765, 344] on img at bounding box center [765, 349] width 15 height 23
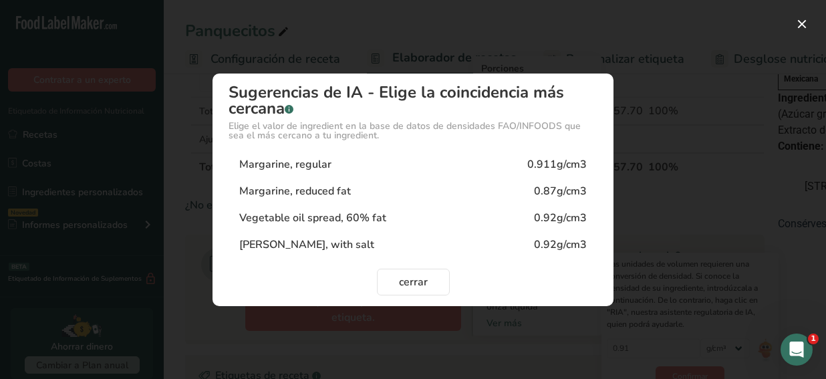
click at [402, 208] on div "Vegetable oil spread, 60% fat 0.92g/cm3" at bounding box center [413, 218] width 369 height 27
type input "0.92"
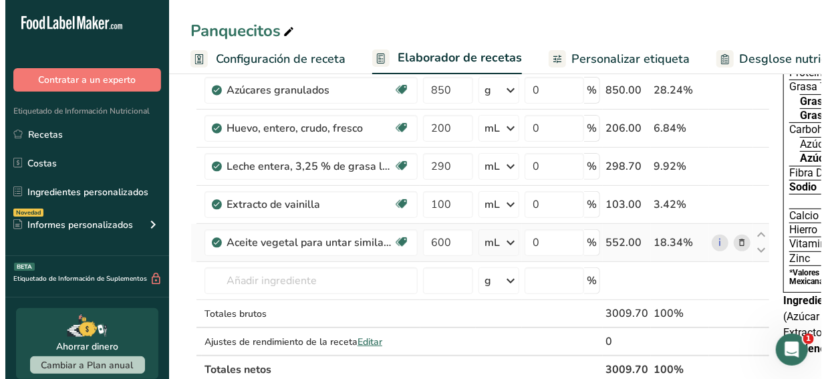
scroll to position [127, 0]
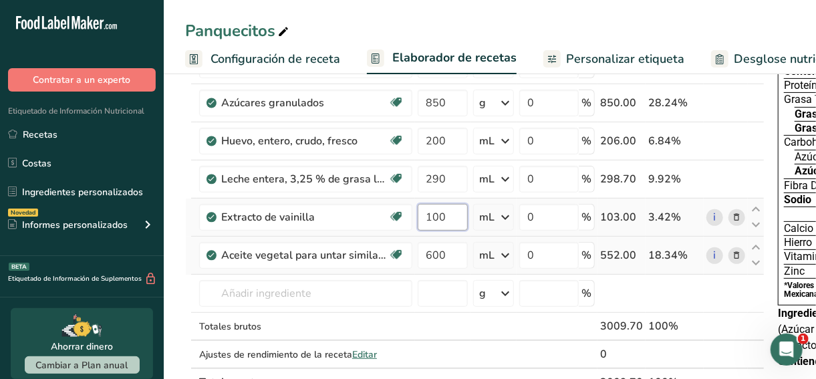
click at [456, 214] on input "100" at bounding box center [443, 217] width 50 height 27
type input "1"
type input "25"
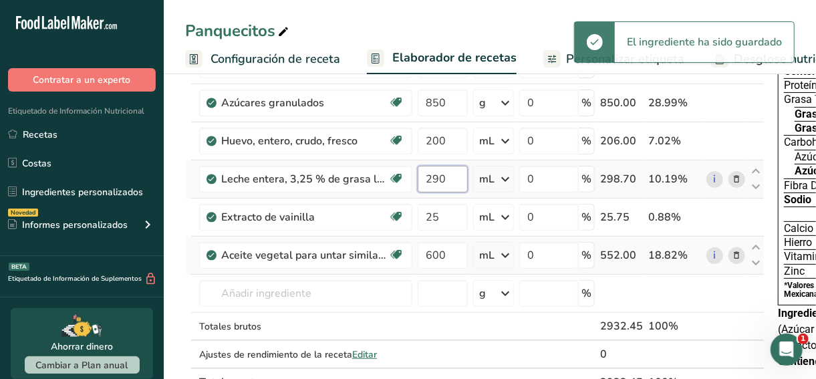
click at [447, 174] on input "290" at bounding box center [443, 179] width 50 height 27
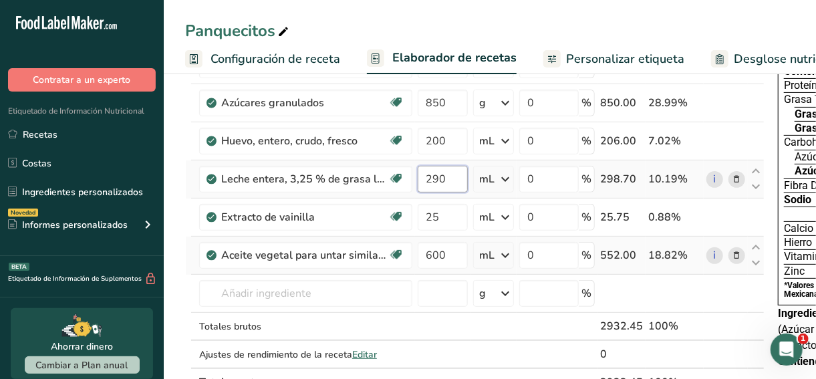
click at [447, 174] on input "290" at bounding box center [443, 179] width 50 height 27
drag, startPoint x: 442, startPoint y: 174, endPoint x: 390, endPoint y: 170, distance: 52.3
click at [390, 170] on tr "Leche entera, 3,25 % de grasa láctea, con vitamina D añadida Libre de gluten Ve…" at bounding box center [475, 179] width 578 height 38
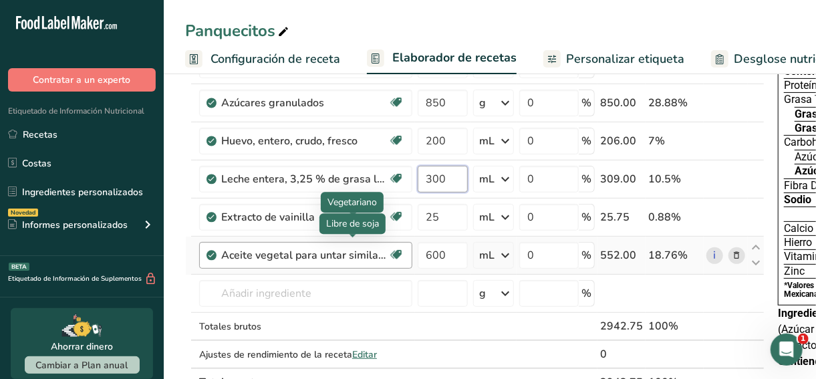
type input "300"
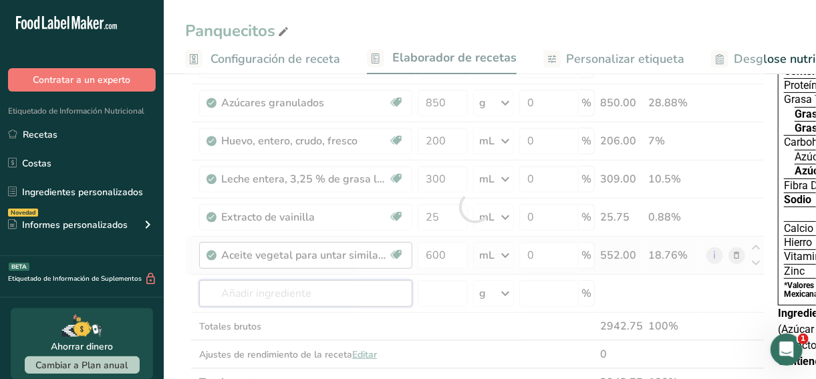
click at [298, 292] on div "Ingrediente * Cantidad * Unidad * Desperdicio * .a-a{fill:#347362;}.b-a{fill:#f…" at bounding box center [474, 206] width 579 height 379
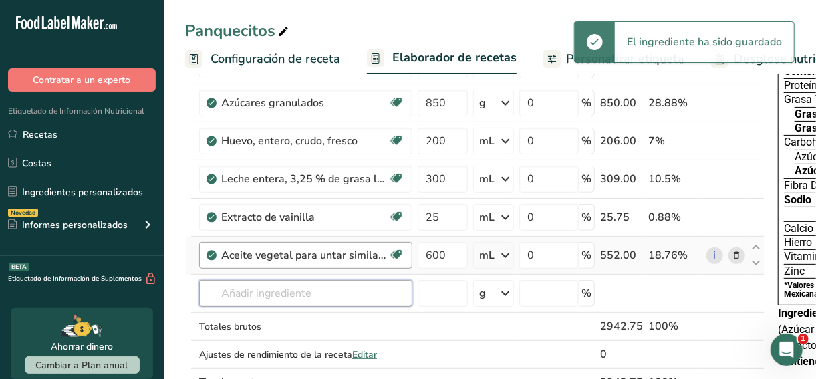
click at [298, 292] on input "text" at bounding box center [305, 293] width 213 height 27
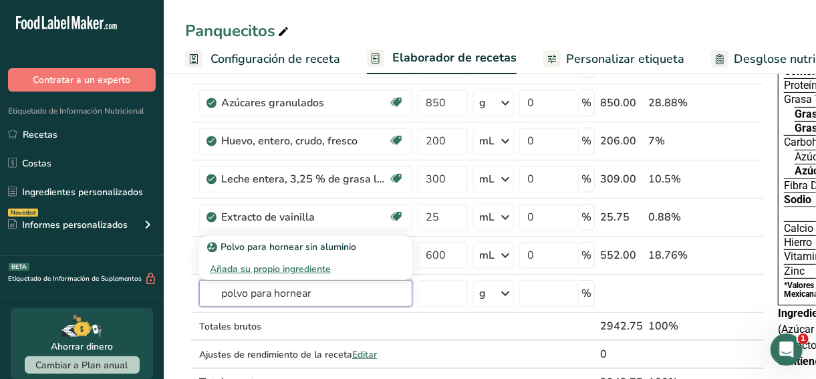
type input "polvo para hornear"
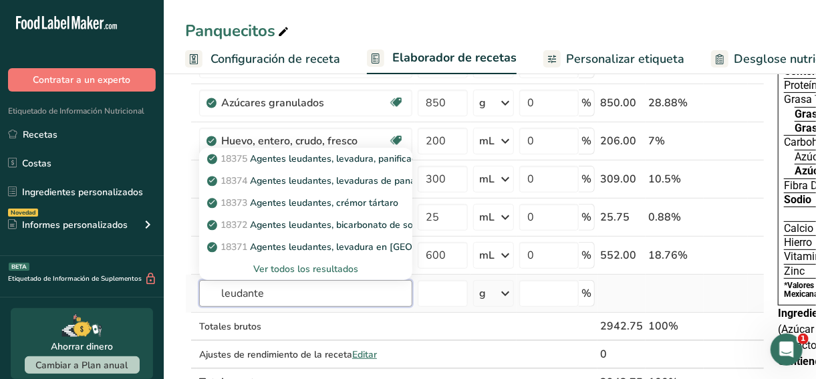
type input "leudante"
click at [319, 271] on div "Ver todos los resultados" at bounding box center [306, 269] width 192 height 14
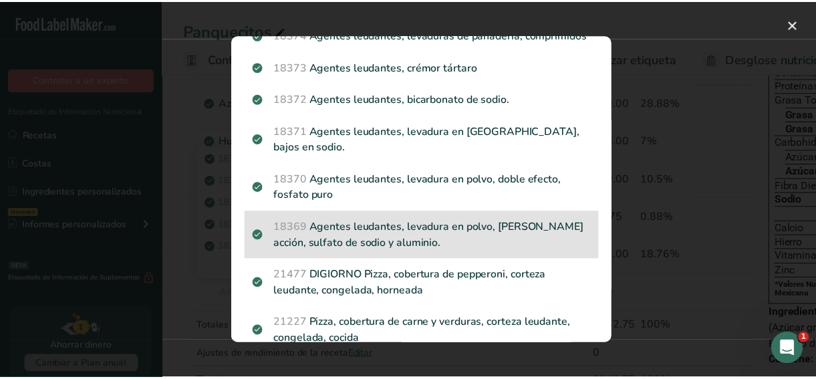
scroll to position [89, 0]
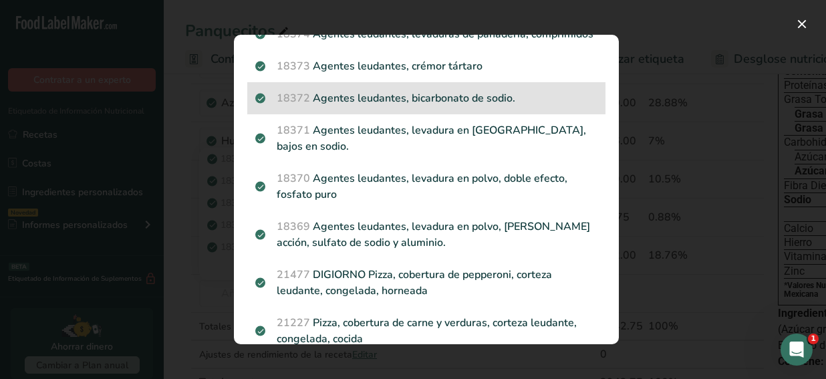
click at [573, 106] on p "18372 Agentes leudantes, bicarbonato de sodio." at bounding box center [426, 98] width 342 height 16
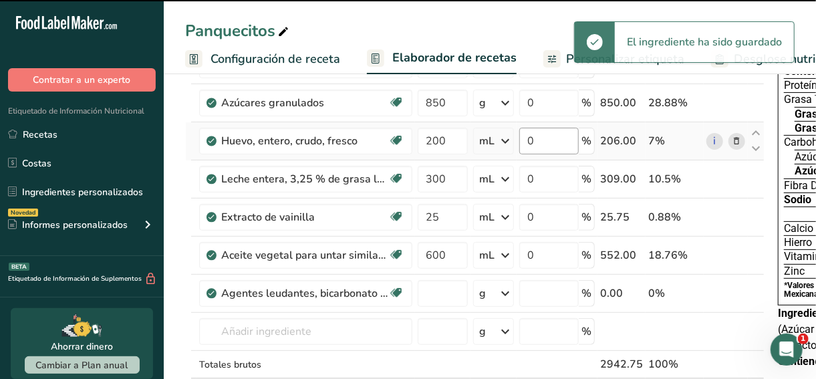
type input "0"
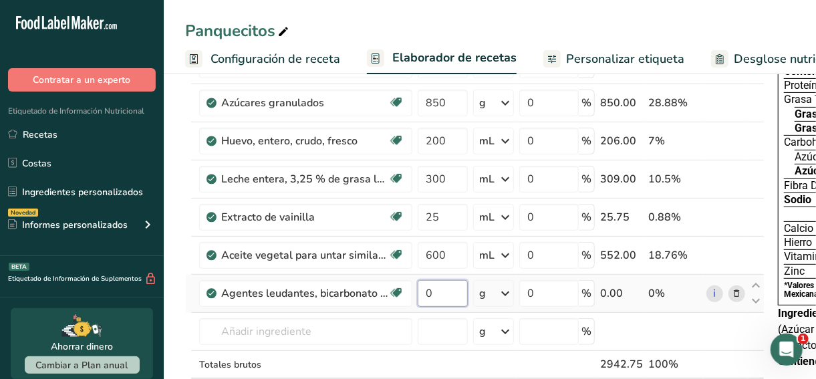
click at [450, 296] on input "0" at bounding box center [443, 293] width 50 height 27
type input "50"
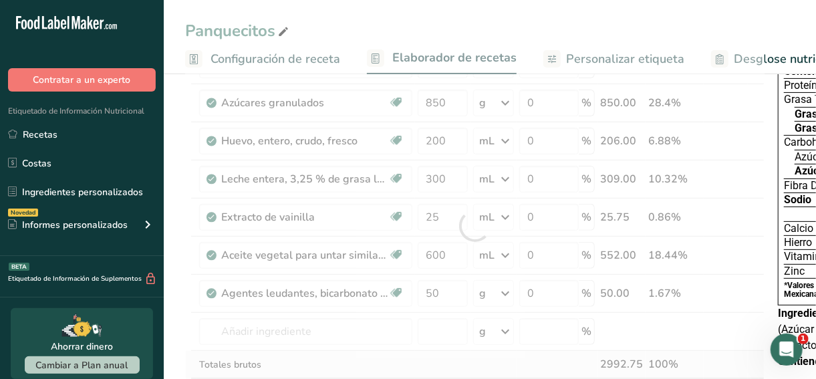
click at [318, 358] on div "Ingrediente * Cantidad * Unidad * Desperdicio * .a-a{fill:#347362;}.b-a{fill:#f…" at bounding box center [474, 225] width 579 height 417
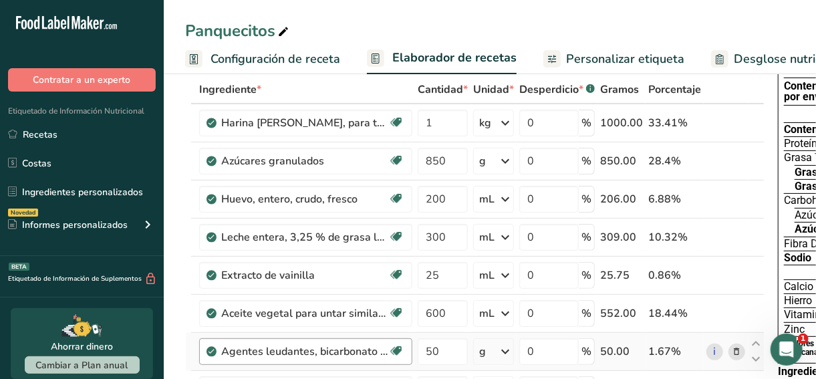
scroll to position [68, 0]
click at [449, 199] on input "200" at bounding box center [443, 199] width 50 height 27
type input "2"
type input "650"
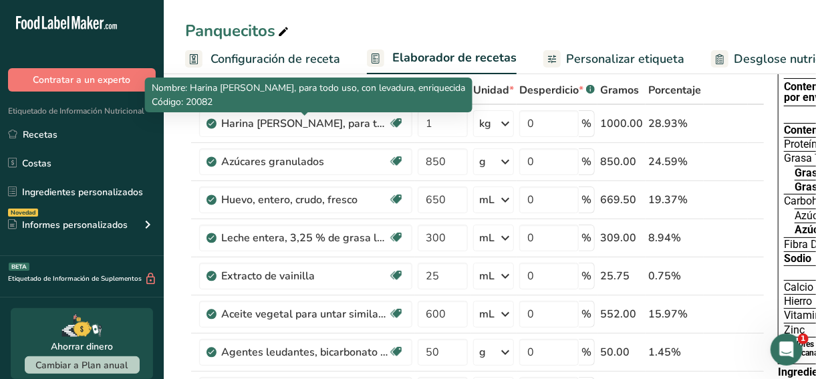
drag, startPoint x: 241, startPoint y: 103, endPoint x: 271, endPoint y: 63, distance: 50.0
click at [271, 63] on span "Configuración de receta" at bounding box center [276, 59] width 130 height 18
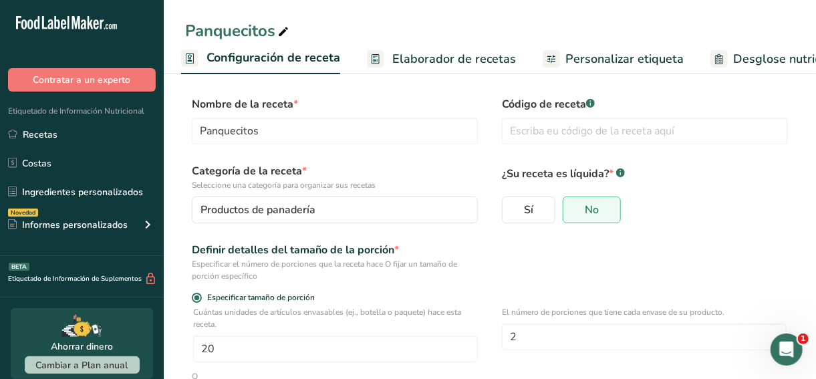
click at [422, 57] on span "Elaborador de recetas" at bounding box center [454, 59] width 124 height 18
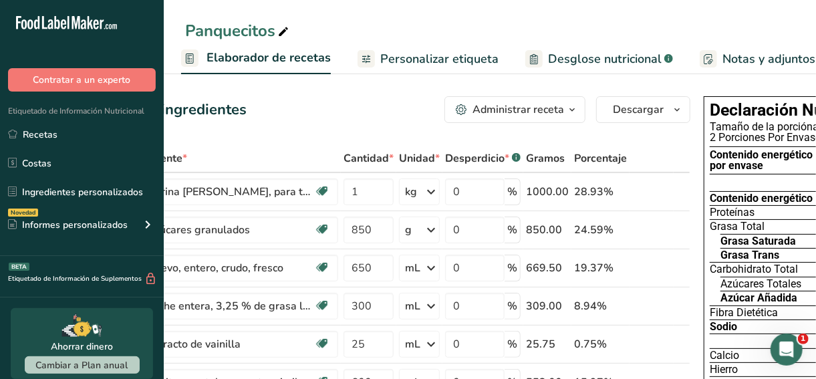
scroll to position [0, 192]
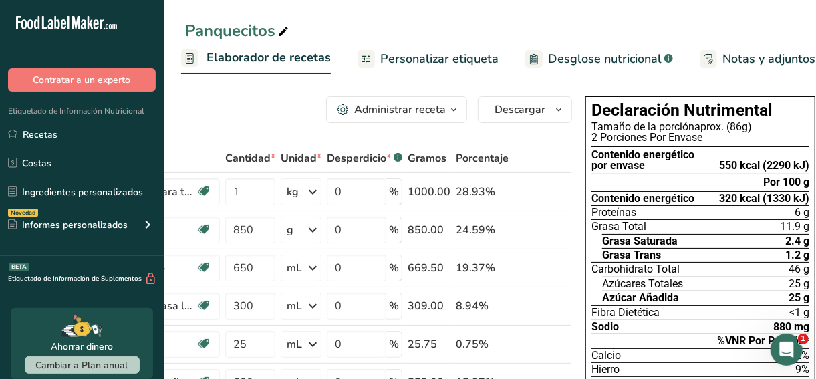
click at [735, 122] on div "Tamaño de la porción aprox. (86g)" at bounding box center [701, 127] width 218 height 11
click at [244, 64] on span "Elaborador de recetas" at bounding box center [269, 58] width 124 height 18
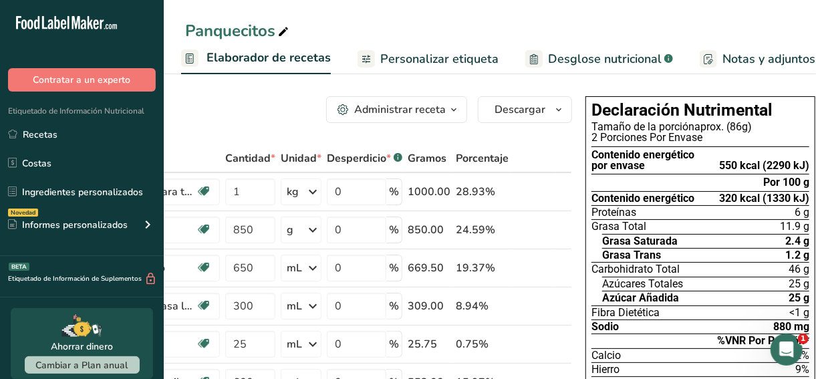
click at [244, 64] on span "Elaborador de recetas" at bounding box center [269, 58] width 124 height 18
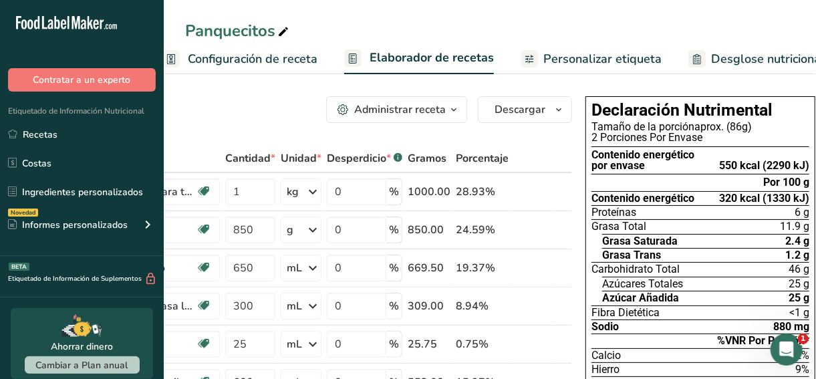
scroll to position [0, 0]
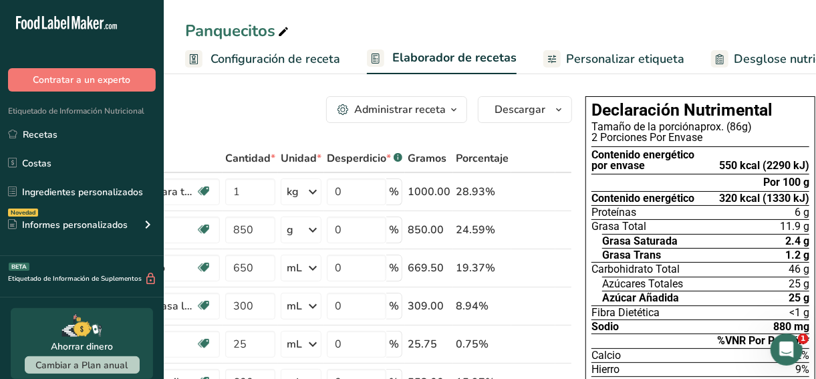
click at [244, 64] on span "Configuración de receta" at bounding box center [276, 59] width 130 height 18
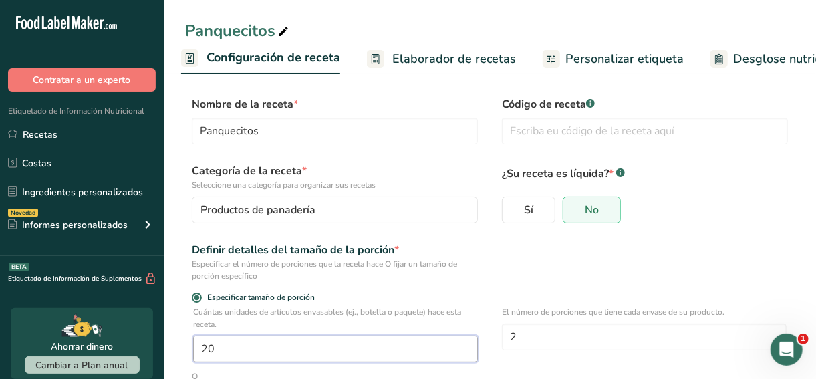
click at [264, 352] on input "20" at bounding box center [335, 349] width 285 height 27
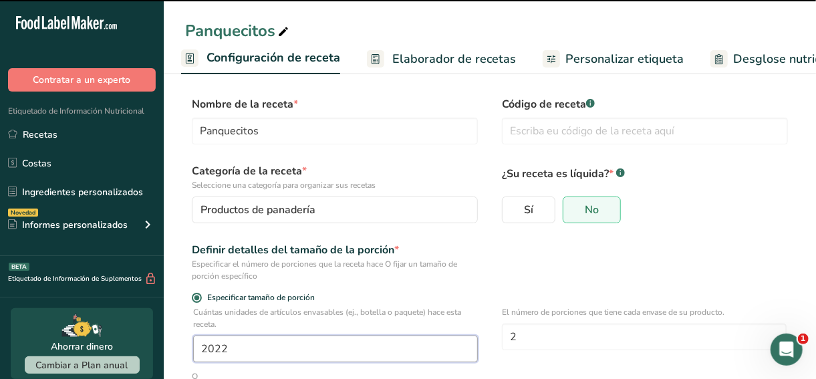
type input "1"
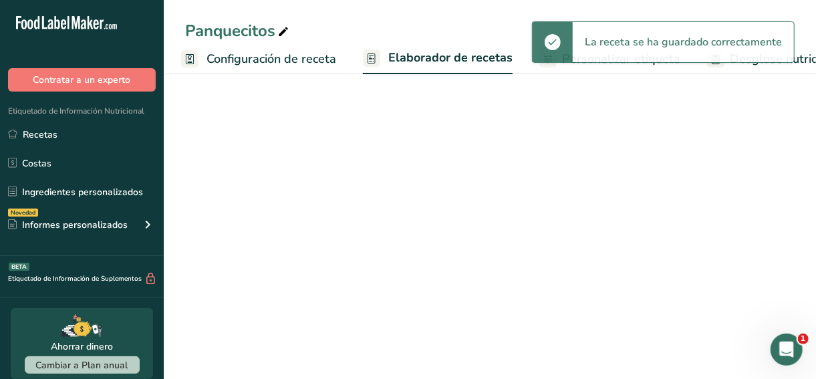
type input "2"
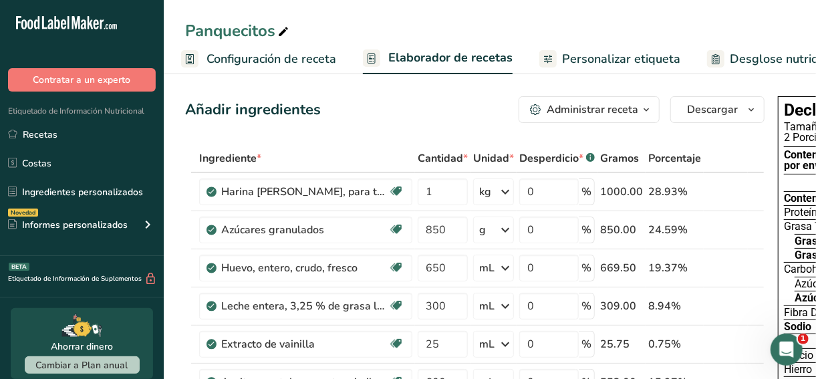
drag, startPoint x: 266, startPoint y: 296, endPoint x: 247, endPoint y: 55, distance: 241.3
click at [247, 55] on span "Configuración de receta" at bounding box center [272, 59] width 130 height 18
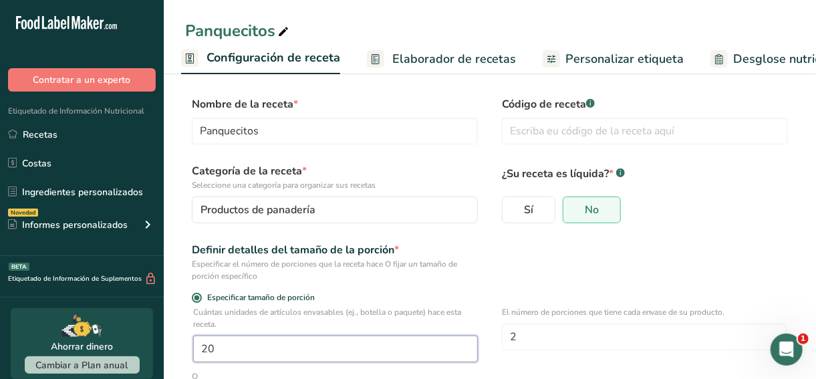
click at [237, 344] on input "20" at bounding box center [335, 349] width 285 height 27
type input "22"
click at [366, 307] on p "Cuántas unidades de artículos envasables (ej., botella o paquete) hace esta rec…" at bounding box center [335, 318] width 285 height 24
click at [434, 53] on span "Elaborador de recetas" at bounding box center [454, 59] width 124 height 18
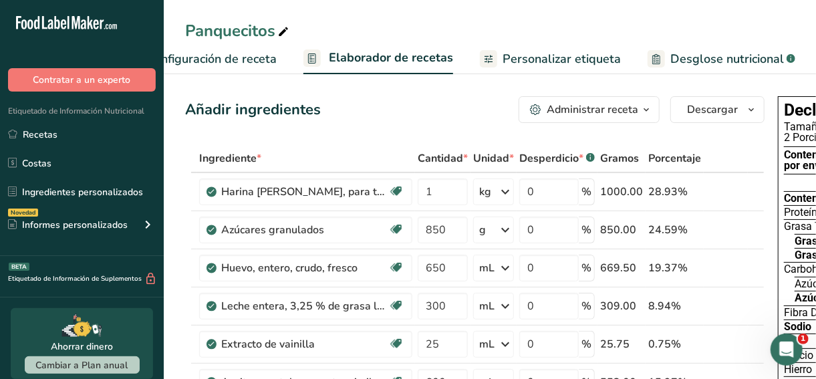
scroll to position [0, 186]
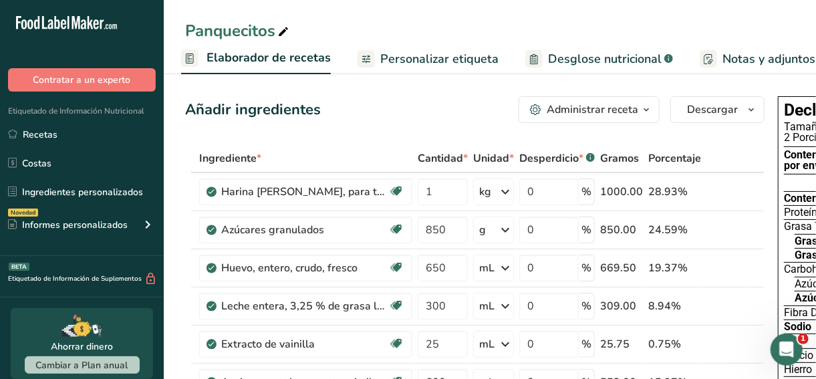
click at [263, 55] on span "Elaborador de recetas" at bounding box center [269, 58] width 124 height 18
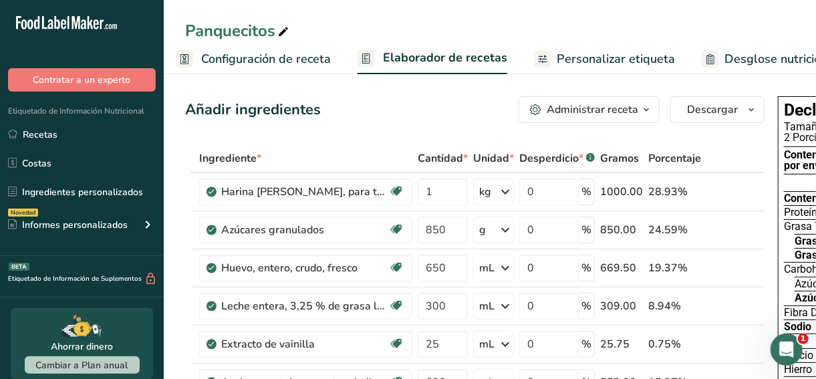
scroll to position [0, 0]
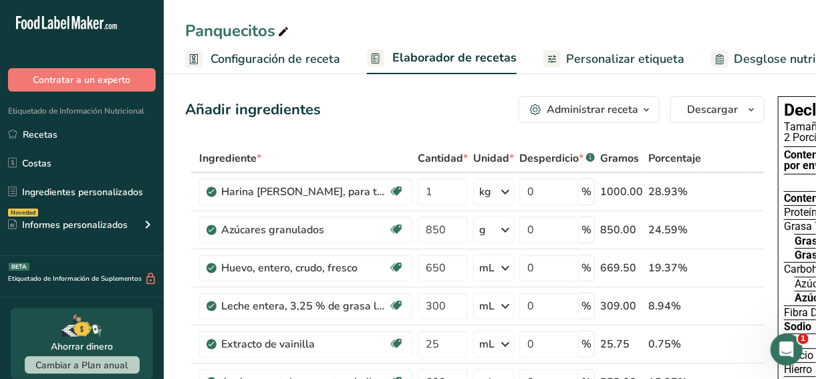
click at [263, 55] on span "Configuración de receta" at bounding box center [276, 59] width 130 height 18
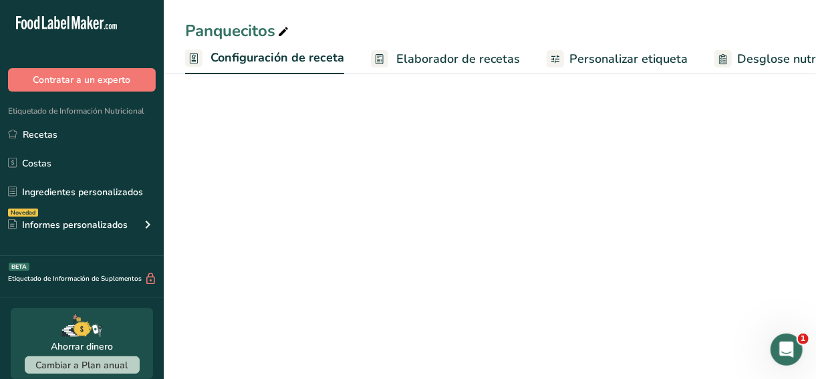
scroll to position [0, 4]
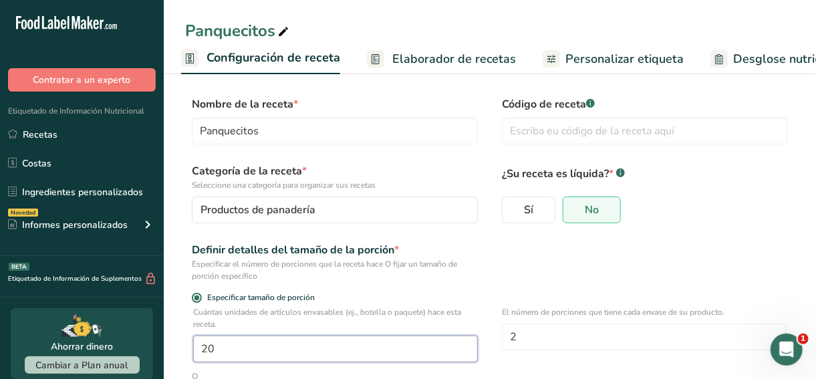
click at [247, 359] on input "20" at bounding box center [335, 349] width 285 height 27
type input "22"
click at [383, 316] on p "Cuántas unidades de artículos envasables (ej., botella o paquete) hace esta rec…" at bounding box center [335, 318] width 285 height 24
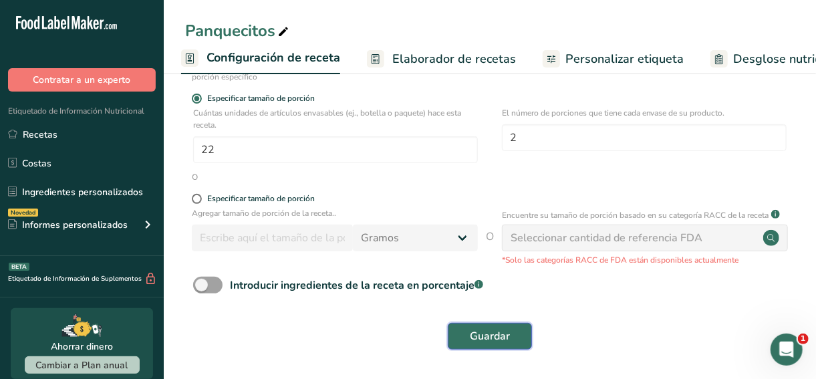
click at [505, 340] on span "Guardar" at bounding box center [490, 336] width 40 height 16
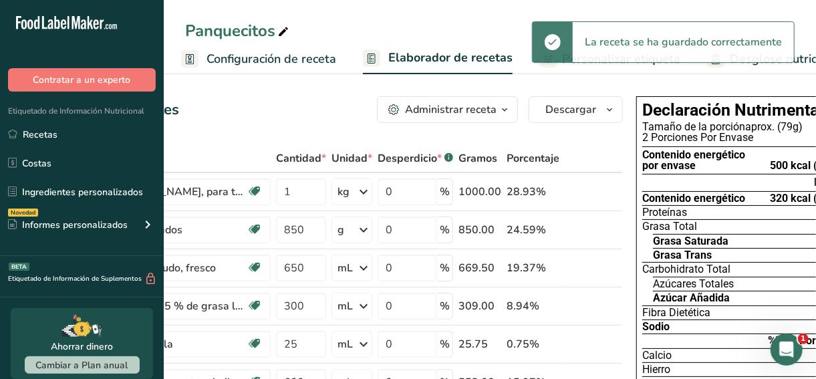
scroll to position [0, 192]
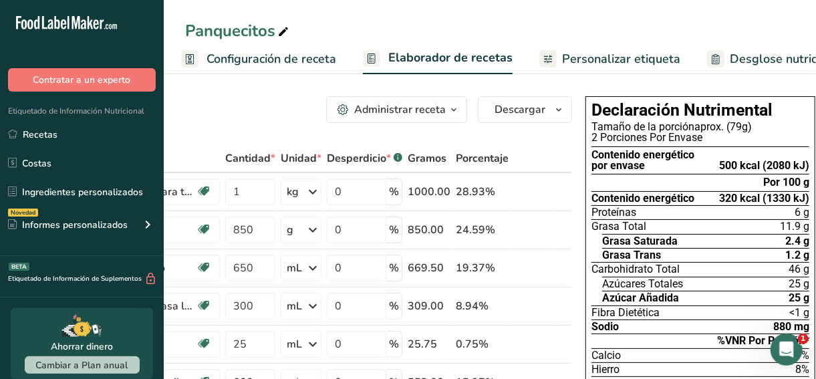
click at [263, 62] on span "Configuración de receta" at bounding box center [272, 59] width 130 height 18
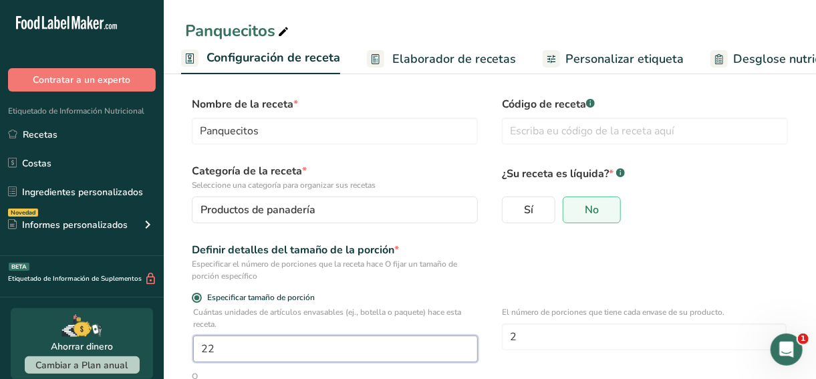
click at [263, 344] on input "22" at bounding box center [335, 349] width 285 height 27
type input "23"
click at [380, 303] on div "Especificar tamaño de porción" at bounding box center [335, 299] width 286 height 13
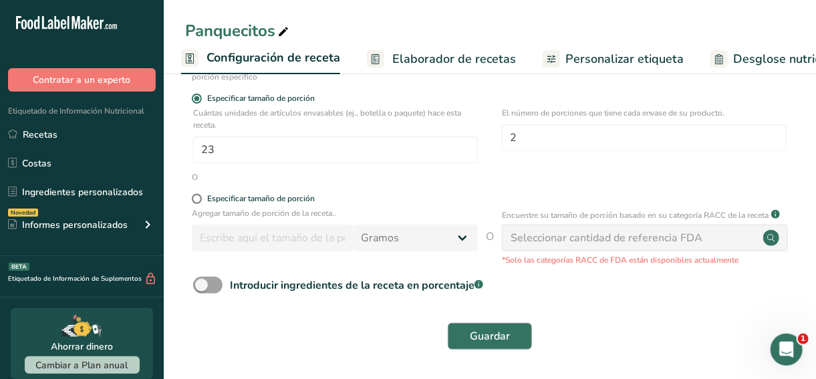
drag, startPoint x: 512, startPoint y: 351, endPoint x: 487, endPoint y: 332, distance: 31.4
click at [487, 332] on div "Guardar" at bounding box center [490, 336] width 610 height 43
click at [487, 332] on span "Guardar" at bounding box center [490, 336] width 40 height 16
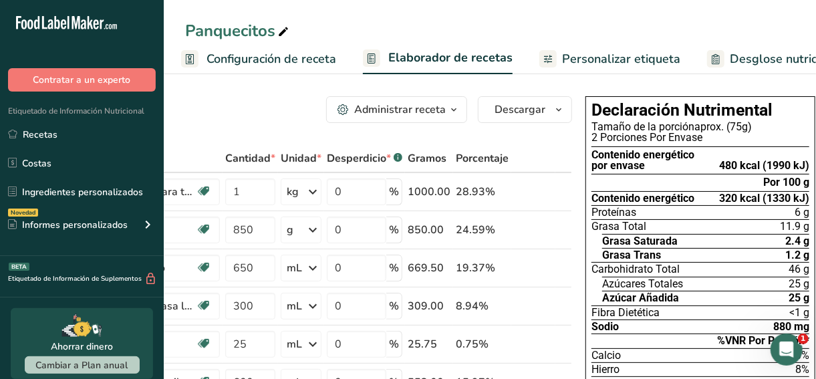
click at [721, 166] on div "480 kcal (1990 kJ)" at bounding box center [764, 165] width 90 height 11
click at [738, 195] on span "320 kcal (1330 kJ)" at bounding box center [764, 198] width 90 height 11
click at [537, 99] on button "Descargar" at bounding box center [525, 109] width 94 height 27
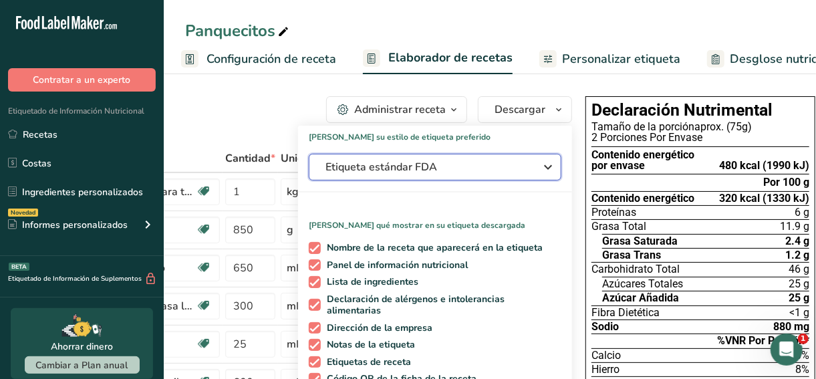
click at [455, 176] on button "Etiqueta estándar FDA" at bounding box center [435, 167] width 253 height 27
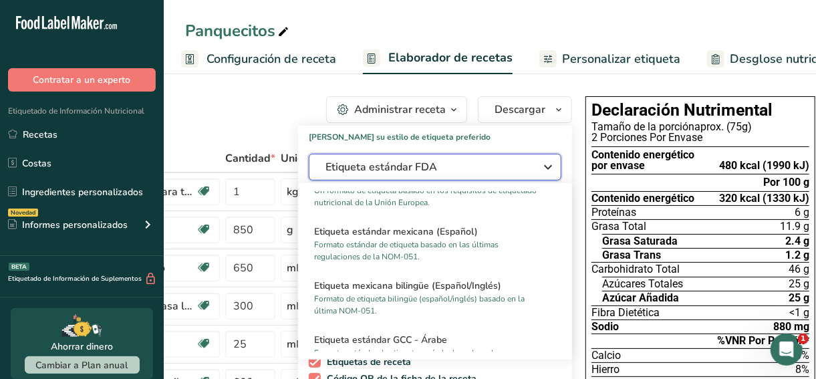
scroll to position [874, 0]
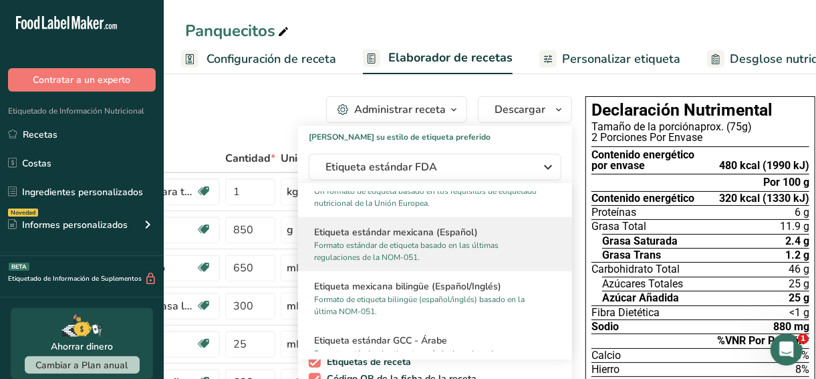
click at [416, 251] on p "Formato estándar de etiqueta basado en las últimas regulaciones de la NOM-051." at bounding box center [429, 251] width 230 height 24
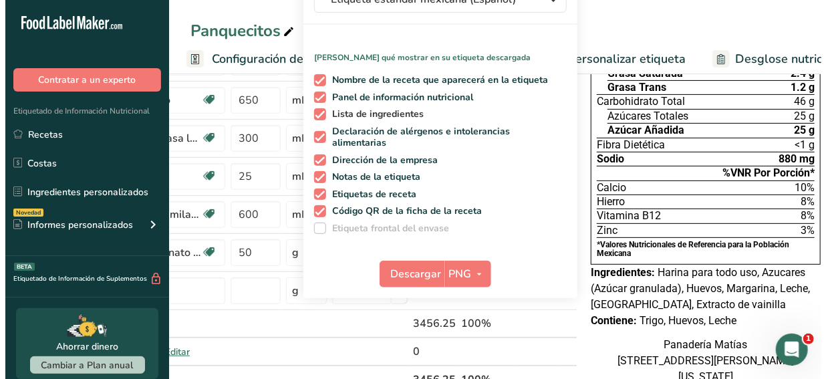
scroll to position [174, 0]
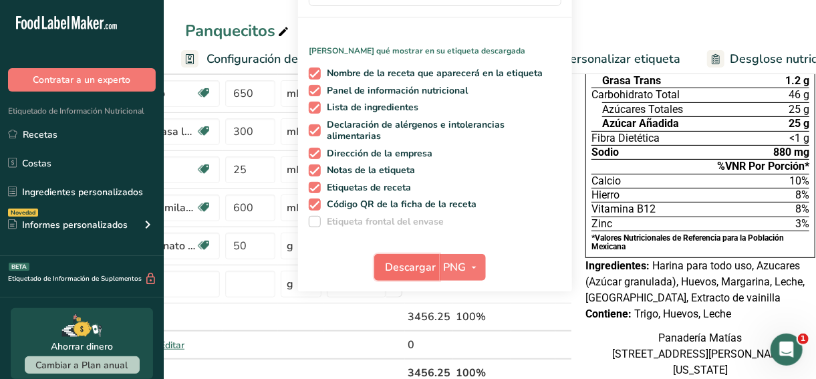
click at [400, 271] on span "Descargar" at bounding box center [411, 267] width 51 height 16
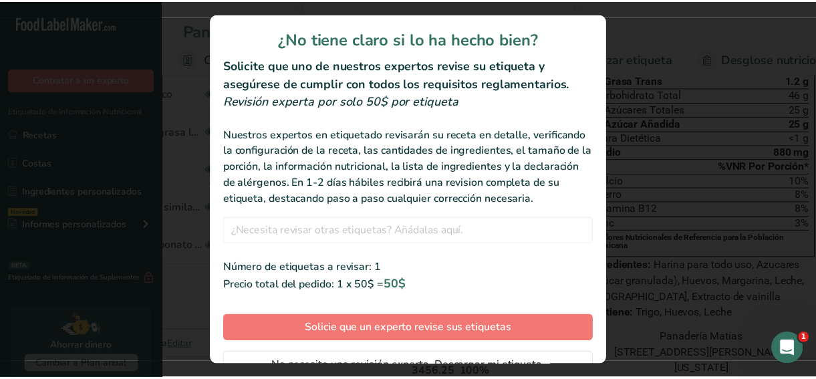
scroll to position [74, 0]
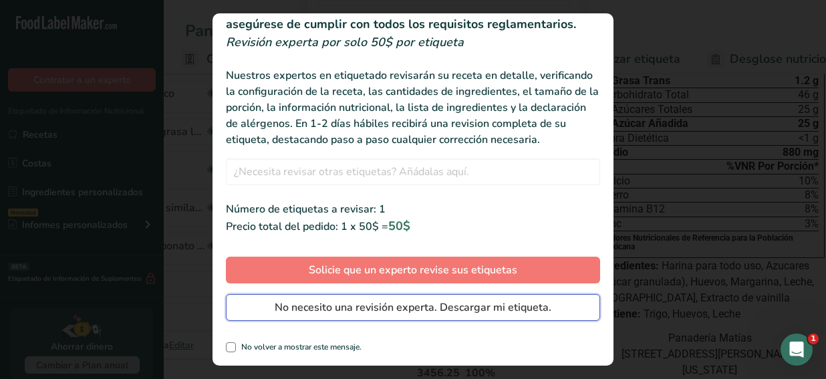
click at [313, 303] on span "No necesito una revisión experta. Descargar mi etiqueta." at bounding box center [413, 307] width 277 height 16
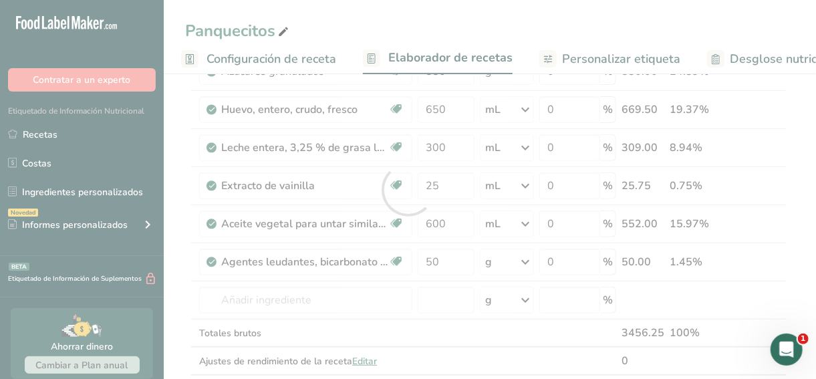
scroll to position [0, 0]
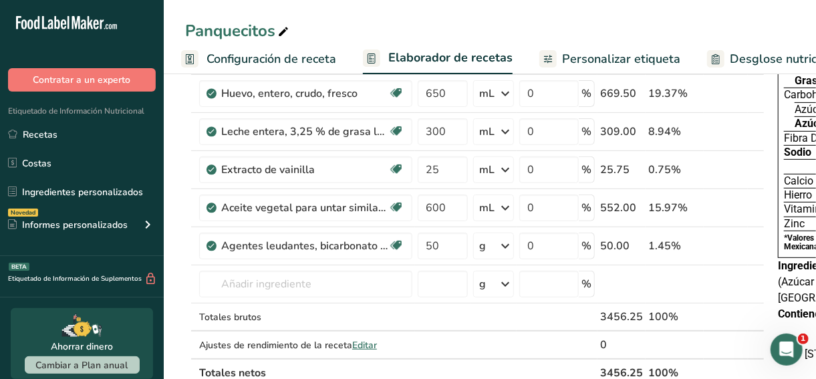
click at [63, 132] on link "Recetas" at bounding box center [82, 134] width 164 height 25
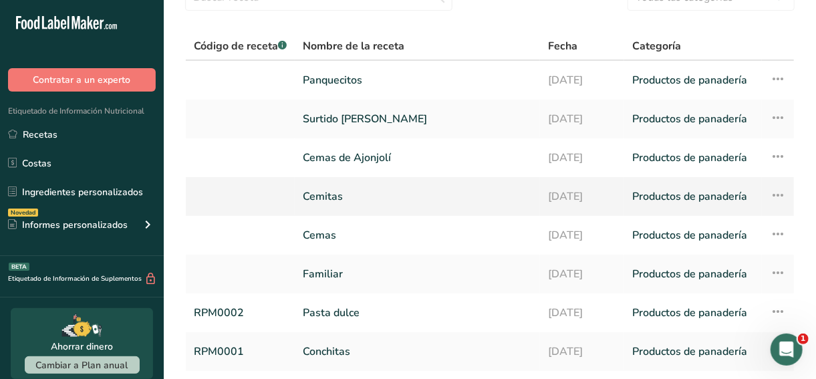
scroll to position [68, 0]
click at [440, 164] on link "Cemas de Ajonjolí" at bounding box center [417, 157] width 229 height 28
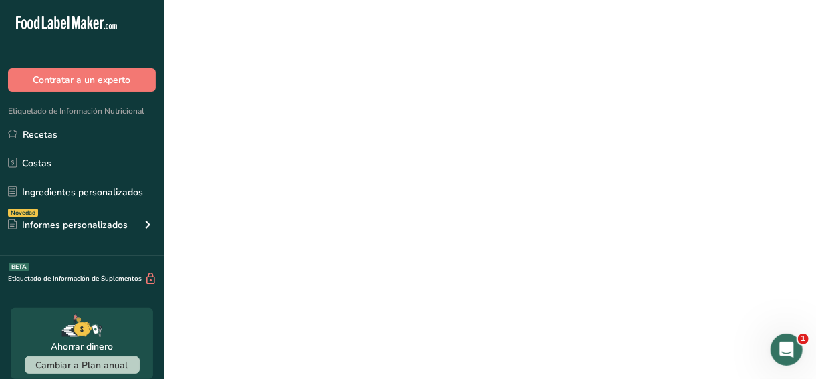
click at [440, 164] on link "Cemas de Ajonjolí" at bounding box center [417, 157] width 229 height 28
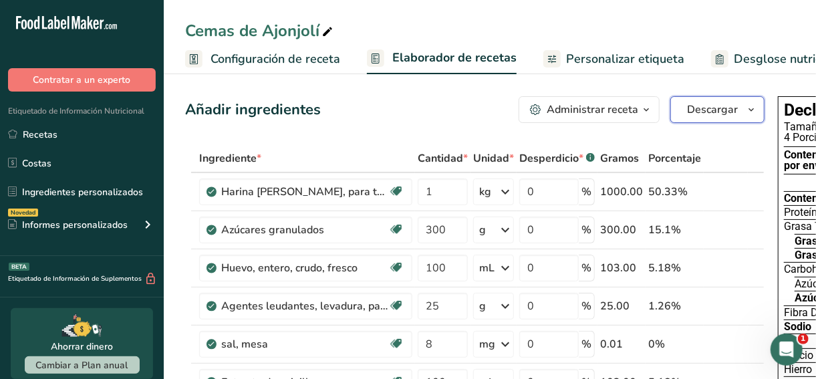
click at [753, 110] on icon "button" at bounding box center [751, 110] width 11 height 17
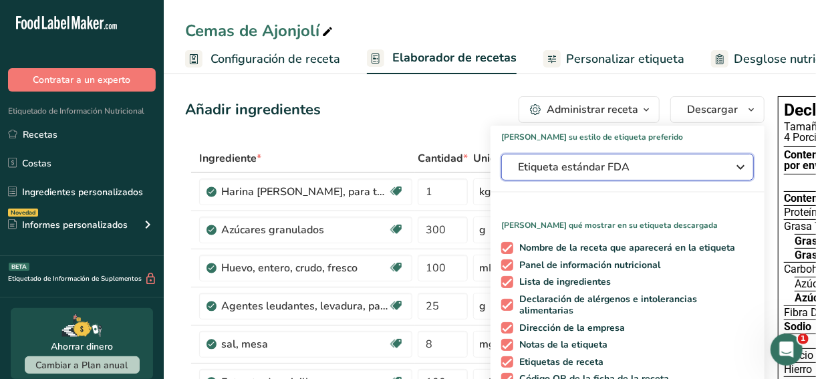
click at [658, 172] on span "Etiqueta estándar FDA" at bounding box center [618, 167] width 201 height 16
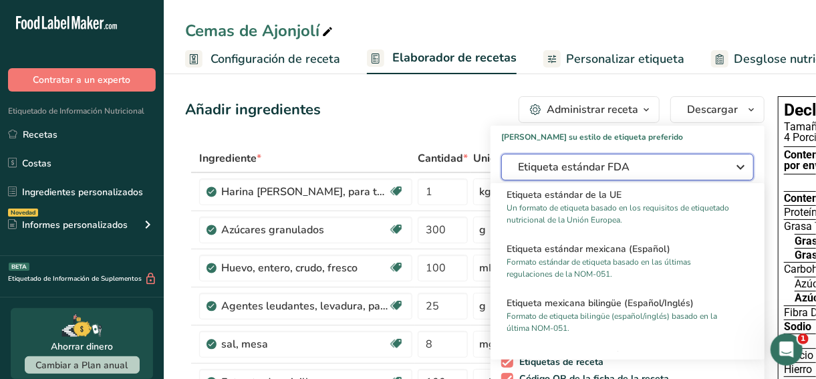
scroll to position [859, 0]
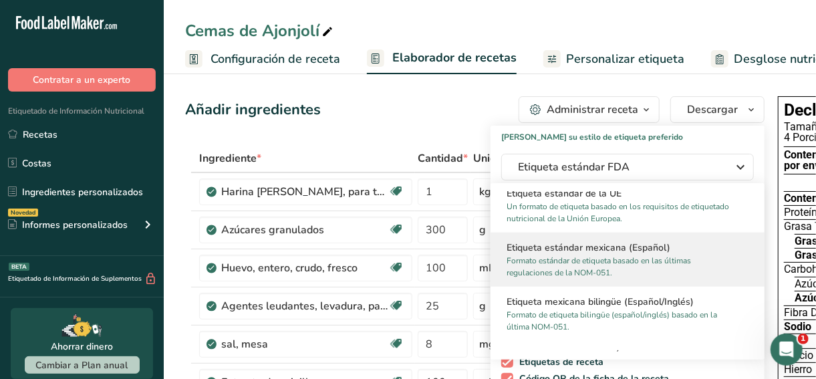
click at [604, 270] on p "Formato estándar de etiqueta basado en las últimas regulaciones de la NOM-051." at bounding box center [622, 267] width 230 height 24
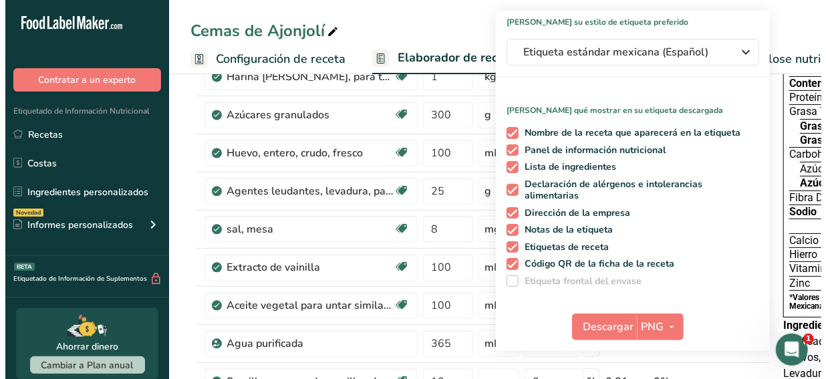
scroll to position [130, 0]
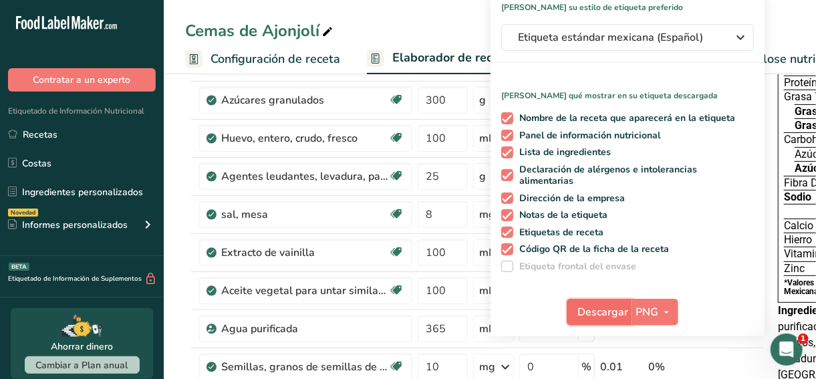
click at [585, 318] on span "Descargar" at bounding box center [603, 312] width 51 height 16
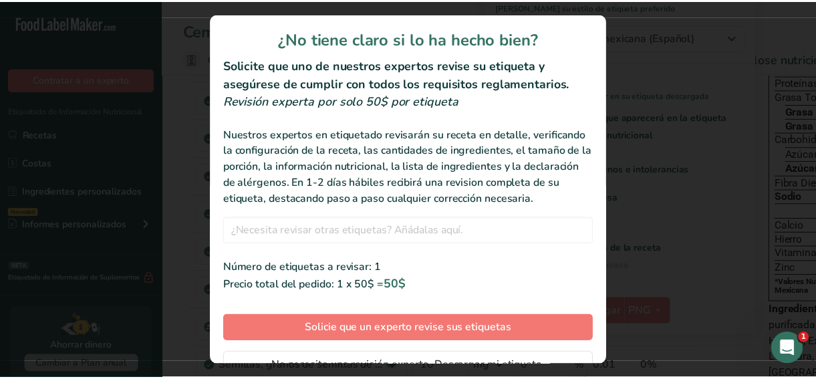
scroll to position [74, 0]
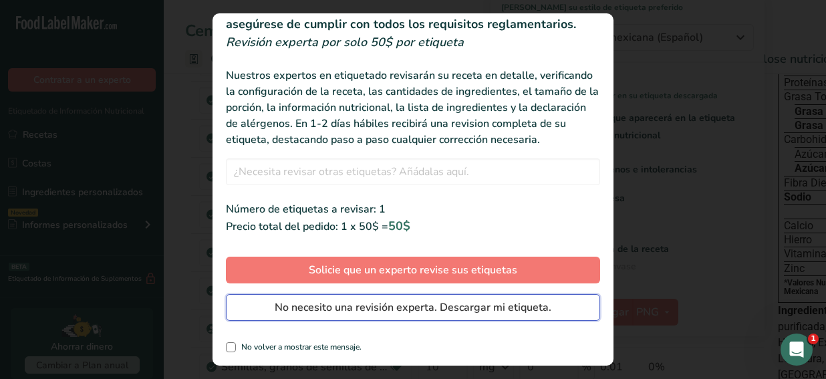
click at [350, 307] on span "No necesito una revisión experta. Descargar mi etiqueta." at bounding box center [413, 307] width 277 height 16
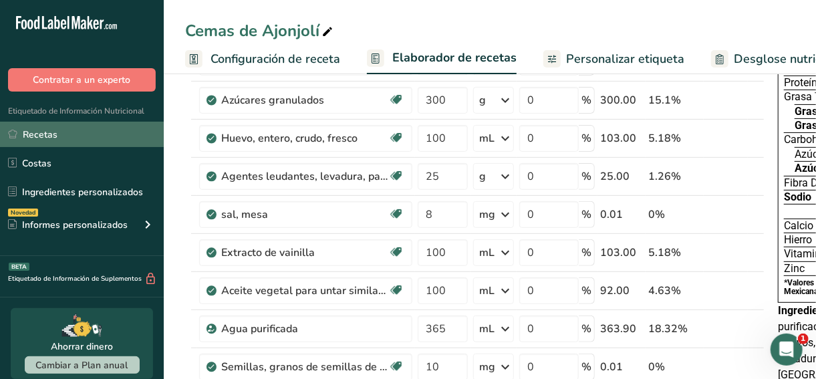
click at [51, 132] on link "Recetas" at bounding box center [82, 134] width 164 height 25
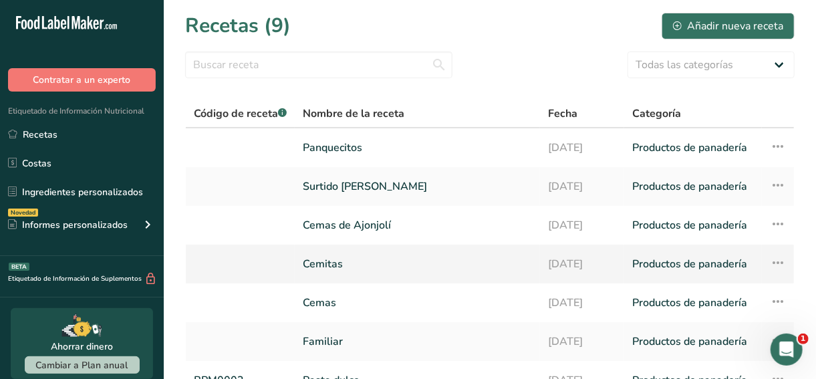
click at [367, 253] on link "Cemitas" at bounding box center [417, 264] width 229 height 28
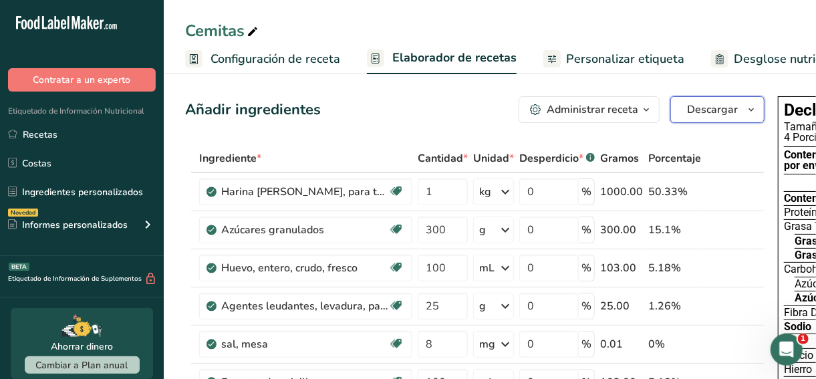
click at [682, 118] on button "Descargar" at bounding box center [717, 109] width 94 height 27
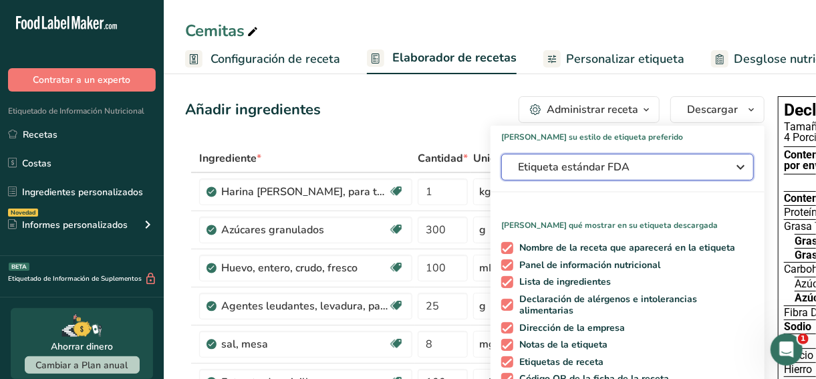
click at [575, 166] on span "Etiqueta estándar FDA" at bounding box center [618, 167] width 201 height 16
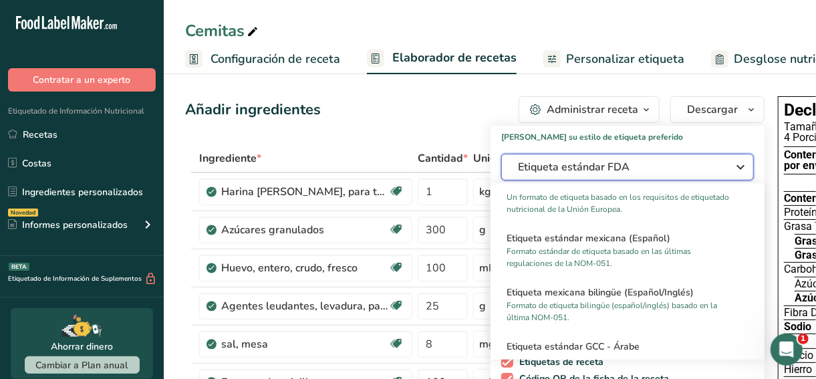
scroll to position [871, 0]
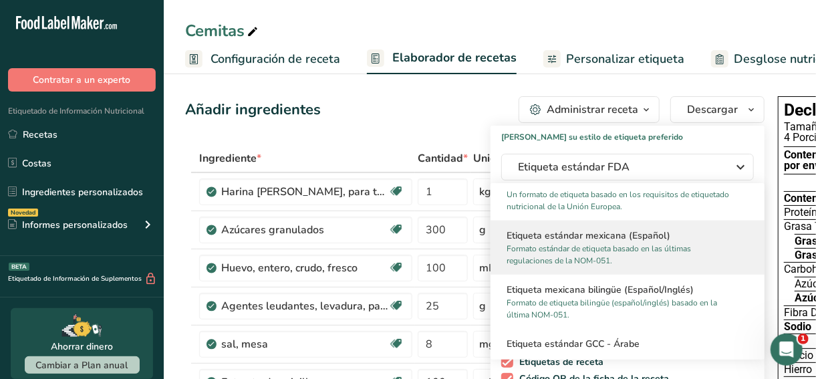
click at [626, 245] on p "Formato estándar de etiqueta basado en las últimas regulaciones de la NOM-051." at bounding box center [622, 255] width 230 height 24
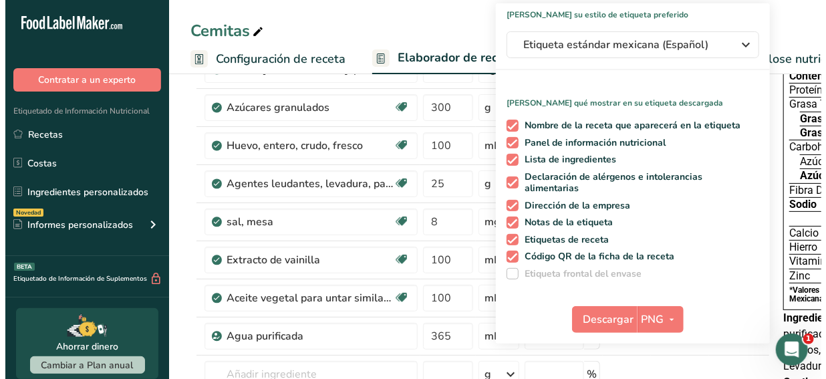
scroll to position [131, 0]
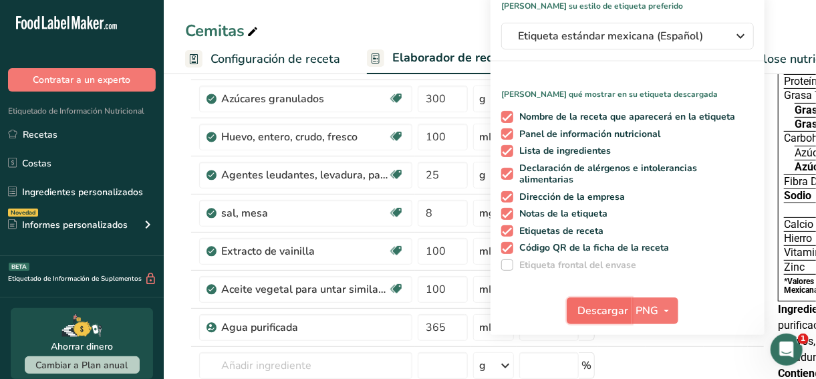
click at [592, 313] on span "Descargar" at bounding box center [603, 311] width 51 height 16
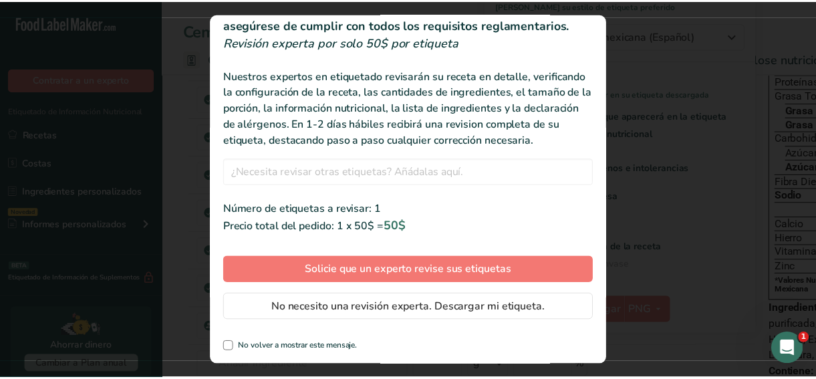
scroll to position [74, 0]
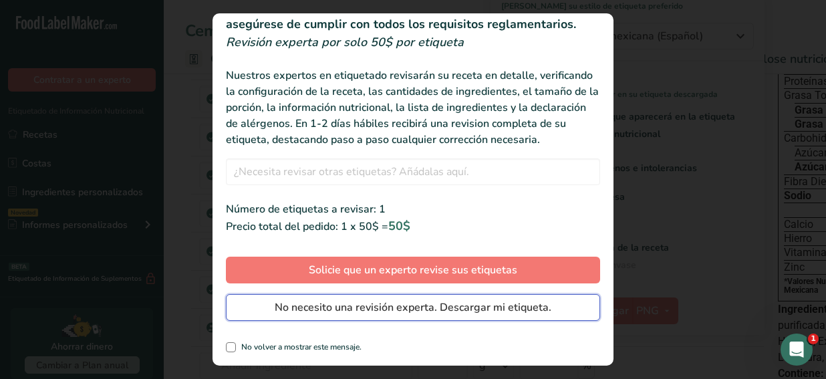
click at [375, 311] on span "No necesito una revisión experta. Descargar mi etiqueta." at bounding box center [413, 307] width 277 height 16
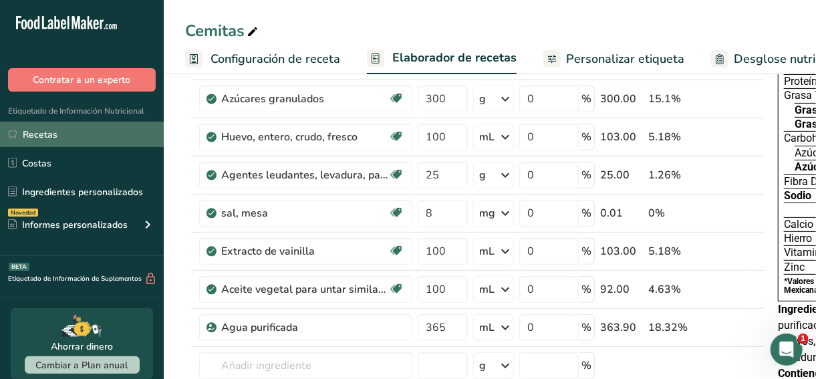
click at [78, 141] on link "Recetas" at bounding box center [82, 134] width 164 height 25
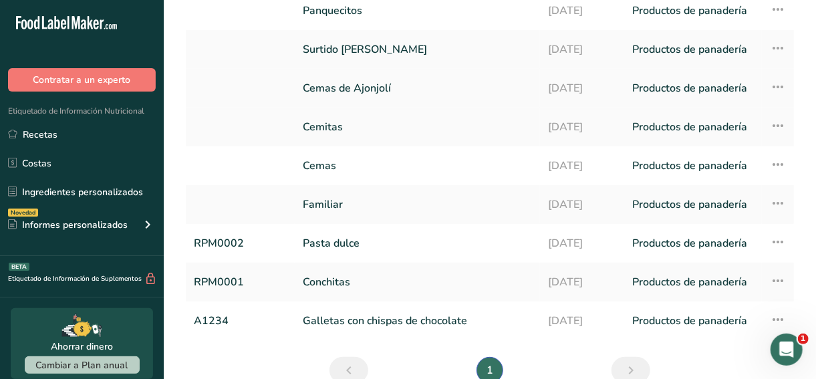
scroll to position [138, 0]
click at [806, 59] on section "Recetas (9) Añadir nueva receta Todas las categorías Productos de panadería Beb…" at bounding box center [490, 133] width 652 height 542
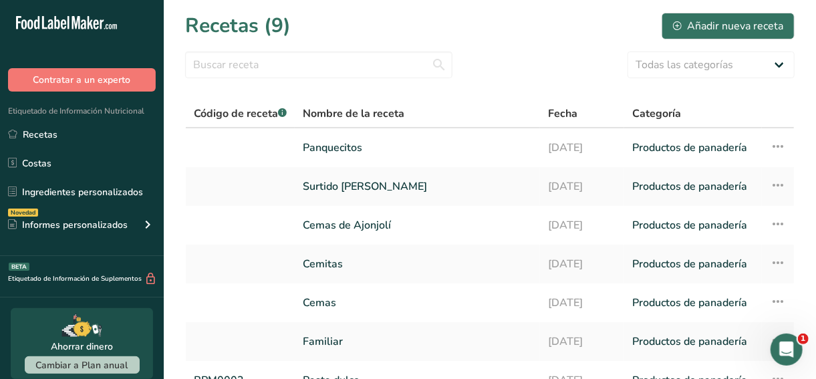
click at [803, 28] on section "Recetas (9) Añadir nueva receta Todas las categorías Productos de panadería Beb…" at bounding box center [490, 271] width 652 height 542
click at [747, 24] on div "Añadir nueva receta" at bounding box center [728, 26] width 110 height 16
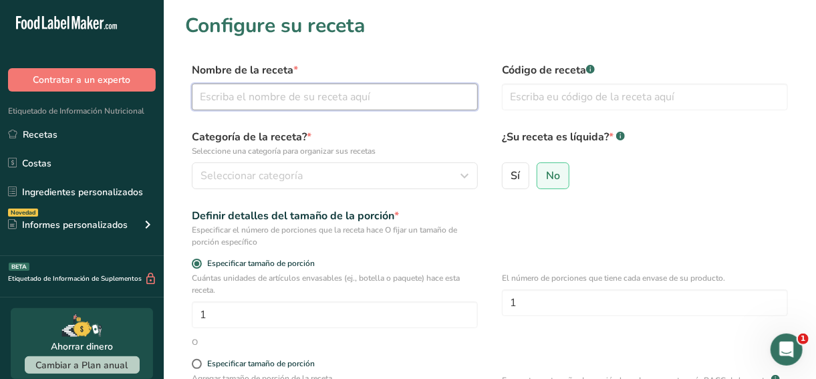
click at [310, 105] on input "text" at bounding box center [335, 97] width 286 height 27
type input "Bolillitos"
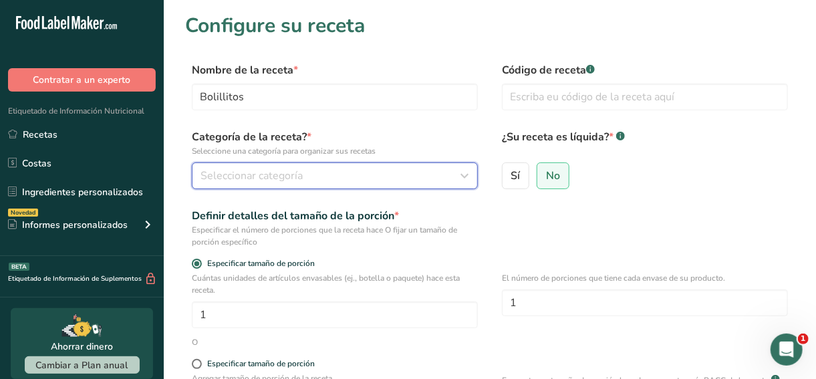
click at [256, 168] on span "Seleccionar categoría" at bounding box center [252, 176] width 102 height 16
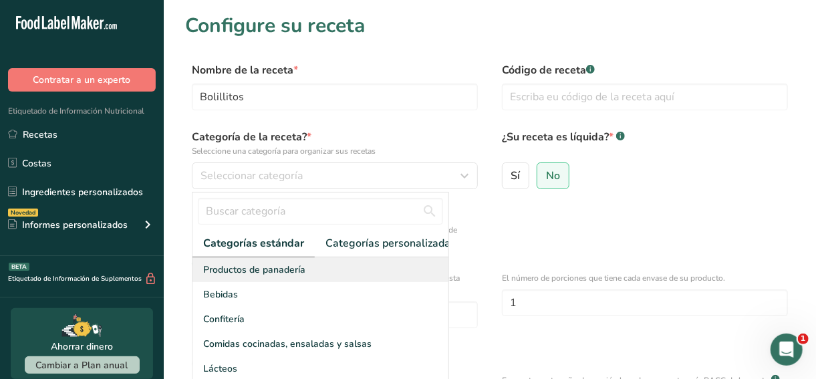
click at [295, 276] on span "Productos de panadería" at bounding box center [254, 270] width 102 height 14
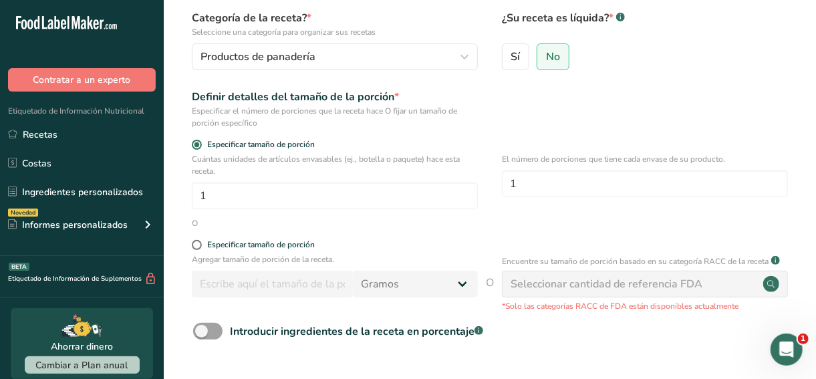
scroll to position [127, 0]
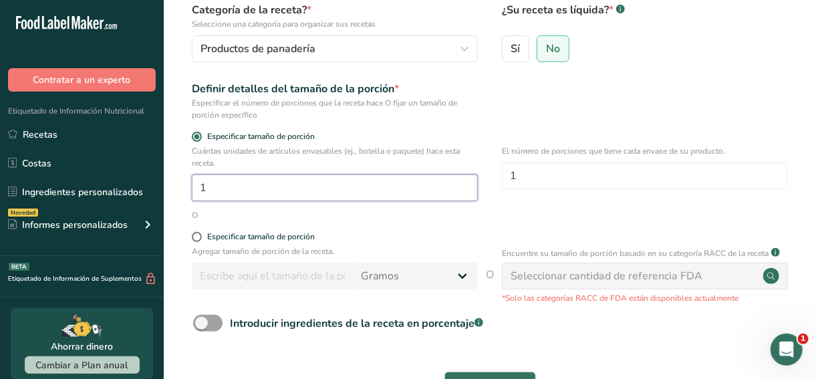
click at [247, 189] on input "1" at bounding box center [335, 187] width 286 height 27
type input "3.3"
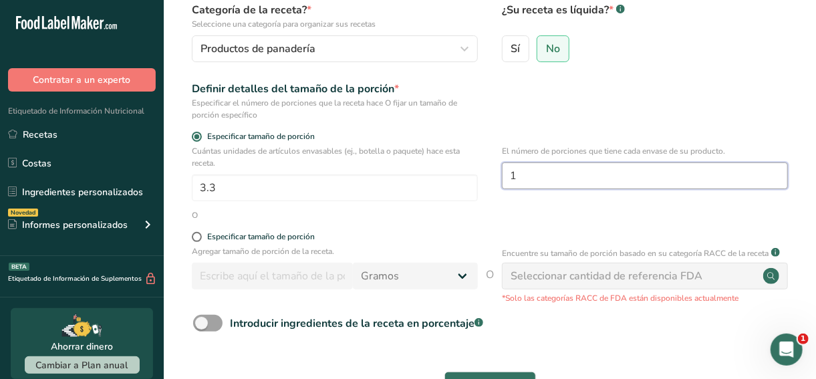
click at [590, 177] on input "1" at bounding box center [645, 175] width 286 height 27
type input "9"
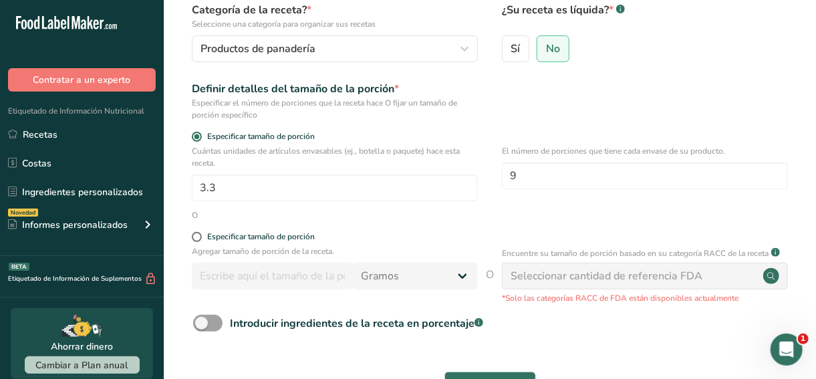
click at [598, 229] on form "Nombre de la receta * Bolillitos Código de receta .a-a{fill:#347362;}.b-a{fill:…" at bounding box center [490, 184] width 610 height 498
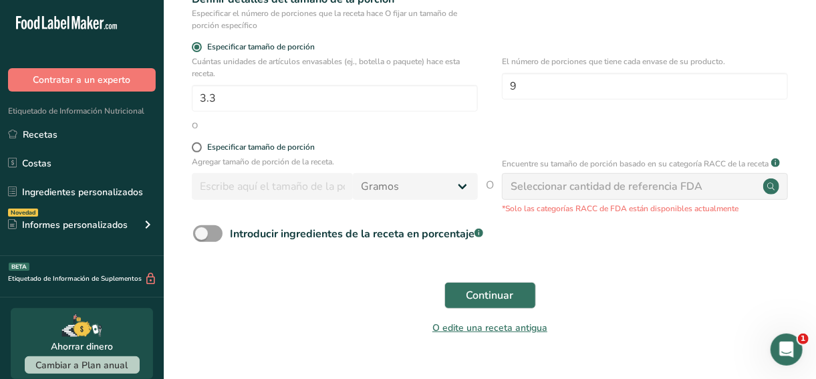
scroll to position [223, 0]
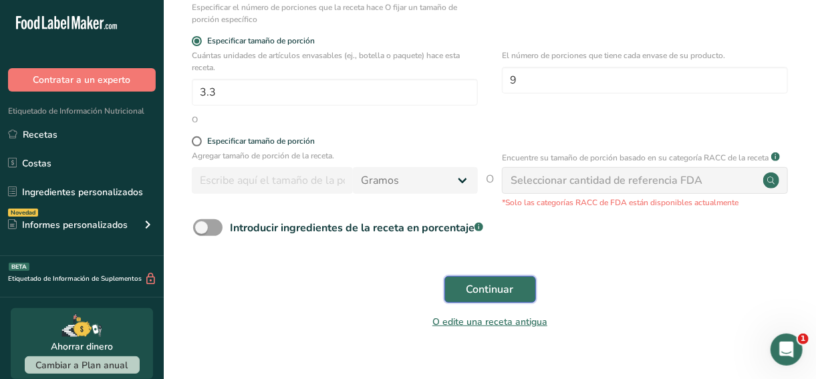
click at [471, 288] on span "Continuar" at bounding box center [490, 289] width 47 height 16
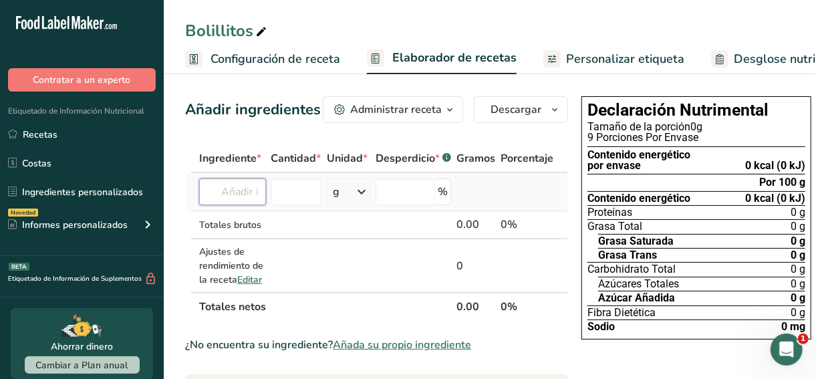
click at [233, 193] on input "text" at bounding box center [232, 191] width 67 height 27
type input "h"
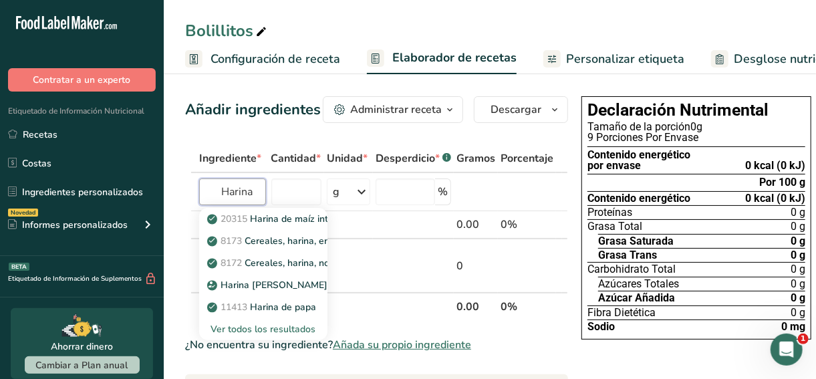
type input "Harina"
type input "harina"
click at [251, 333] on div "Ver todos los resultados" at bounding box center [263, 329] width 107 height 14
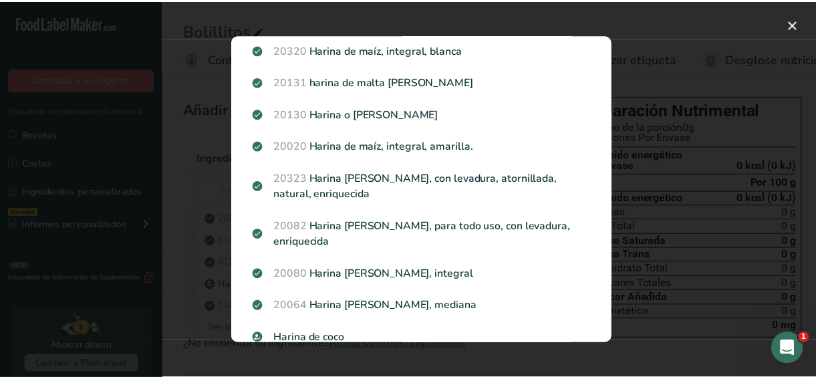
scroll to position [274, 0]
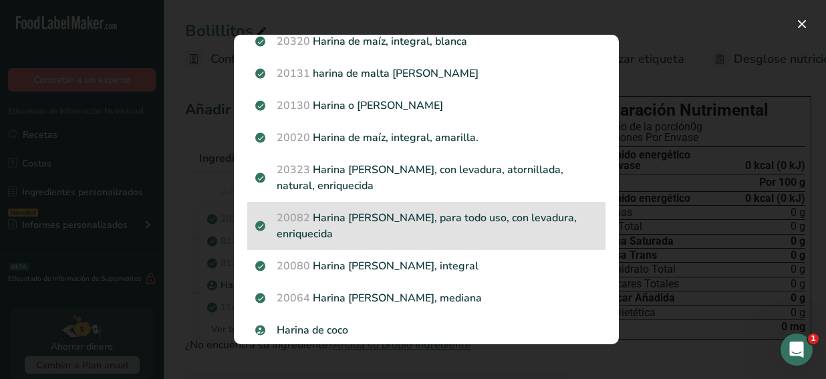
click at [388, 229] on p "20082 Harina de trigo, blanca, para todo uso, con levadura, enriquecida" at bounding box center [426, 226] width 342 height 32
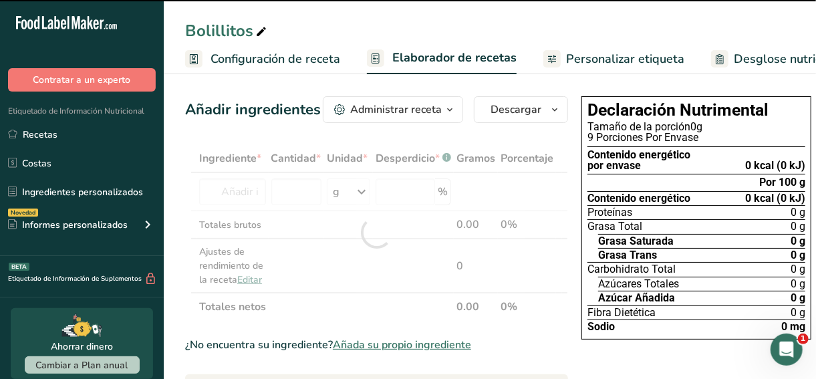
type input "0"
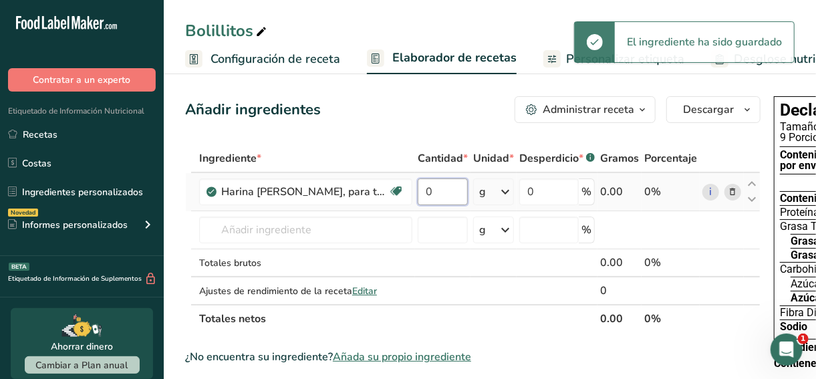
click at [455, 197] on input "0" at bounding box center [443, 191] width 50 height 27
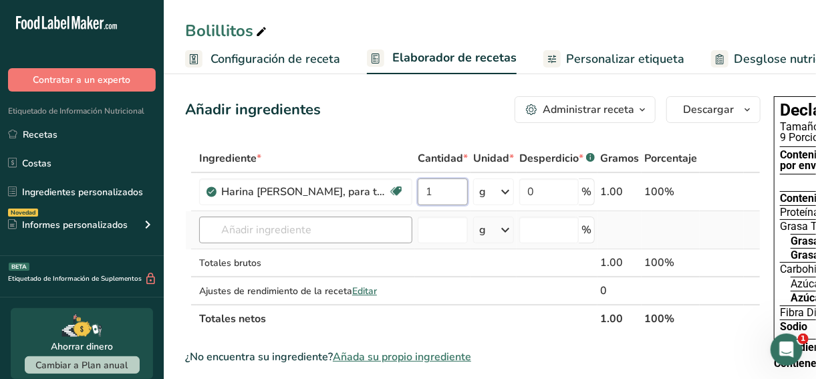
type input "1"
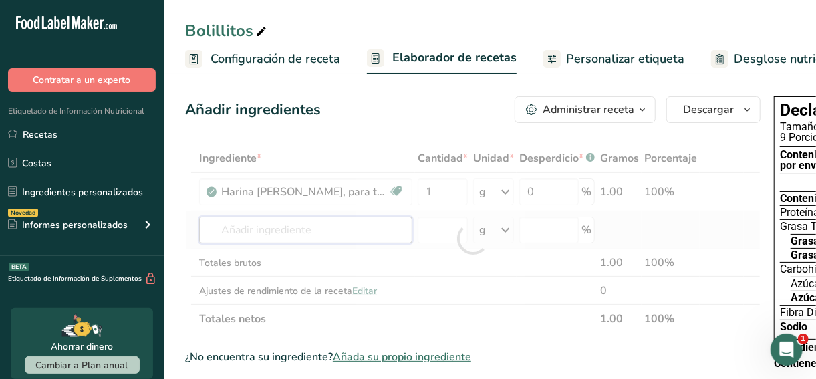
click at [361, 223] on div "Ingrediente * Cantidad * Unidad * Desperdicio * .a-a{fill:#347362;}.b-a{fill:#f…" at bounding box center [472, 238] width 575 height 188
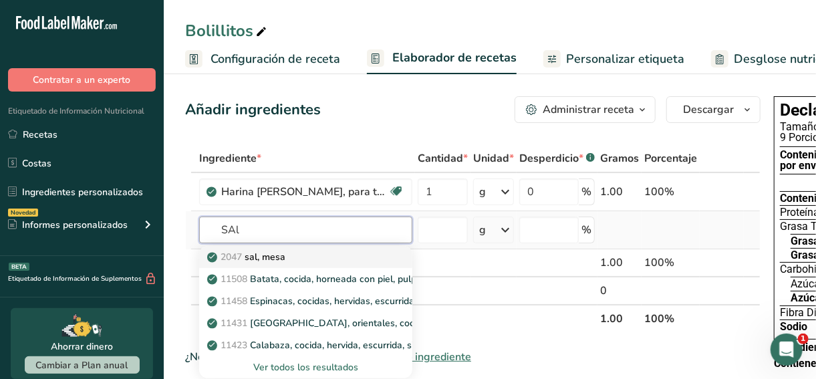
type input "SAl"
click at [287, 266] on link "2047 sal, mesa" at bounding box center [305, 257] width 213 height 22
type input "Salt, table"
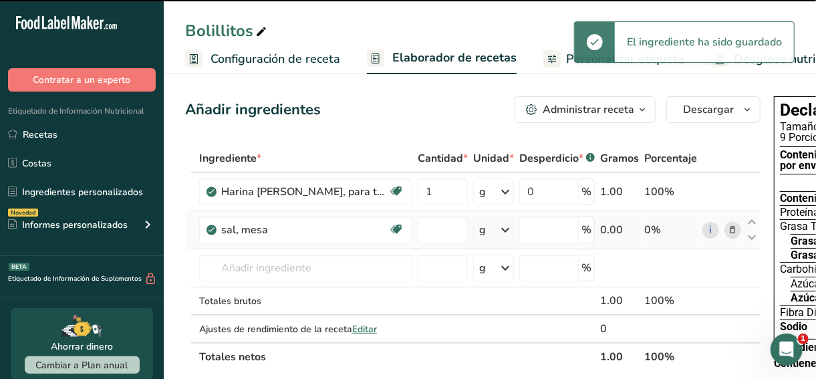
type input "0"
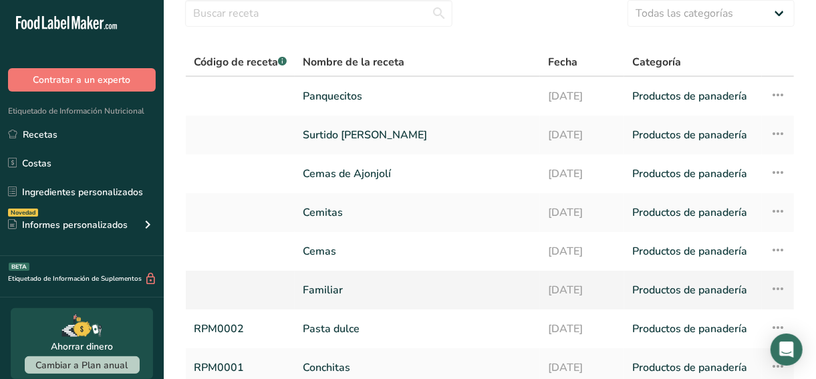
scroll to position [52, 0]
click at [348, 281] on link "Familiar" at bounding box center [417, 289] width 229 height 28
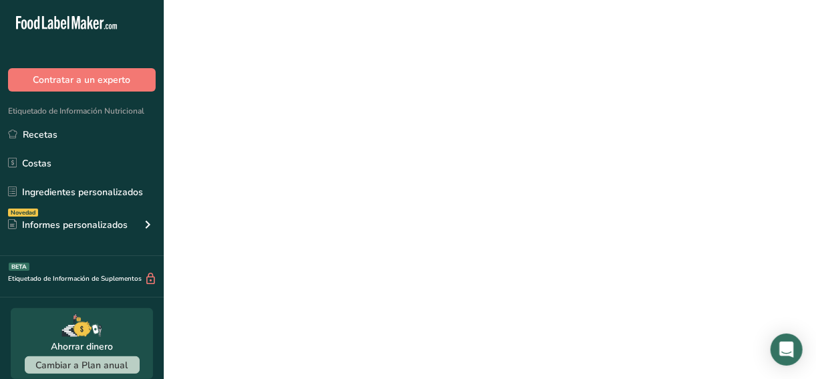
click at [348, 281] on link "Familiar" at bounding box center [417, 289] width 229 height 28
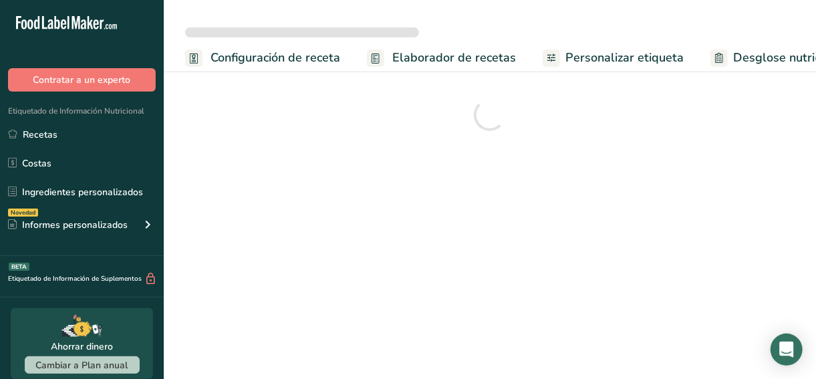
click at [435, 51] on span "Elaborador de recetas" at bounding box center [454, 58] width 124 height 18
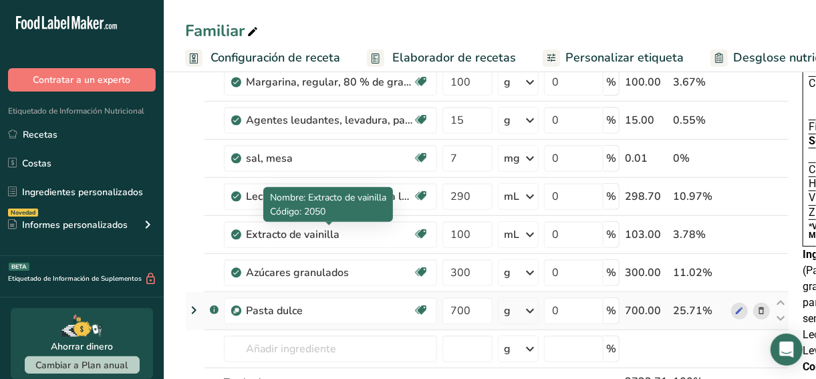
scroll to position [186, 0]
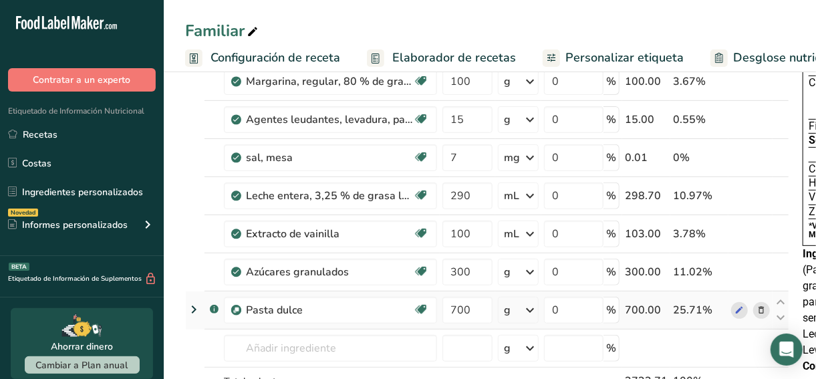
click at [194, 307] on icon at bounding box center [194, 309] width 16 height 24
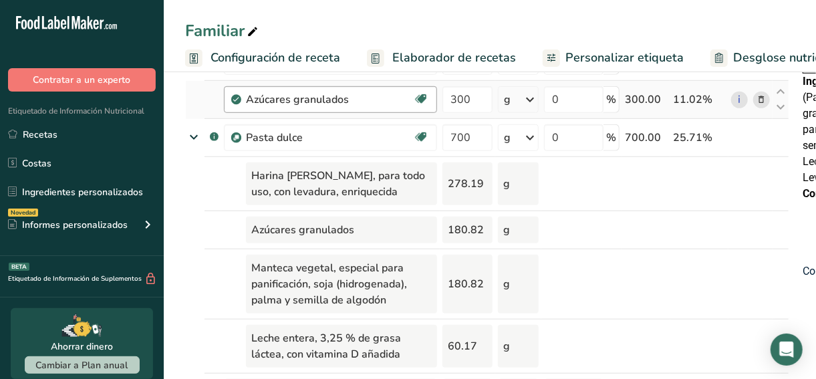
scroll to position [360, 0]
drag, startPoint x: 392, startPoint y: 296, endPoint x: 243, endPoint y: 263, distance: 152.0
click at [243, 263] on td "Manteca vegetal, especial para panificación, soja (hidrogenada), palma y semill…" at bounding box center [330, 283] width 219 height 70
copy div "Manteca vegetal, especial para panificación, soja (hidrogenada), palma y semill…"
click at [210, 215] on td at bounding box center [213, 229] width 17 height 38
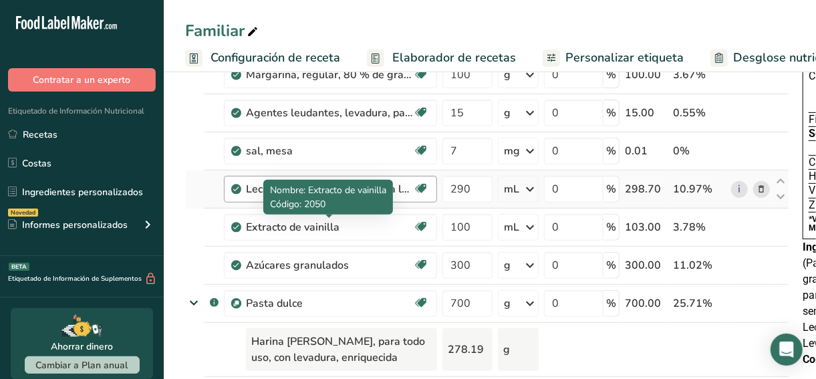
scroll to position [0, 0]
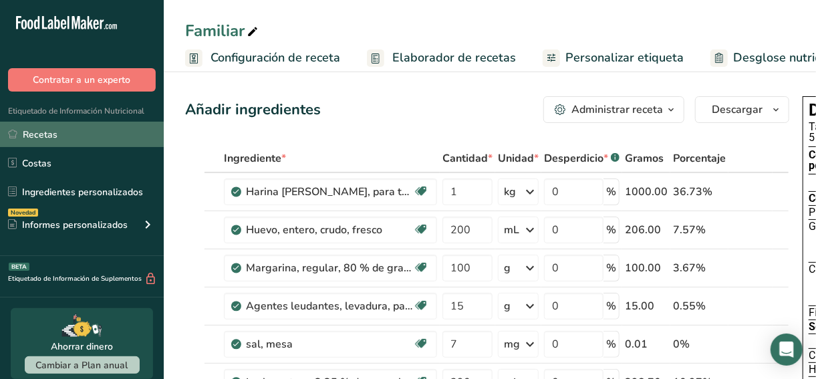
click at [87, 132] on link "Recetas" at bounding box center [82, 134] width 164 height 25
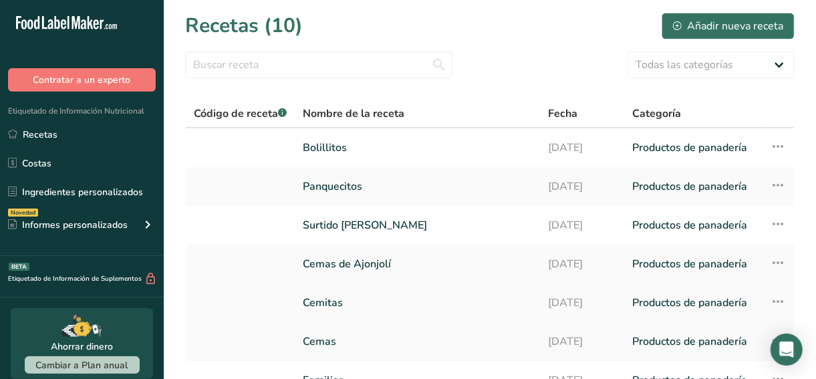
click at [357, 303] on link "Cemitas" at bounding box center [417, 303] width 229 height 28
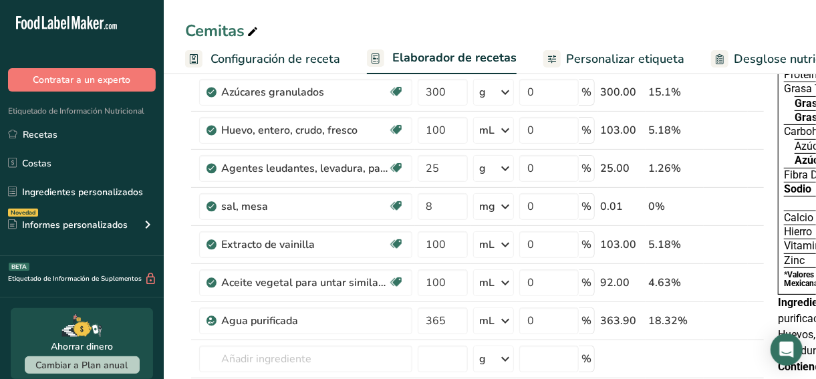
scroll to position [138, 0]
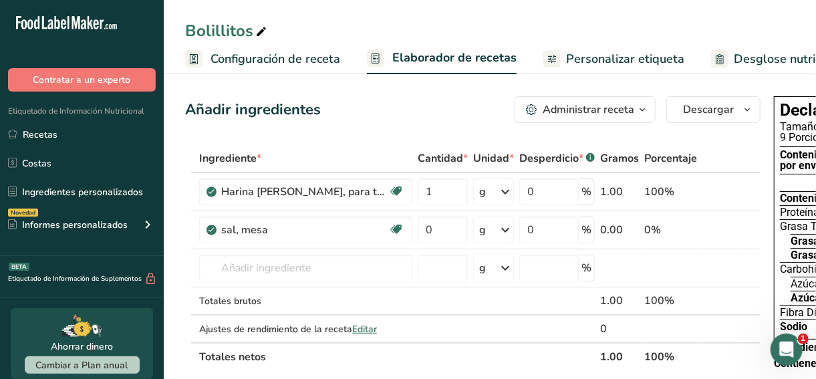
click at [440, 232] on input "0" at bounding box center [443, 230] width 50 height 27
type input "20"
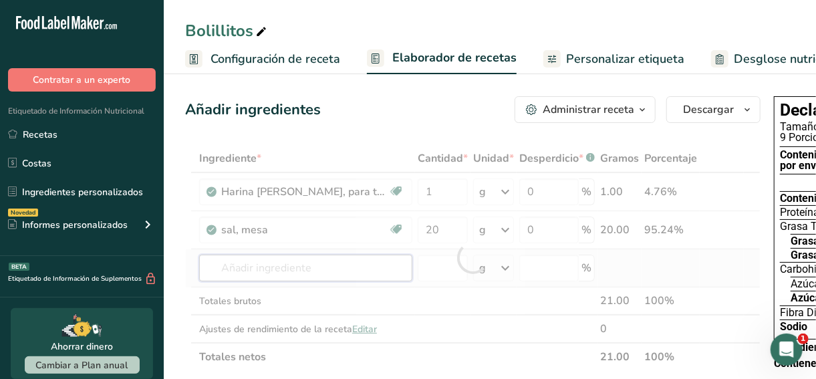
click at [317, 276] on div "Ingrediente * Cantidad * Unidad * Desperdicio * .a-a{fill:#347362;}.b-a{fill:#f…" at bounding box center [472, 257] width 575 height 227
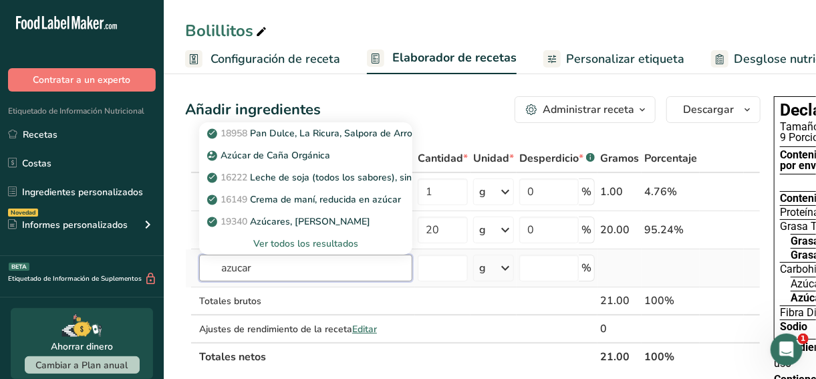
type input "azucar"
click at [289, 244] on div "Ver todos los resultados" at bounding box center [306, 244] width 192 height 14
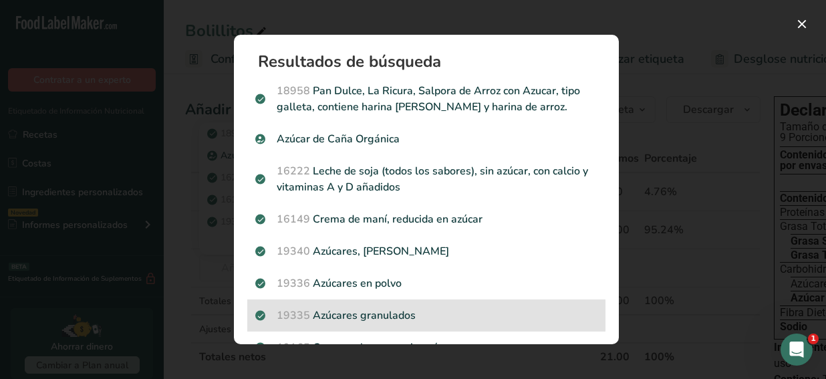
click at [352, 305] on div "19335 Azúcares granulados" at bounding box center [426, 315] width 358 height 32
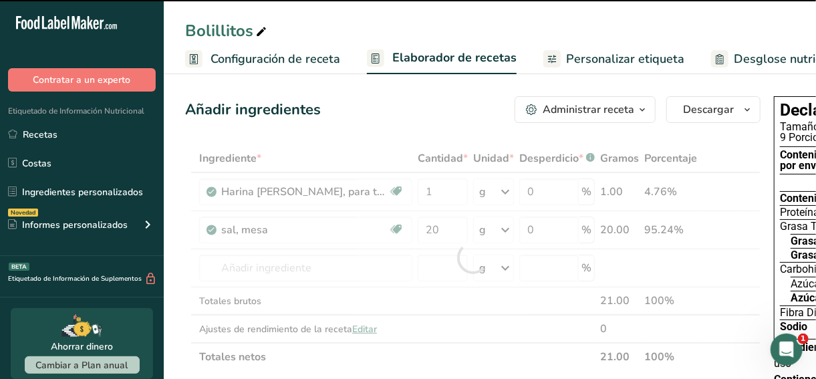
type input "0"
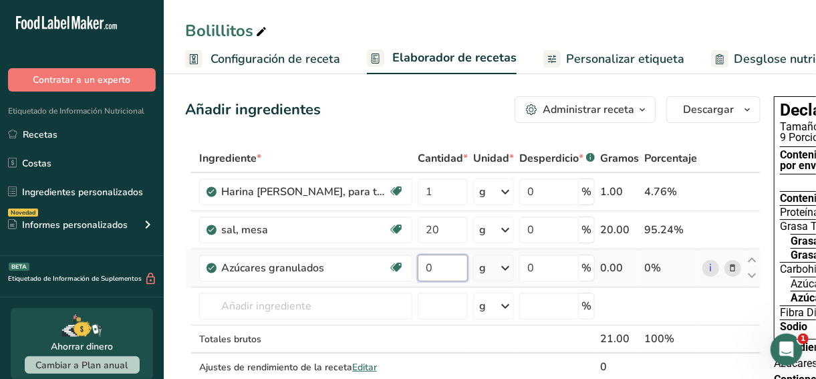
click at [446, 273] on input "0" at bounding box center [443, 268] width 50 height 27
type input "40"
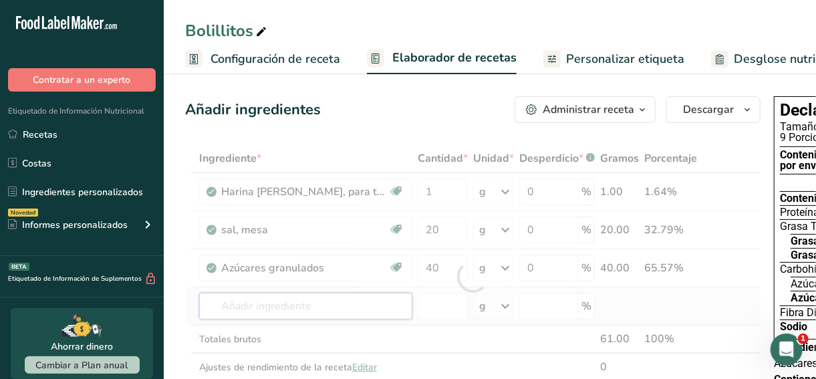
click at [361, 303] on div "Ingrediente * Cantidad * Unidad * Desperdicio * .a-a{fill:#347362;}.b-a{fill:#f…" at bounding box center [472, 276] width 575 height 265
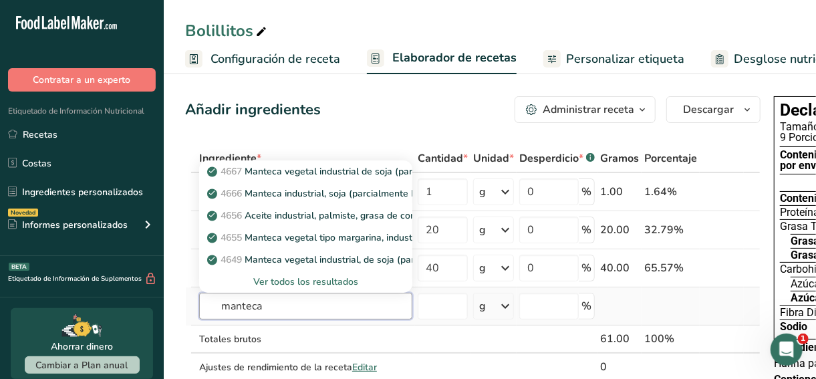
type input "manteca"
click at [305, 282] on div "Ver todos los resultados" at bounding box center [306, 282] width 192 height 14
click at [344, 307] on input "text" at bounding box center [305, 306] width 213 height 27
paste input "Manteca vegetal, especial para panificación, soja (hidrogenada), palma y semill…"
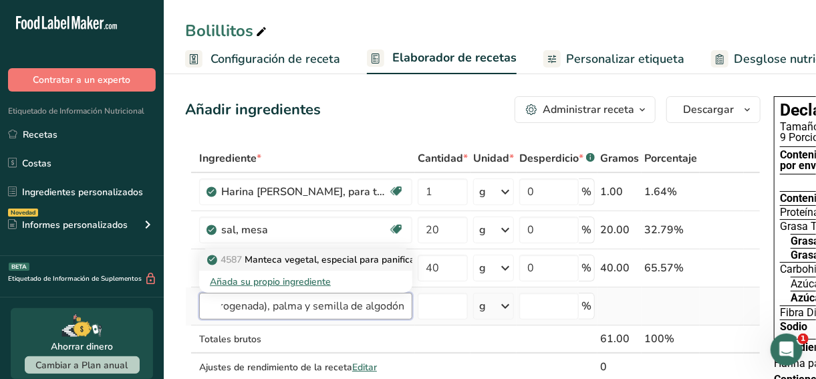
type input "Manteca vegetal, especial para panificación, soja (hidrogenada), palma y semill…"
click at [299, 262] on p "4587 Manteca vegetal, especial para panificación, soja (hidrogenada), palma y s…" at bounding box center [425, 260] width 430 height 14
type input "Shortening, special purpose for baking, soybean (hydrogenated) palm and cottons…"
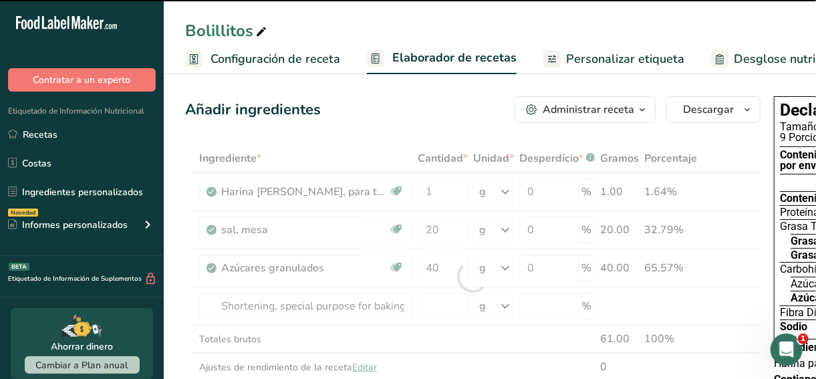
type input "0"
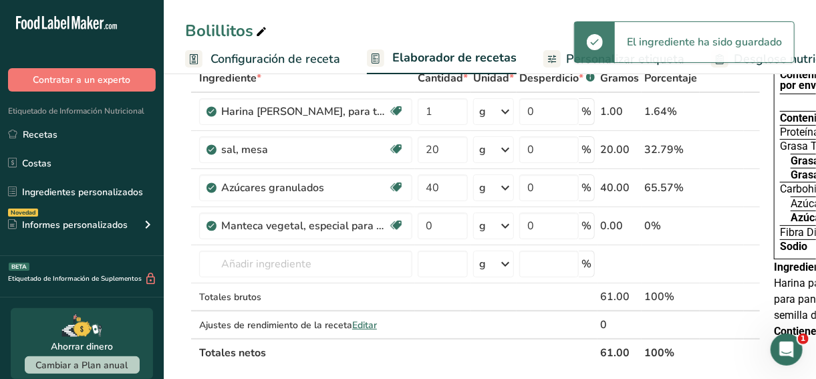
scroll to position [94, 0]
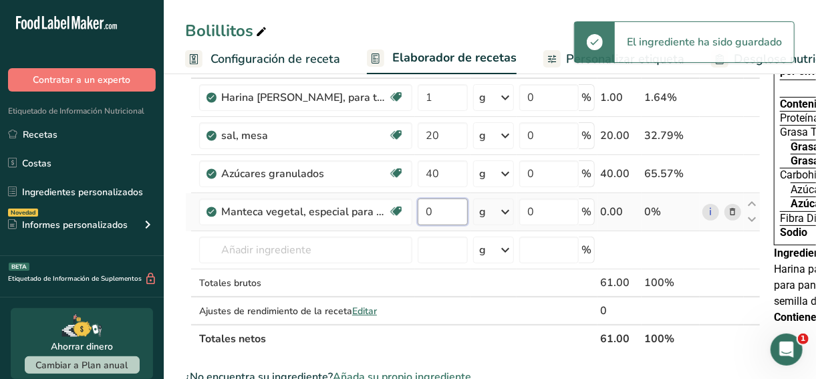
click at [446, 212] on input "0" at bounding box center [443, 212] width 50 height 27
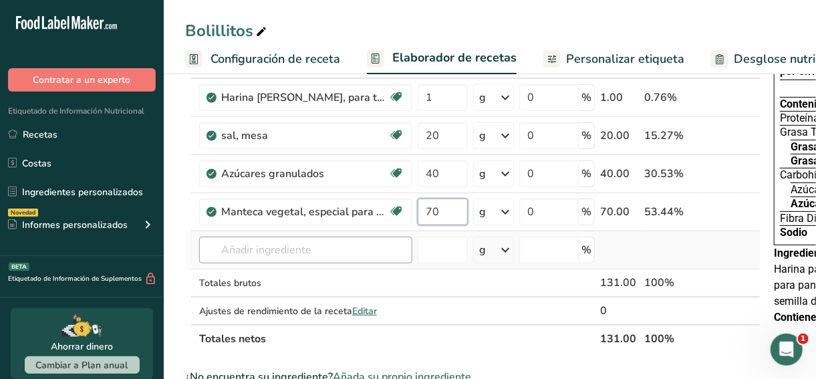
type input "70"
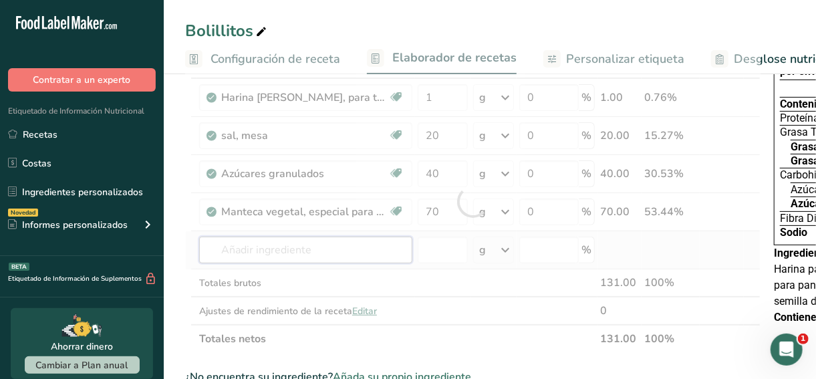
click at [289, 259] on div "Ingrediente * Cantidad * Unidad * Desperdicio * .a-a{fill:#347362;}.b-a{fill:#f…" at bounding box center [472, 201] width 575 height 303
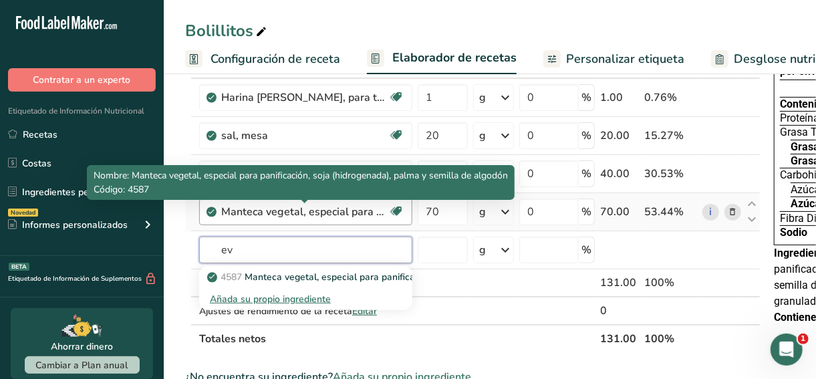
type input "e"
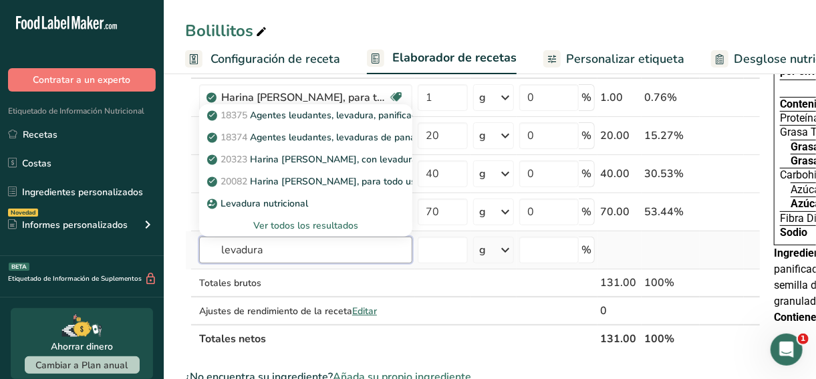
type input "levadura"
click at [273, 219] on div "Ver todos los resultados" at bounding box center [306, 226] width 192 height 14
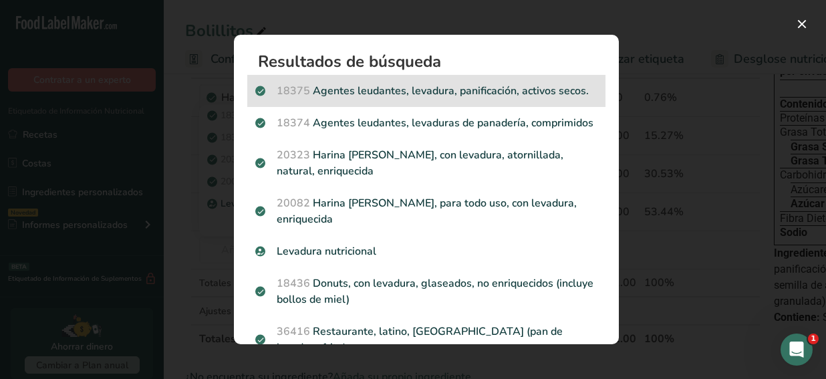
click at [361, 94] on p "18375 Agentes leudantes, levadura, panificación, activos secos." at bounding box center [426, 91] width 342 height 16
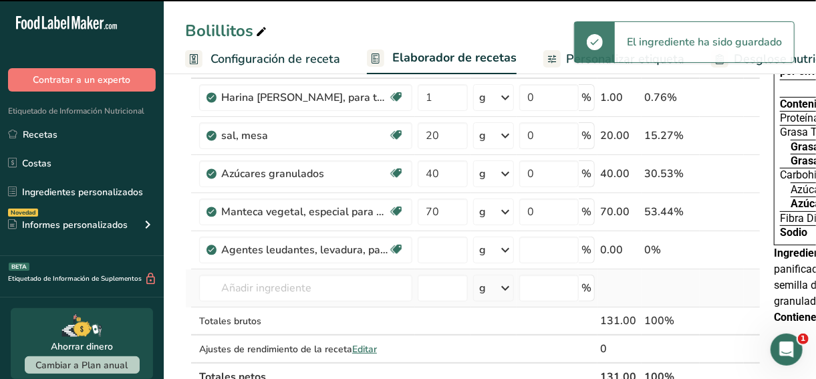
type input "0"
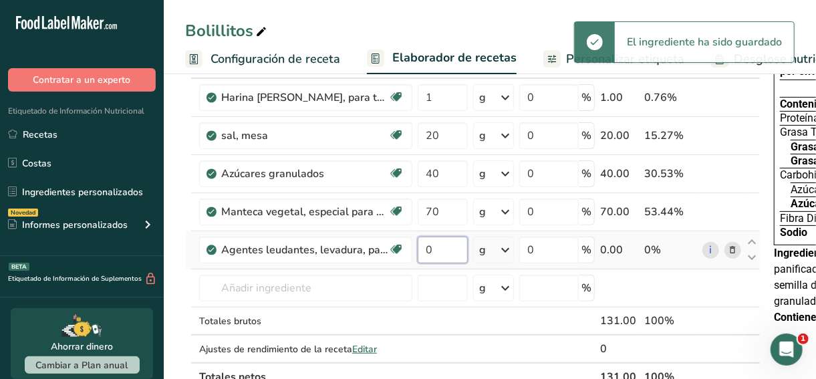
click at [449, 249] on input "0" at bounding box center [443, 250] width 50 height 27
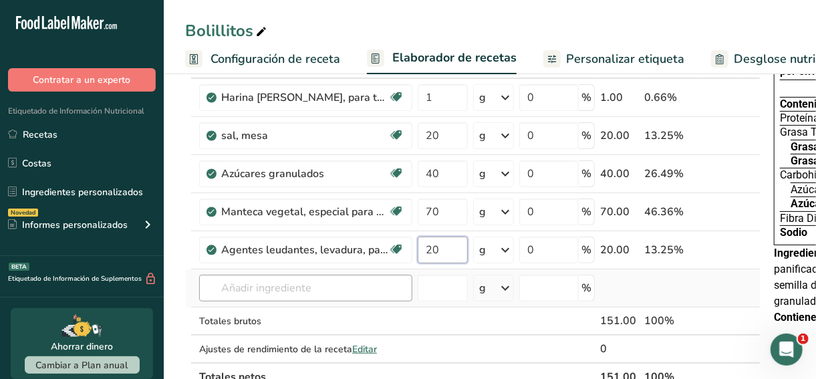
type input "20"
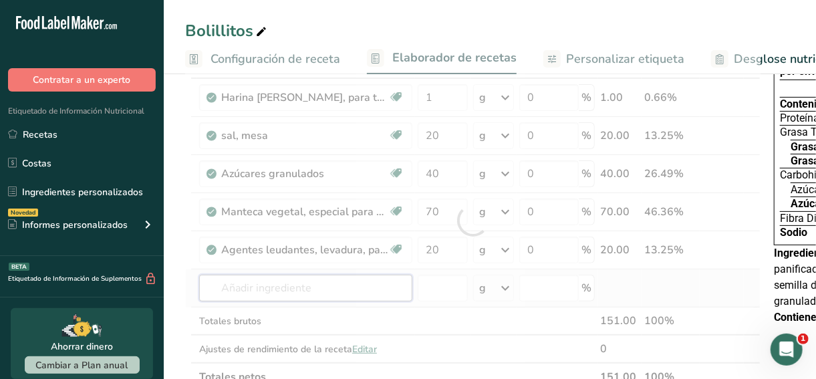
click at [287, 287] on div "Ingrediente * Cantidad * Unidad * Desperdicio * .a-a{fill:#347362;}.b-a{fill:#f…" at bounding box center [472, 220] width 575 height 341
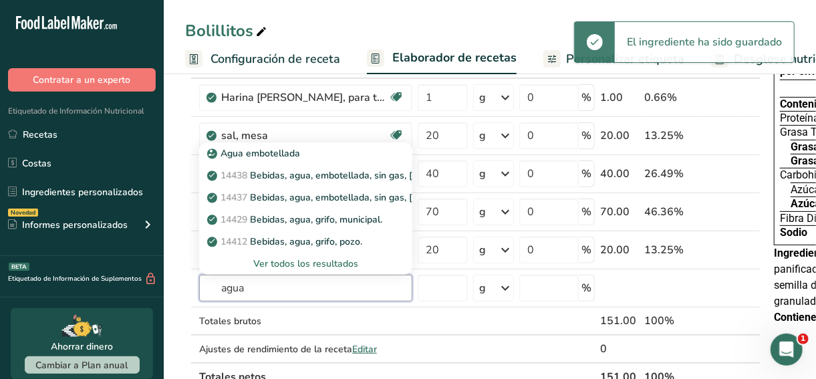
type input "agua"
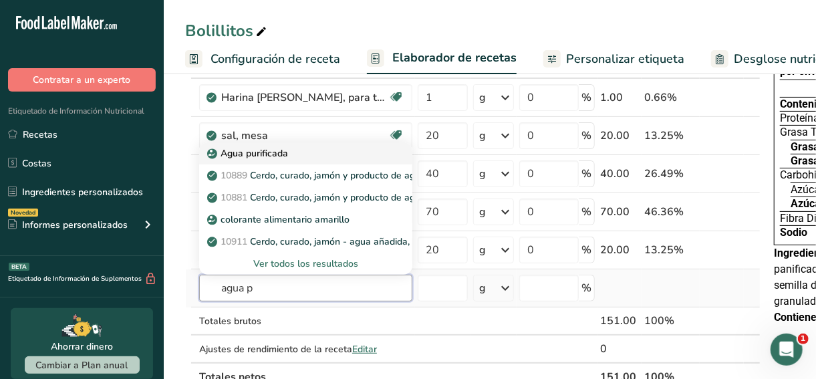
type input "agua p"
click at [278, 158] on p "Agua purificada" at bounding box center [249, 153] width 78 height 14
type input "[MEDICAL_DATA]"
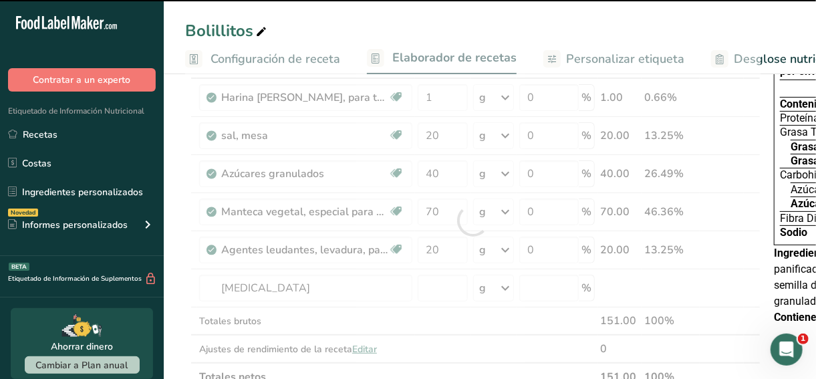
type input "0"
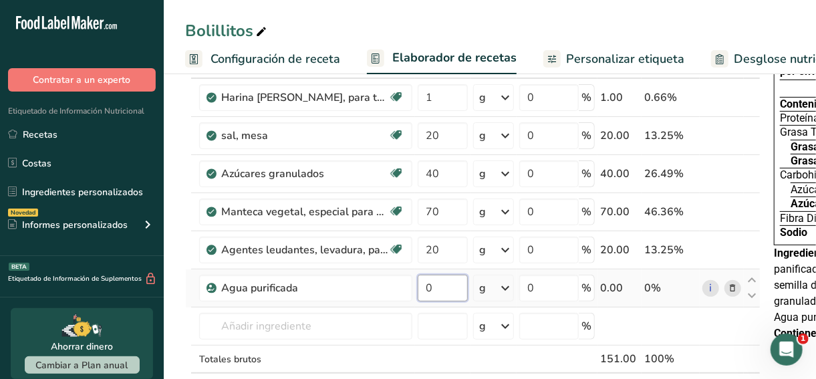
click at [448, 288] on input "0" at bounding box center [443, 288] width 50 height 27
type input "600"
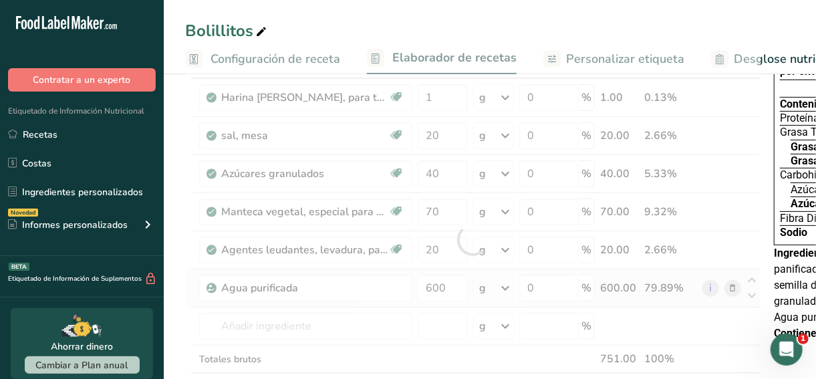
click at [493, 291] on div "Ingrediente * Cantidad * Unidad * Desperdicio * .a-a{fill:#347362;}.b-a{fill:#f…" at bounding box center [472, 239] width 575 height 379
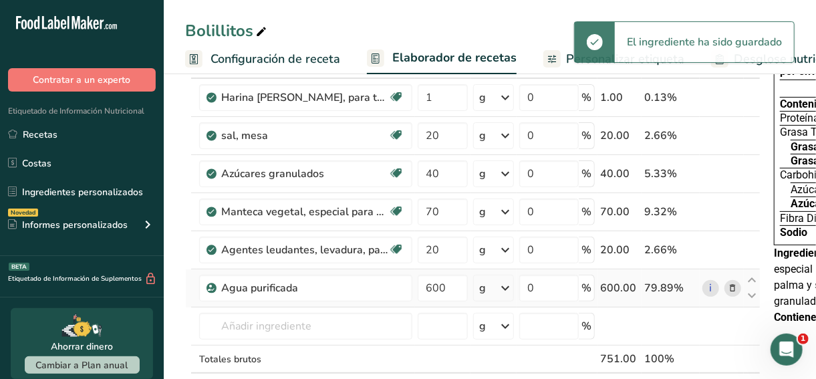
click at [493, 291] on div "g" at bounding box center [493, 288] width 41 height 27
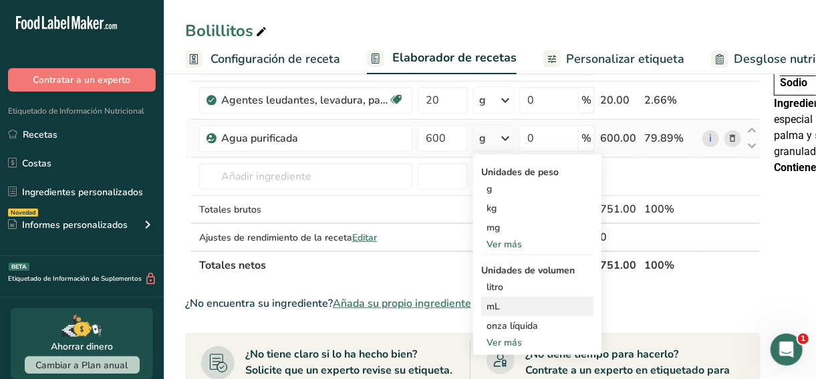
scroll to position [245, 0]
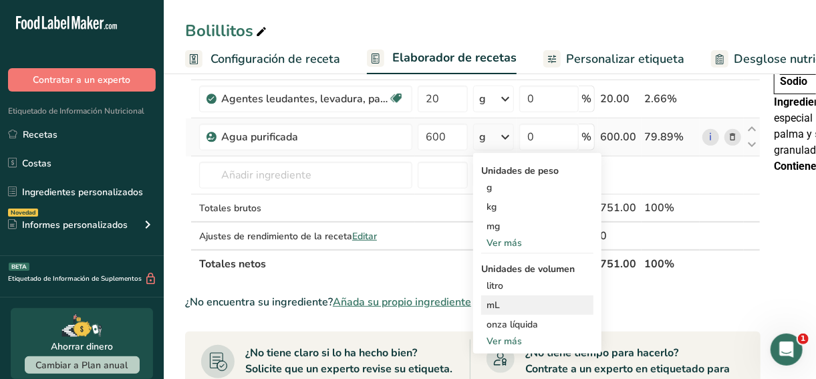
click at [498, 301] on div "mL" at bounding box center [538, 305] width 102 height 14
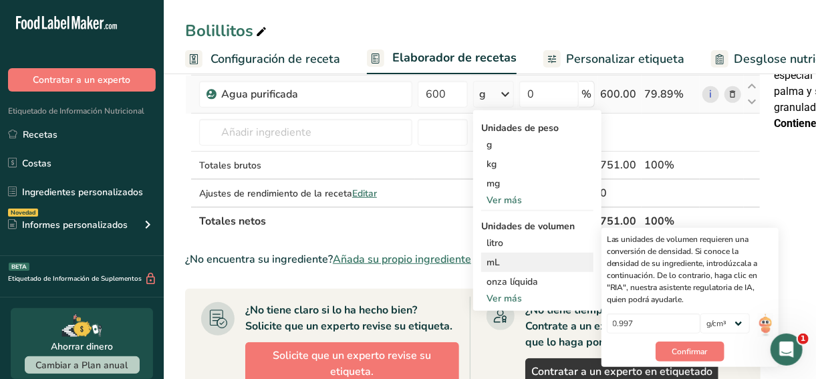
scroll to position [306, 0]
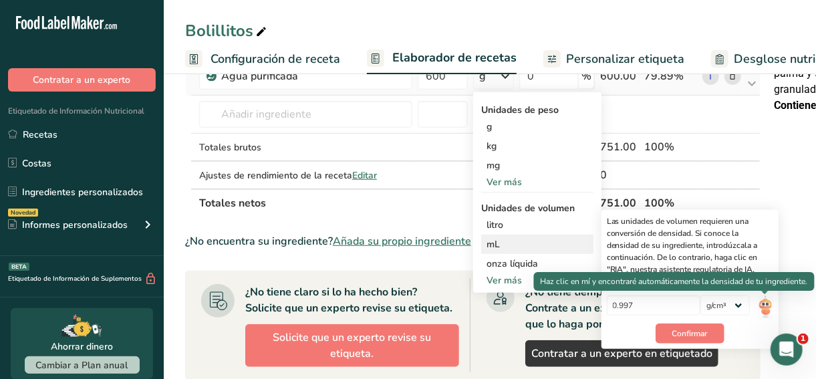
click at [765, 307] on img at bounding box center [765, 306] width 15 height 23
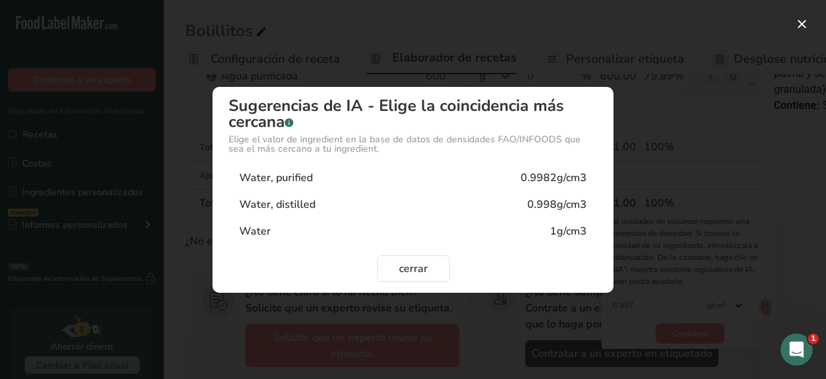
click at [366, 171] on div "Water, purified 0.9982g/cm3" at bounding box center [413, 177] width 369 height 27
type input "0.9982"
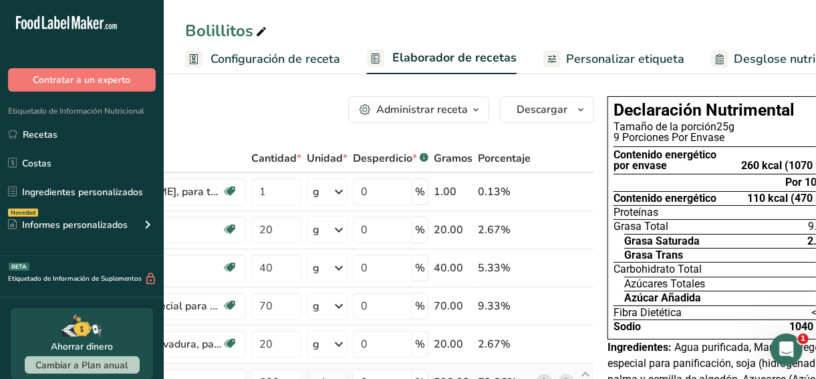
scroll to position [0, 190]
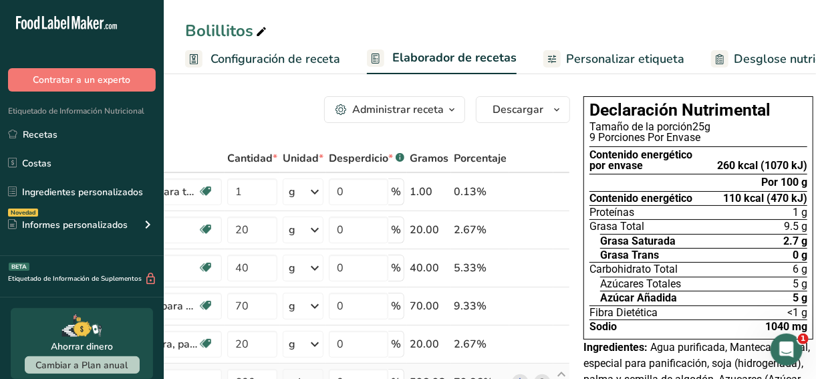
click at [336, 158] on div "Desperdicio * .a-a{fill:#347362;}.b-a{fill:#fff;}" at bounding box center [367, 158] width 76 height 16
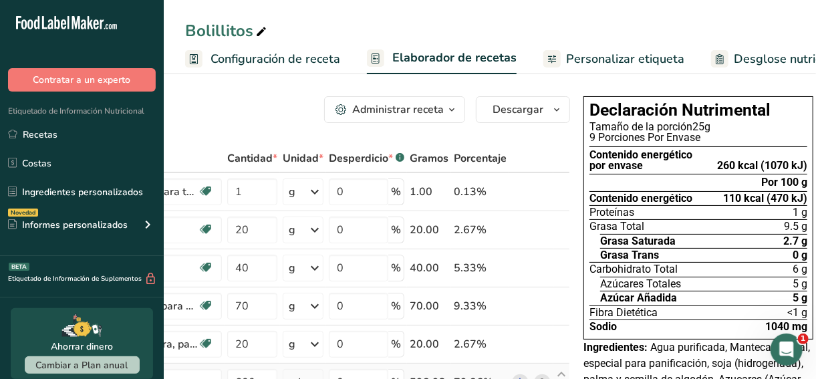
click at [336, 158] on div "Desperdicio * .a-a{fill:#347362;}.b-a{fill:#fff;}" at bounding box center [367, 158] width 76 height 16
click at [280, 66] on span "Configuración de receta" at bounding box center [276, 59] width 130 height 18
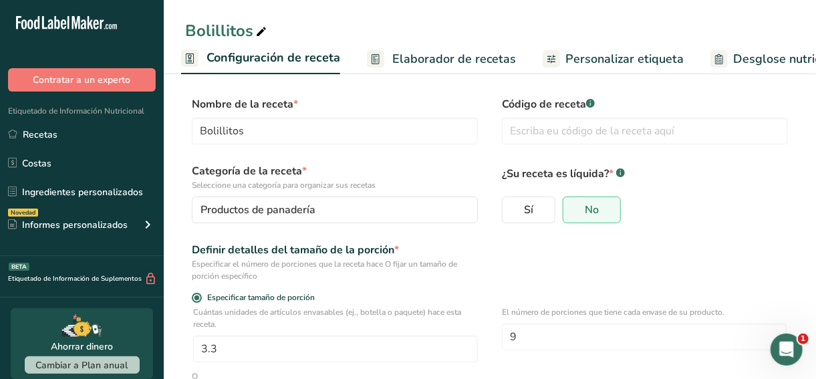
click at [419, 52] on span "Elaborador de recetas" at bounding box center [454, 59] width 124 height 18
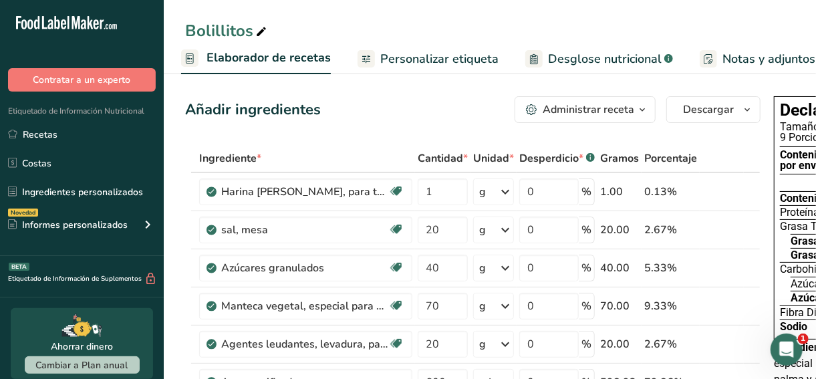
click at [561, 121] on button "Administrar receta" at bounding box center [585, 109] width 141 height 27
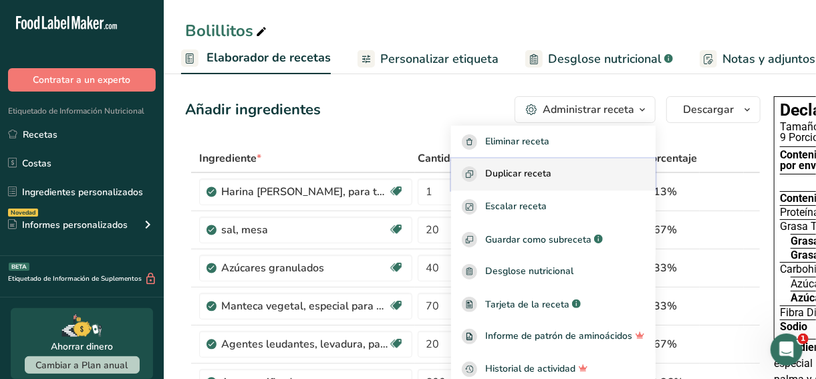
click at [541, 173] on span "Duplicar receta" at bounding box center [518, 173] width 66 height 15
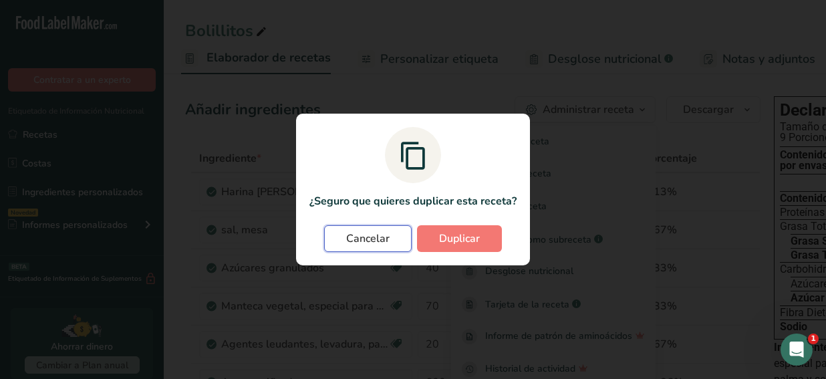
click at [371, 242] on span "Cancelar" at bounding box center [367, 239] width 43 height 16
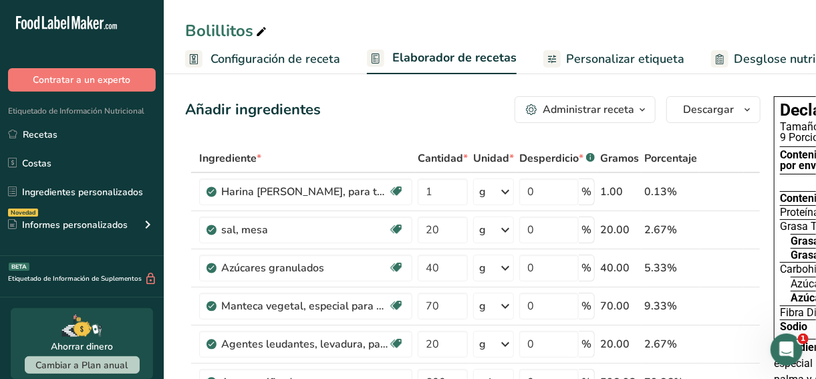
click at [261, 59] on span "Configuración de receta" at bounding box center [276, 59] width 130 height 18
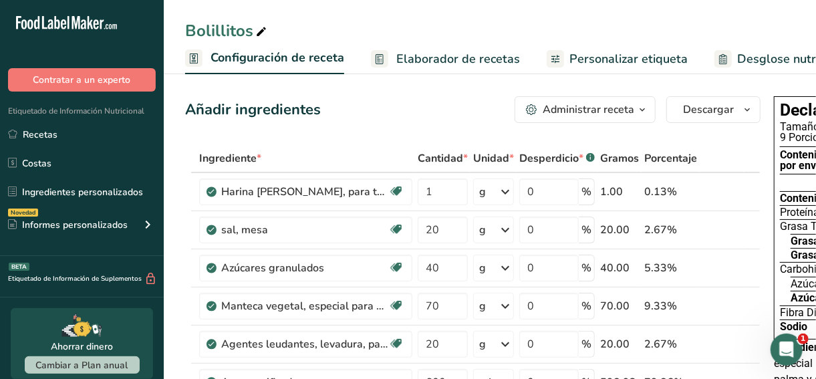
scroll to position [0, 4]
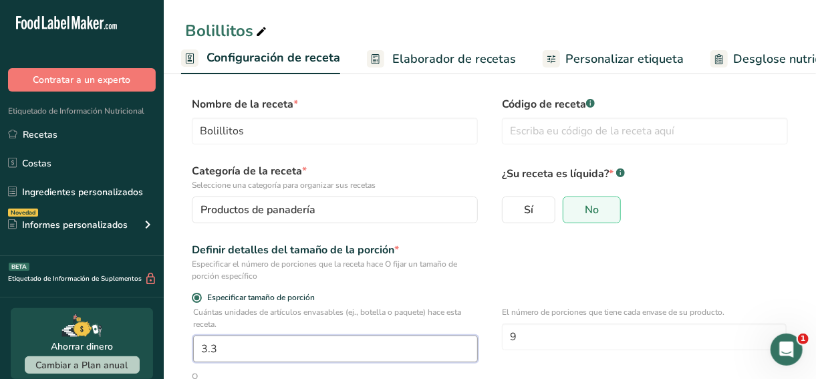
click at [241, 336] on input "3.3" at bounding box center [335, 349] width 285 height 27
type input "3.8"
click at [392, 319] on p "Cuántas unidades de artículos envasables (ej., botella o paquete) hace esta rec…" at bounding box center [335, 318] width 285 height 24
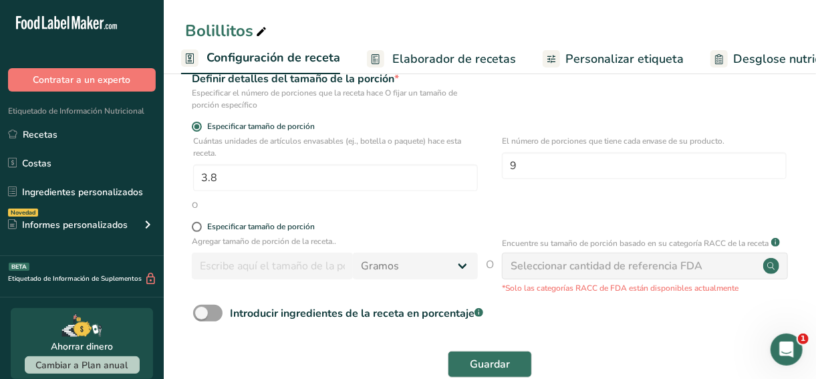
scroll to position [172, 0]
click at [465, 351] on button "Guardar" at bounding box center [490, 363] width 84 height 27
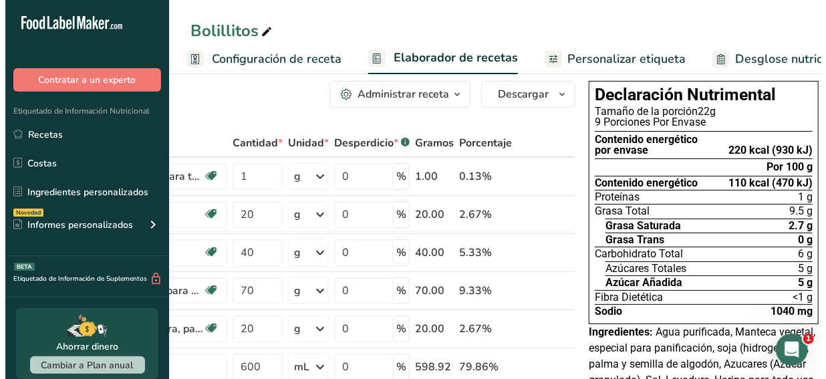
scroll to position [16, 0]
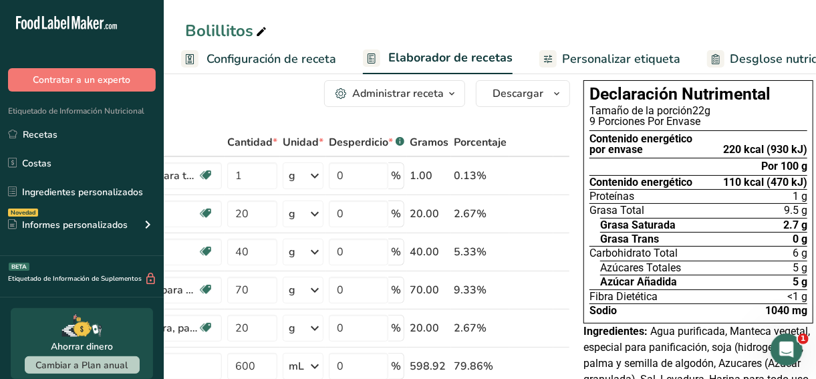
click at [437, 99] on div "Administrar receta" at bounding box center [398, 94] width 92 height 16
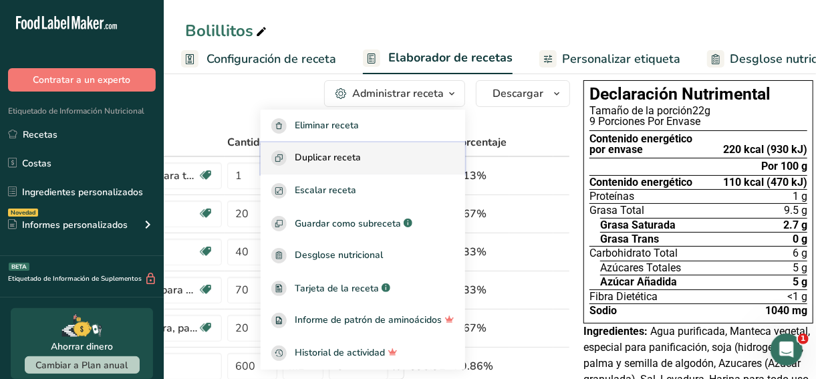
click at [358, 150] on span "Duplicar receta" at bounding box center [328, 157] width 66 height 15
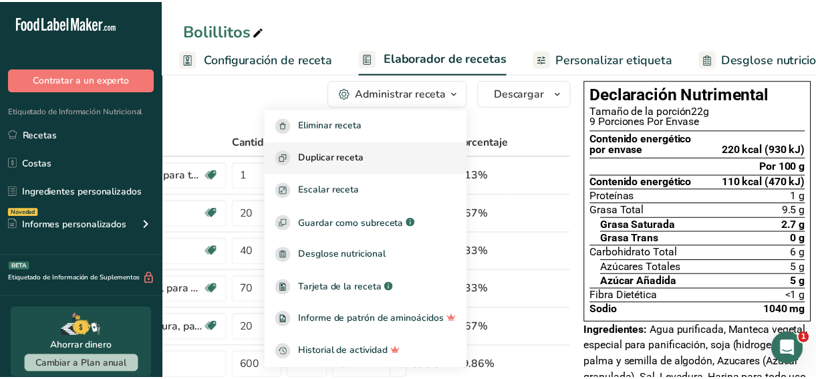
scroll to position [0, 180]
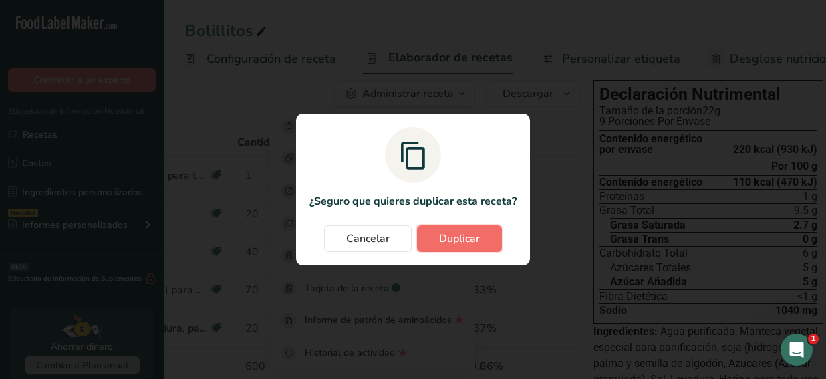
click at [460, 241] on span "Duplicar" at bounding box center [459, 239] width 41 height 16
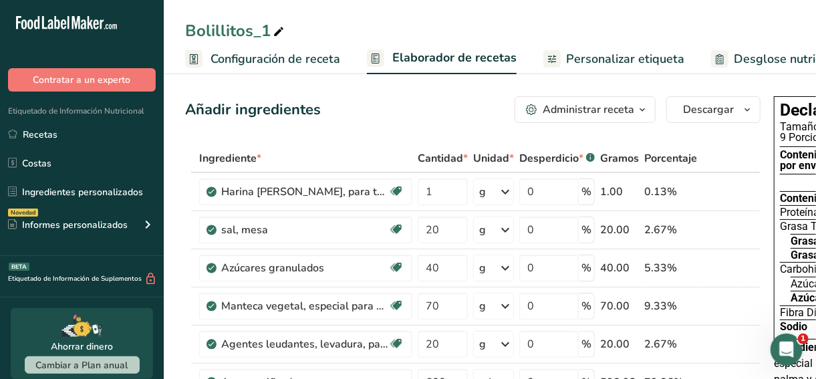
click at [262, 32] on div "Bolillitos_1" at bounding box center [236, 31] width 102 height 24
type input "Bolillos-Teleras"
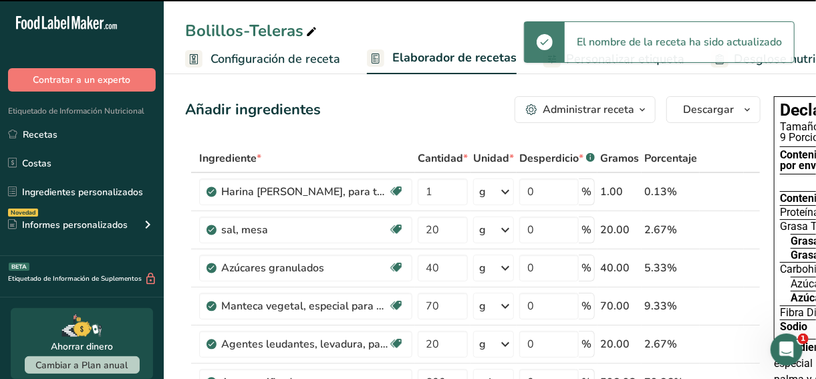
click at [258, 59] on span "Configuración de receta" at bounding box center [276, 59] width 130 height 18
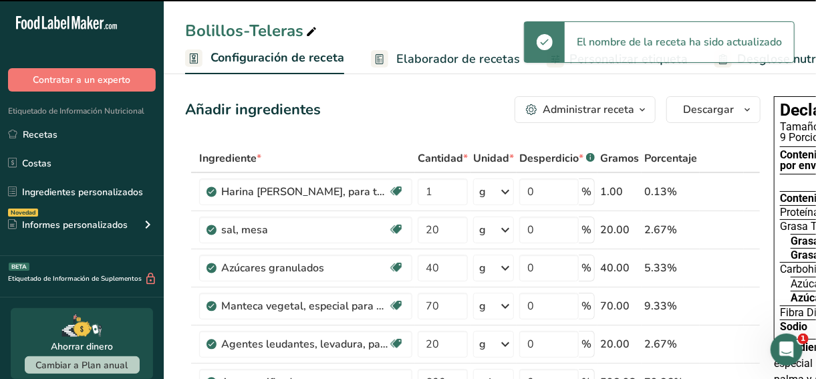
click at [258, 59] on span "Configuración de receta" at bounding box center [278, 58] width 134 height 18
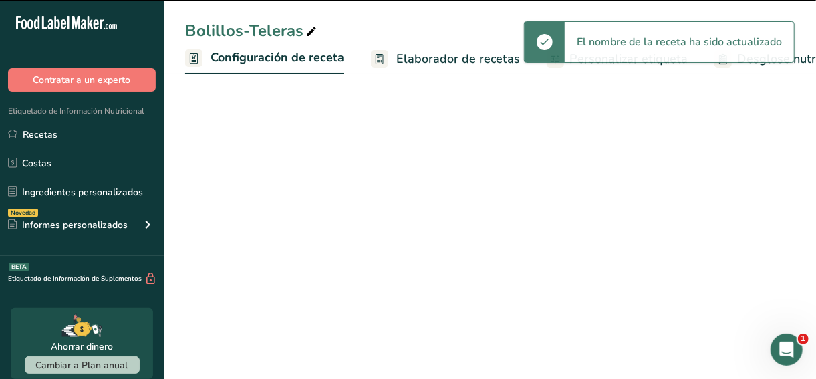
click at [287, 59] on span "Configuración de receta" at bounding box center [278, 58] width 134 height 18
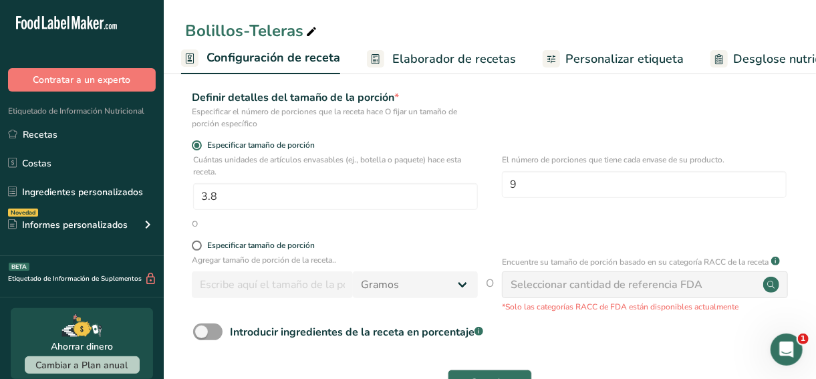
scroll to position [154, 0]
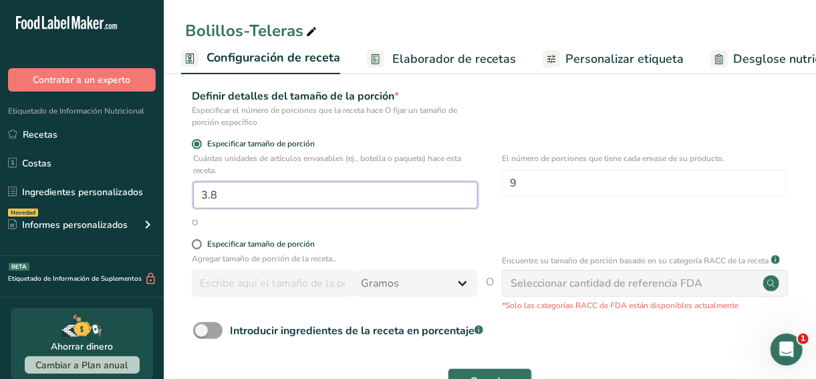
click at [251, 202] on input "3.8" at bounding box center [335, 195] width 285 height 27
type input "1"
type input "2"
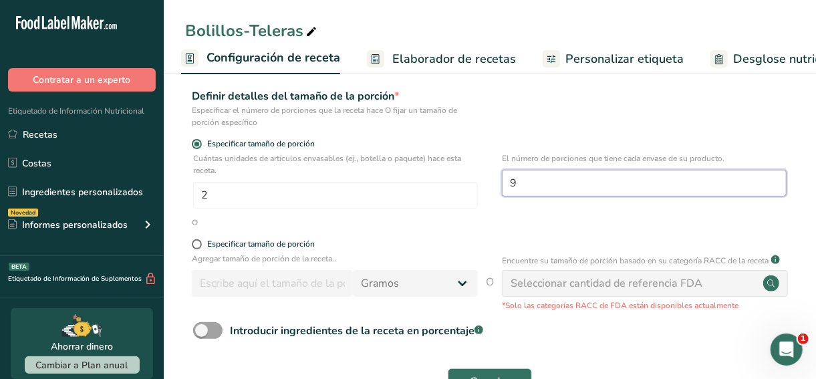
click at [539, 188] on input "9" at bounding box center [644, 183] width 285 height 27
type input "10"
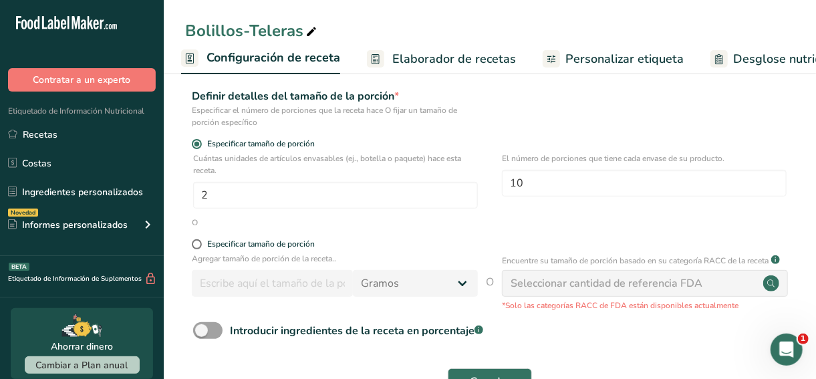
click at [569, 212] on div "El número de porciones que tiene cada envase de su producto. 10" at bounding box center [644, 184] width 285 height 64
click at [440, 67] on span "Elaborador de recetas" at bounding box center [454, 59] width 124 height 18
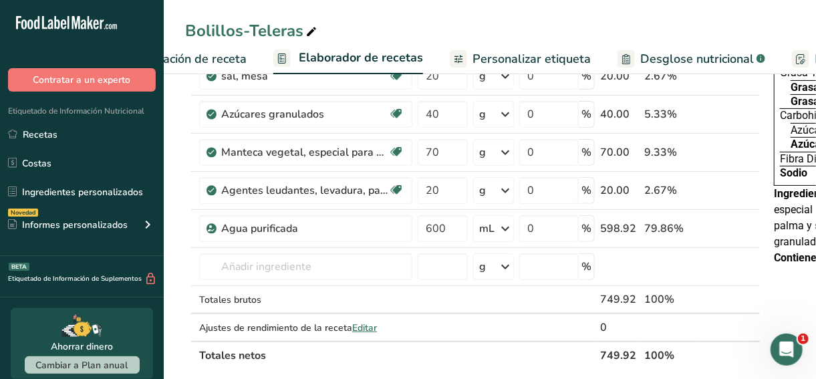
scroll to position [0, 186]
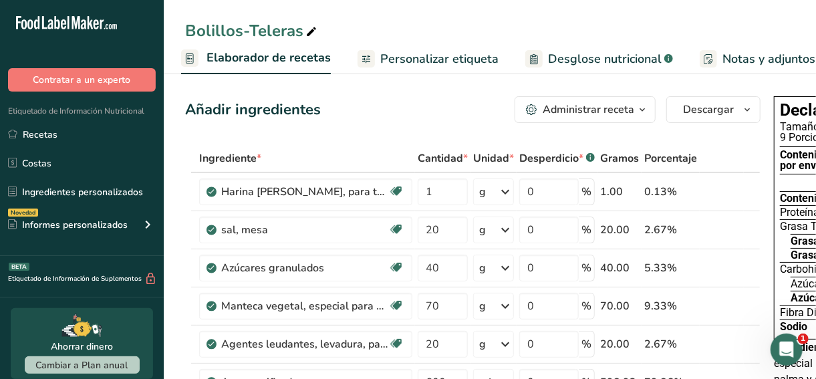
click at [269, 56] on span "Elaborador de recetas" at bounding box center [269, 58] width 124 height 18
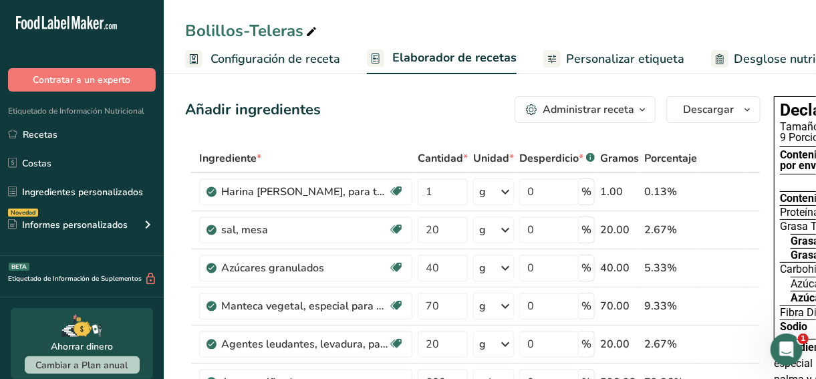
click at [231, 55] on span "Configuración de receta" at bounding box center [276, 59] width 130 height 18
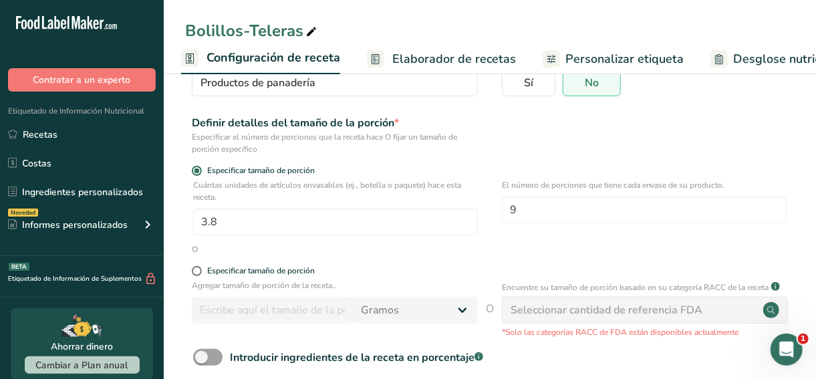
scroll to position [128, 0]
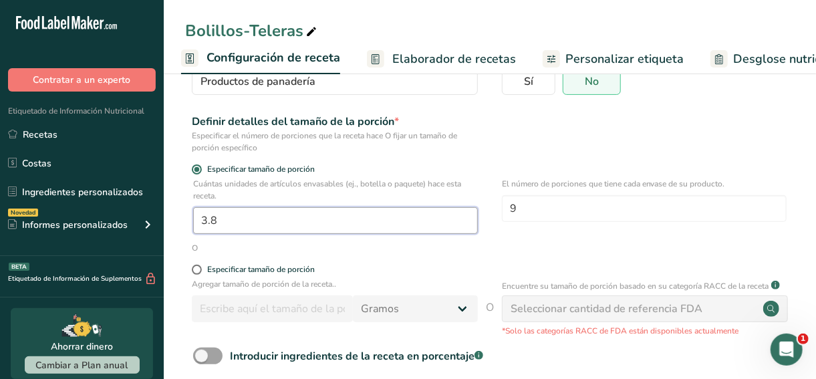
click at [255, 213] on input "3.8" at bounding box center [335, 220] width 285 height 27
type input "1"
type input "2"
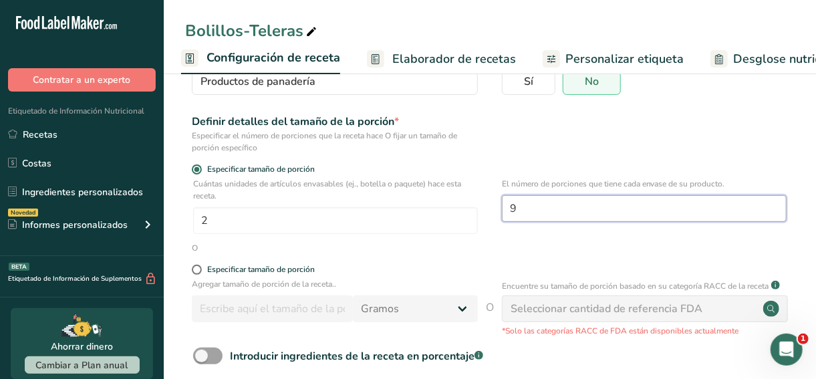
click at [575, 209] on input "9" at bounding box center [644, 208] width 285 height 27
type input "10"
click at [591, 244] on div "O" at bounding box center [490, 248] width 610 height 12
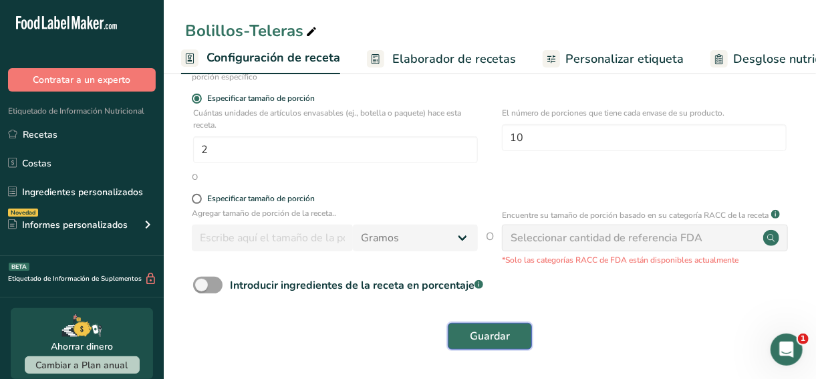
click at [485, 336] on span "Guardar" at bounding box center [490, 336] width 40 height 16
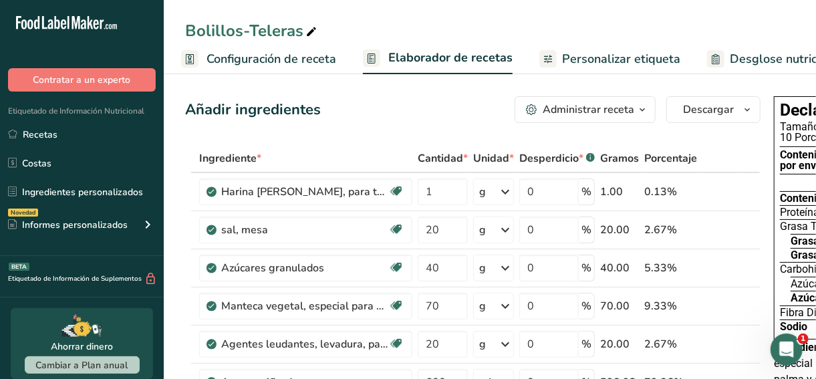
scroll to position [0, 190]
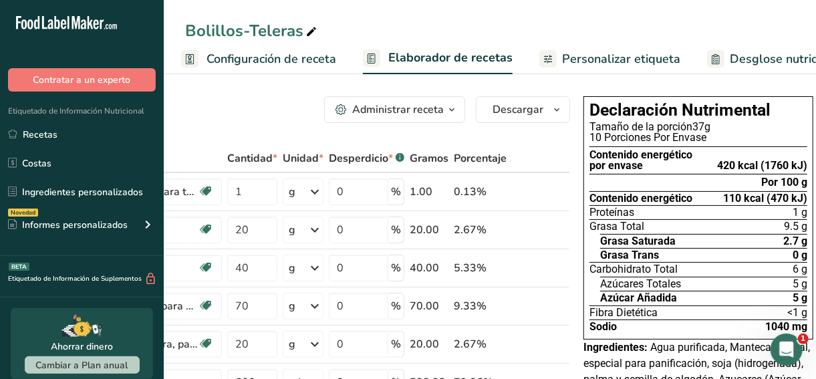
click at [707, 125] on div "Tamaño de la porción 37g" at bounding box center [699, 127] width 218 height 11
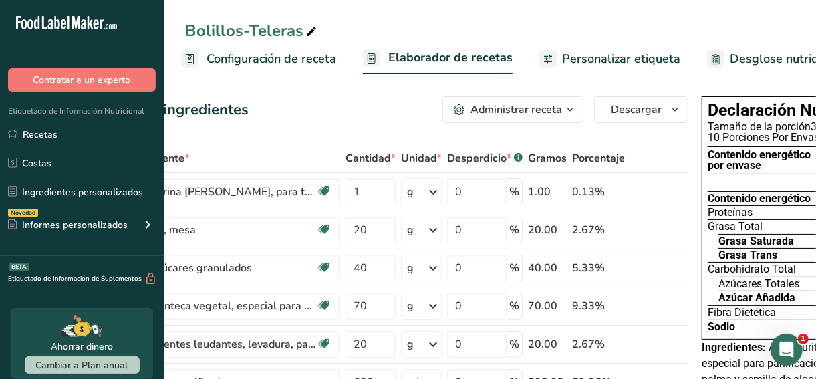
scroll to position [0, 0]
